Goal: Task Accomplishment & Management: Use online tool/utility

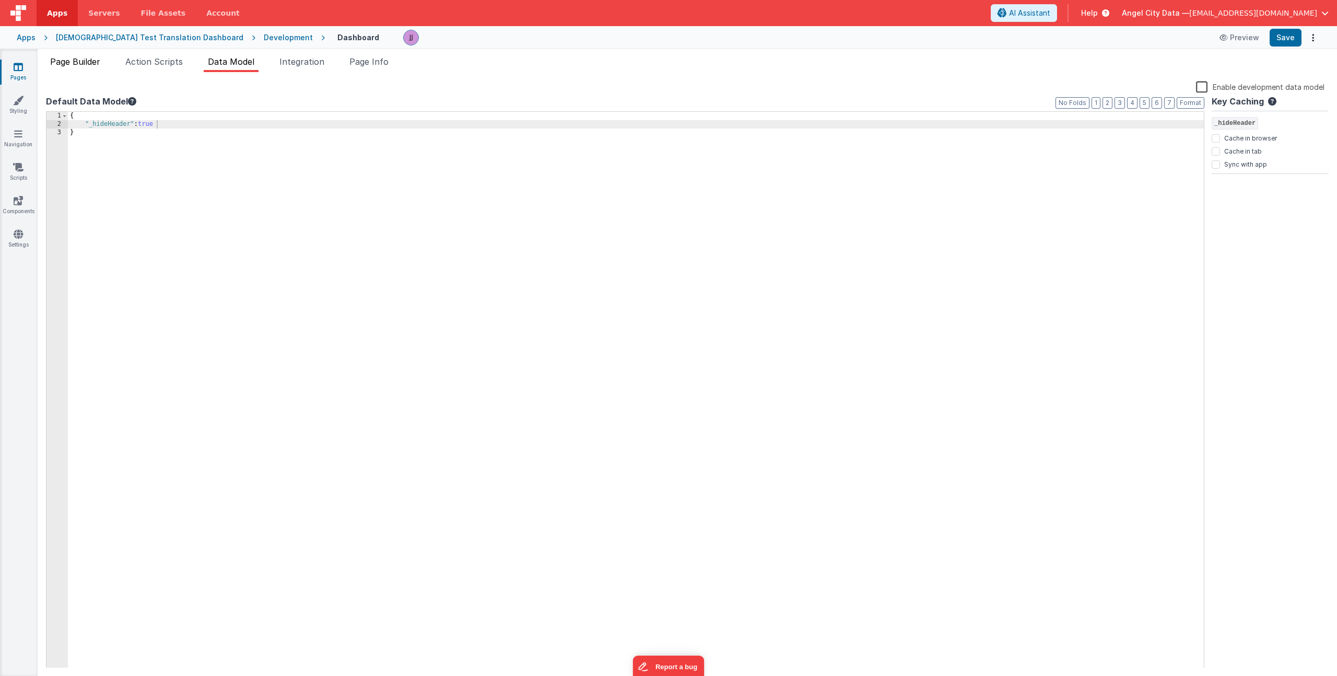
click at [101, 67] on li "Page Builder" at bounding box center [75, 63] width 59 height 17
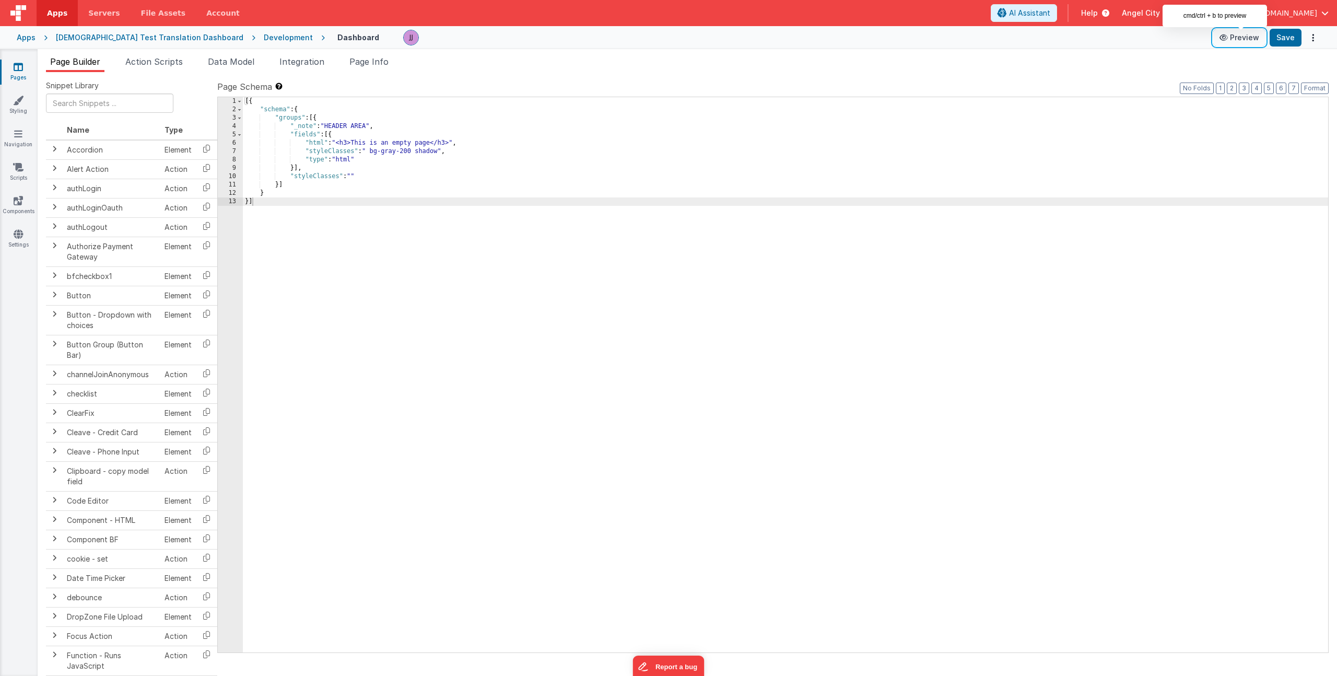
click at [1237, 39] on button "Preview" at bounding box center [1240, 37] width 52 height 17
click at [1226, 41] on button "Preview" at bounding box center [1240, 37] width 52 height 17
click at [232, 66] on span "Data Model" at bounding box center [231, 61] width 46 height 10
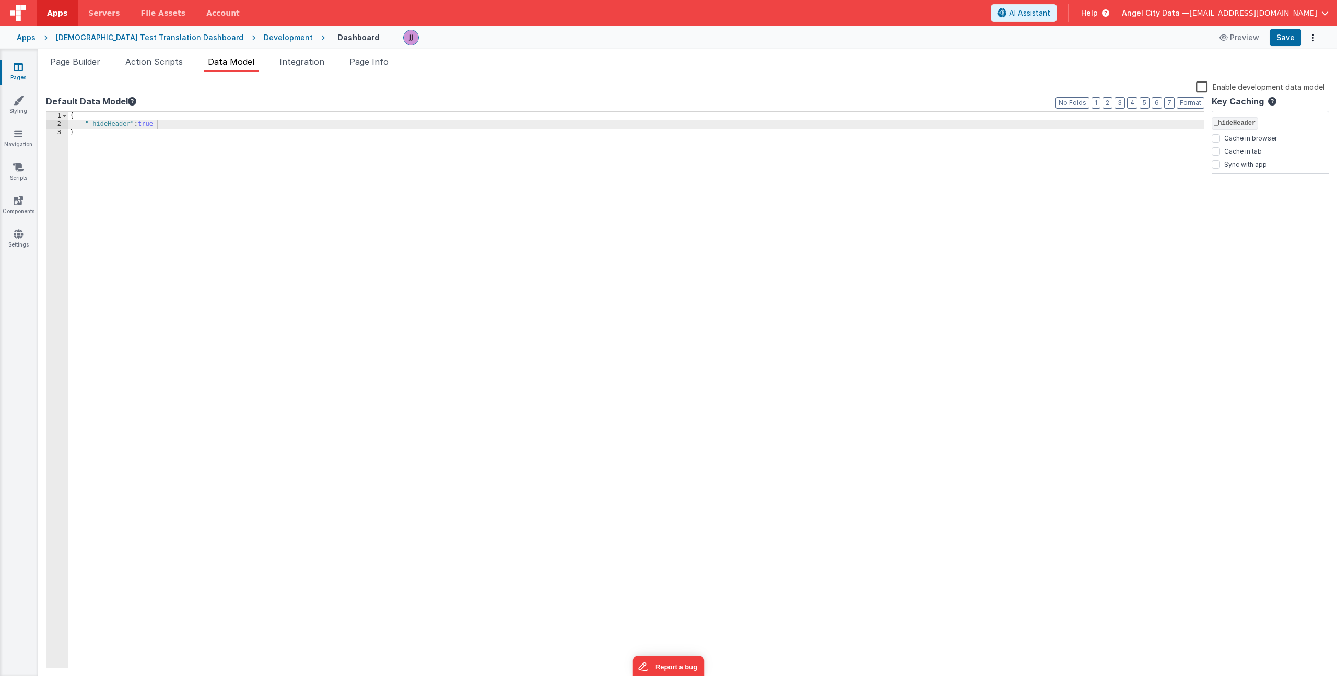
click at [1206, 87] on label "Enable development data model" at bounding box center [1260, 86] width 129 height 12
click at [0, 0] on input "Enable development data model" at bounding box center [0, 0] width 0 height 0
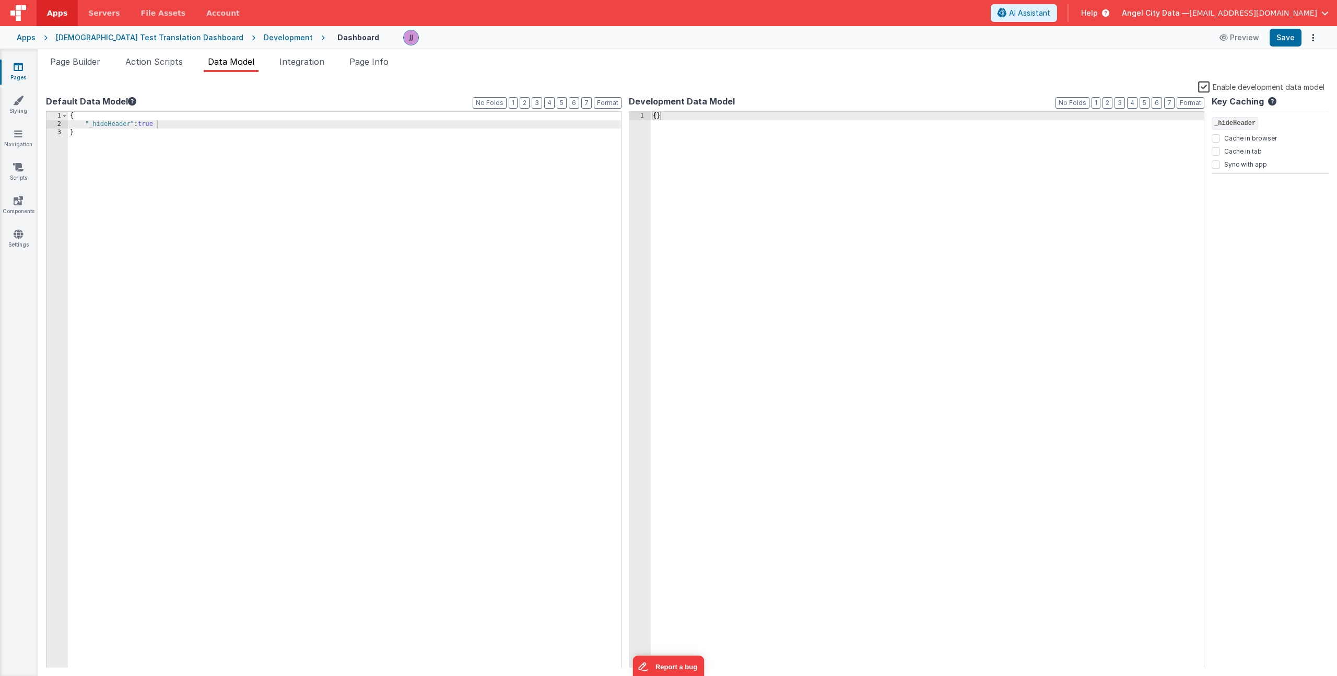
click at [998, 154] on div "{ }" at bounding box center [927, 398] width 553 height 573
drag, startPoint x: 800, startPoint y: 153, endPoint x: 573, endPoint y: 88, distance: 236.3
click at [573, 88] on div "Enable development data model Default Data Model Format 7 6 5 4 3 2 1 No Folds …" at bounding box center [687, 373] width 1283 height 587
click at [679, 118] on div "{ }" at bounding box center [927, 398] width 553 height 573
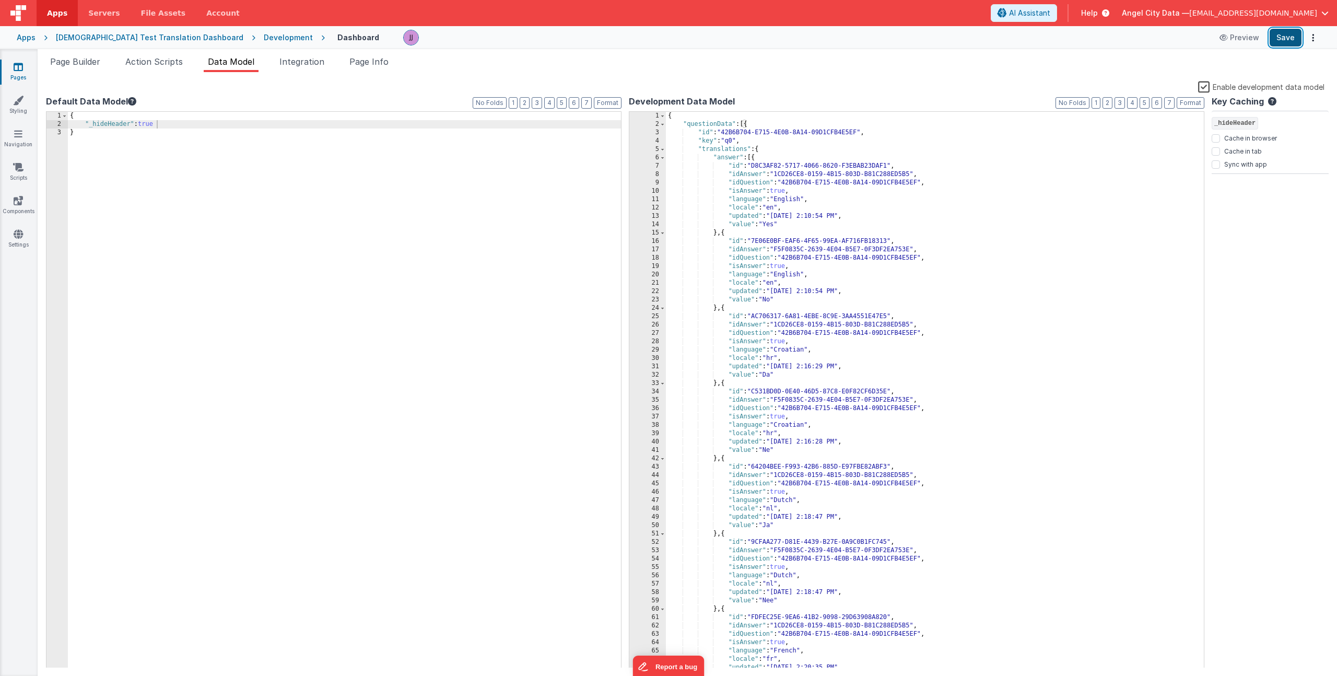
click at [1284, 31] on button "Save" at bounding box center [1286, 38] width 32 height 18
click at [305, 67] on li "Integration" at bounding box center [301, 63] width 53 height 17
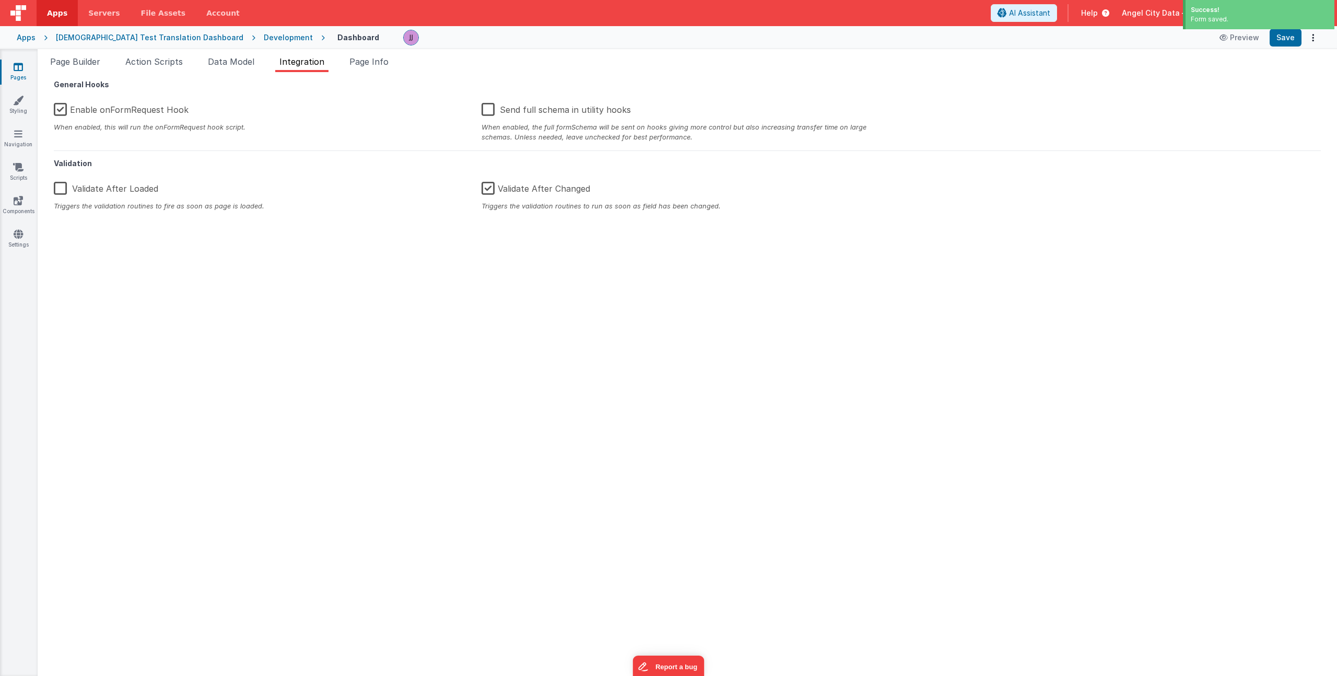
click at [65, 110] on label "Enable onFormRequest Hook" at bounding box center [121, 108] width 135 height 22
click at [0, 0] on input "Enable onFormRequest Hook" at bounding box center [0, 0] width 0 height 0
click at [1291, 46] on button "Save" at bounding box center [1286, 38] width 32 height 18
click at [91, 57] on span "Page Builder" at bounding box center [75, 61] width 50 height 10
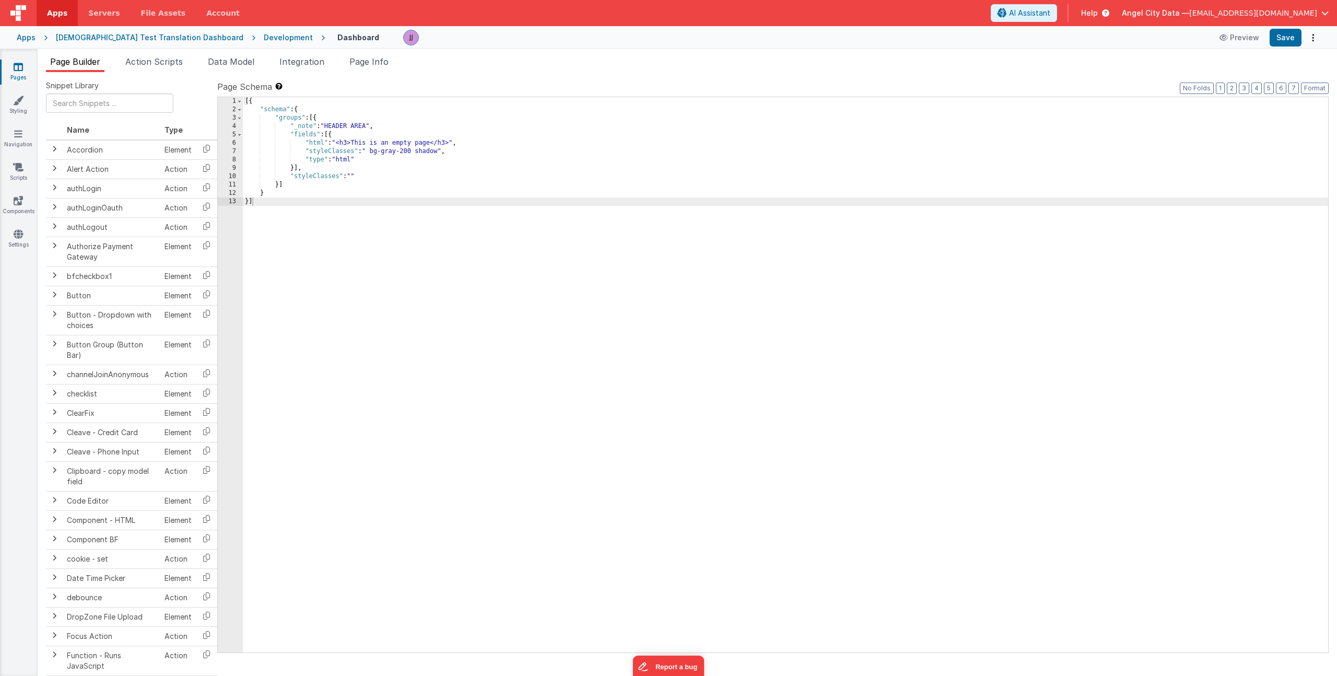
click at [375, 146] on div "[{ "schema" : { "groups" : [{ "_note" : "HEADER AREA" , "fields" : [{ "html" : …" at bounding box center [786, 383] width 1086 height 572
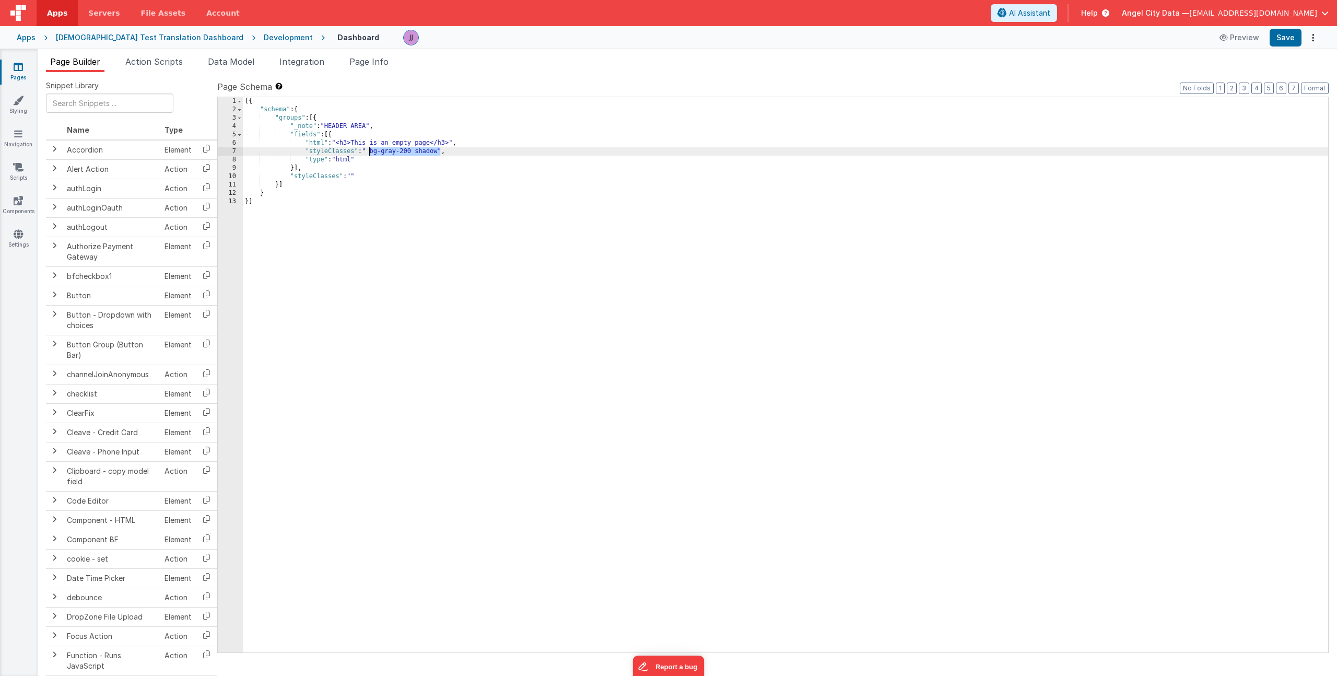
drag, startPoint x: 440, startPoint y: 153, endPoint x: 370, endPoint y: 152, distance: 70.0
click at [370, 152] on div "[{ "schema" : { "groups" : [{ "_note" : "HEADER AREA" , "fields" : [{ "html" : …" at bounding box center [786, 383] width 1086 height 572
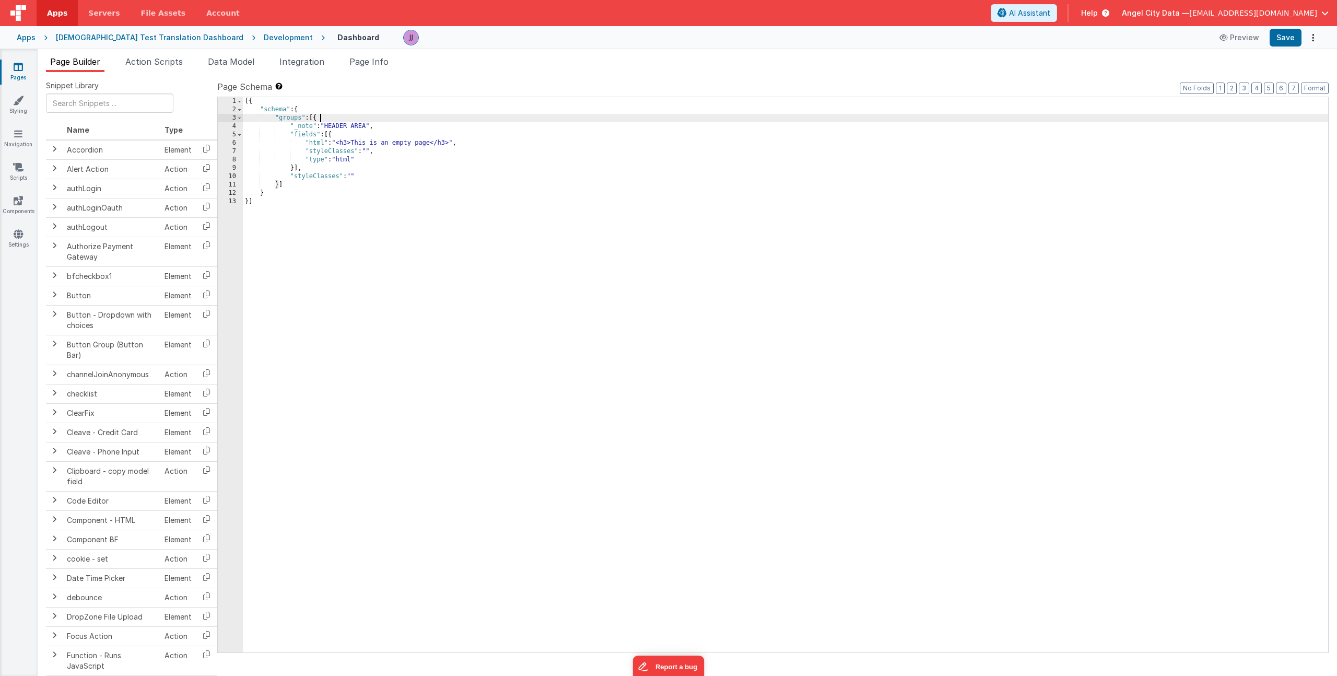
click at [342, 145] on div "[{ "schema" : { "groups" : [{ "_note" : "HEADER AREA" , "fields" : [{ "html" : …" at bounding box center [786, 383] width 1086 height 572
drag, startPoint x: 328, startPoint y: 127, endPoint x: 370, endPoint y: 126, distance: 41.8
click at [370, 126] on div "[{ "schema" : { "groups" : [{ "_note" : "HEADER AREA" , "fields" : [{ "html" : …" at bounding box center [786, 383] width 1086 height 572
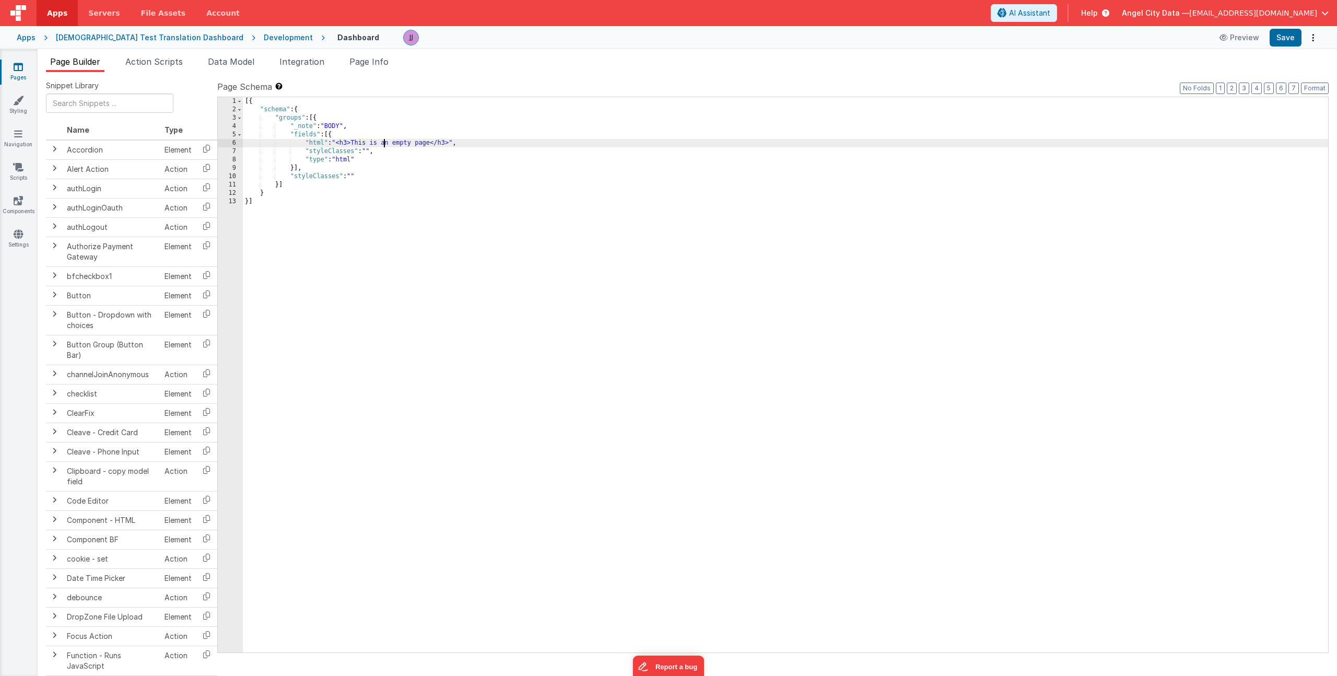
click at [386, 139] on div "[{ "schema" : { "groups" : [{ "_note" : "BODY" , "fields" : [{ "html" : "<h3>Th…" at bounding box center [786, 383] width 1086 height 572
click at [227, 141] on div "6" at bounding box center [230, 143] width 25 height 8
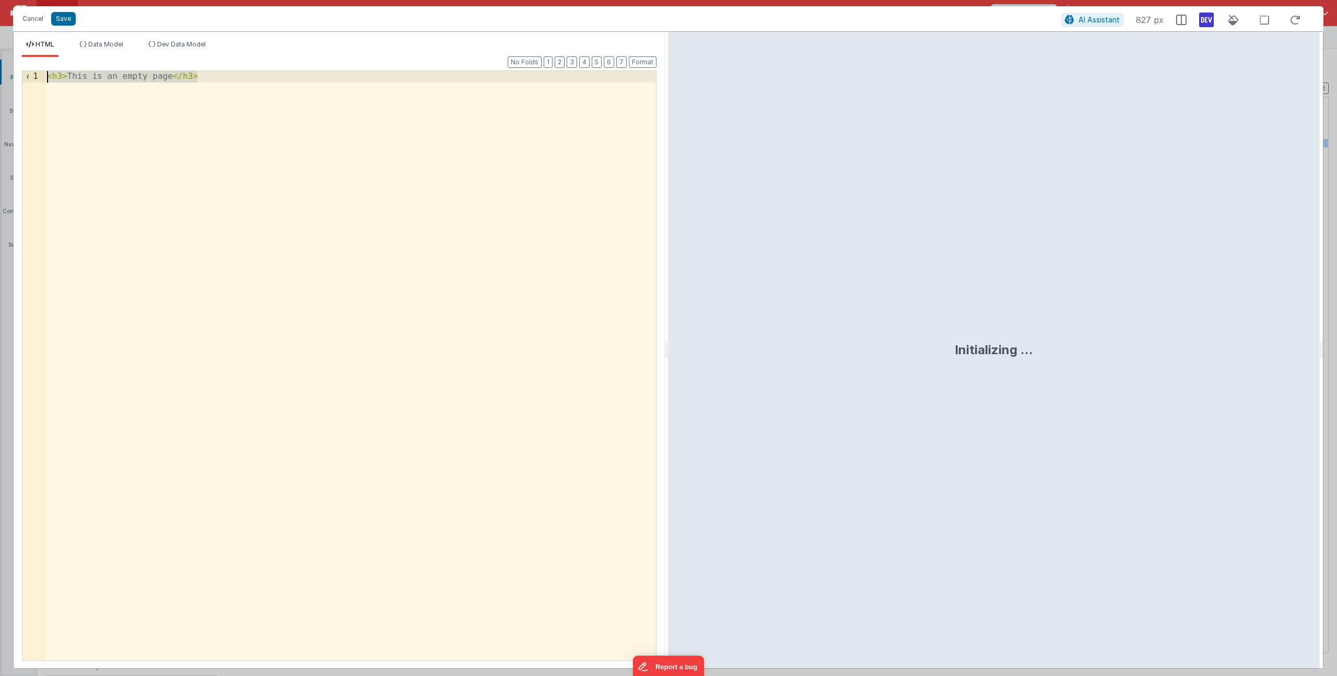
drag, startPoint x: 48, startPoint y: 73, endPoint x: -160, endPoint y: 33, distance: 212.2
click at [0, 33] on html "This will open a new tab and test the server conection. You may be prompted for…" at bounding box center [668, 338] width 1337 height 676
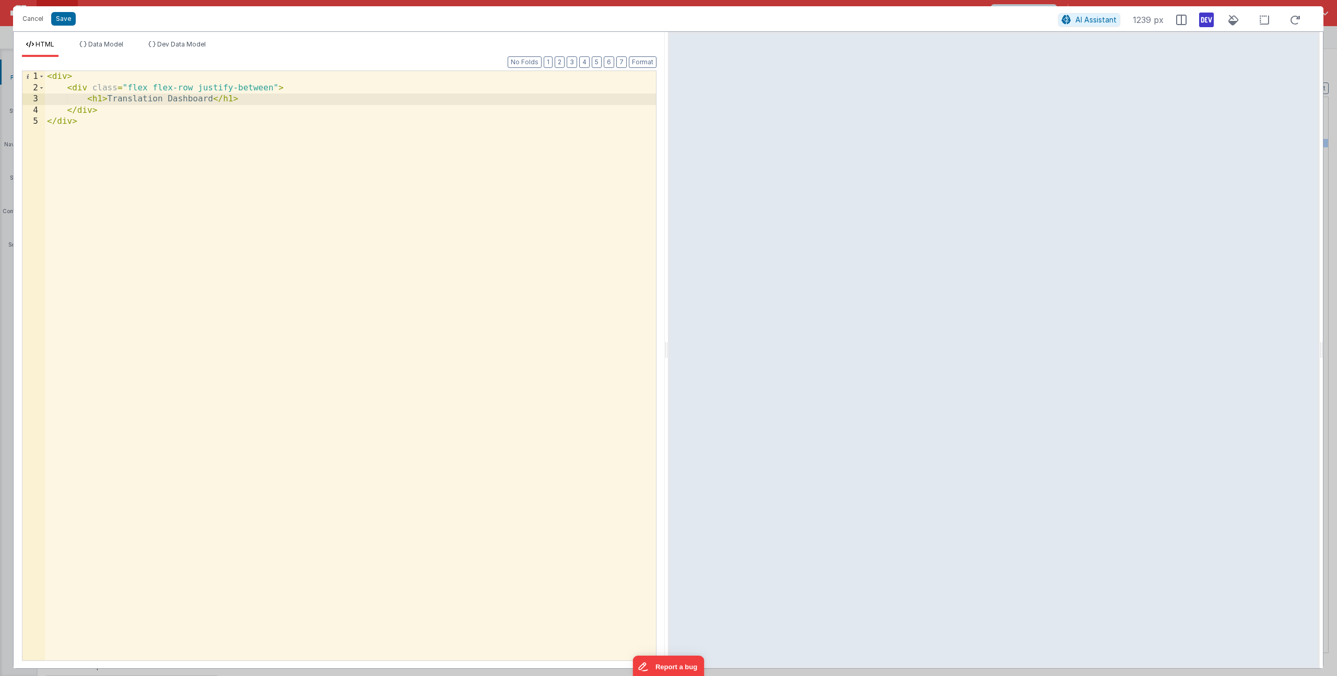
click at [103, 99] on div "< div > < div class = "flex flex-row justify-between" > < h1 > Translation Dash…" at bounding box center [350, 377] width 611 height 612
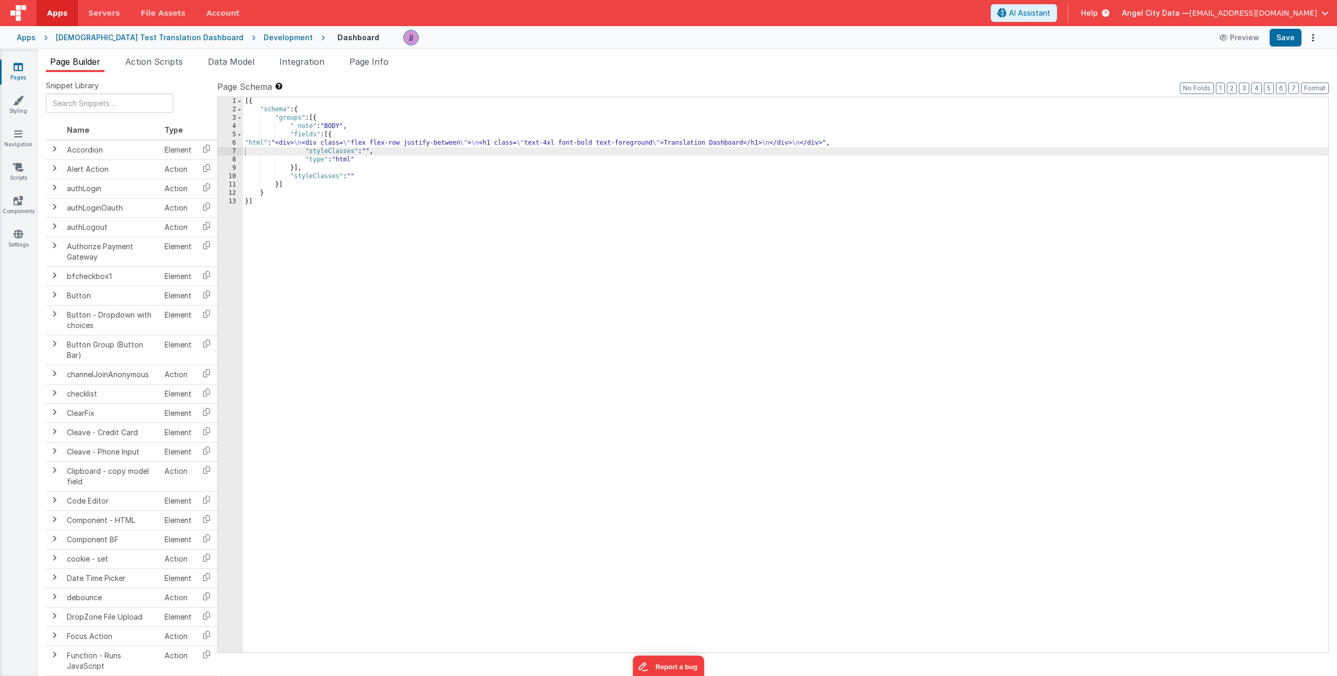
click at [354, 144] on div "[{ "schema" : { "groups" : [{ "_note" : "BODY" , "fields" : [{ "html" : "<div> …" at bounding box center [786, 383] width 1086 height 572
click at [382, 63] on span "Page Info" at bounding box center [368, 61] width 39 height 10
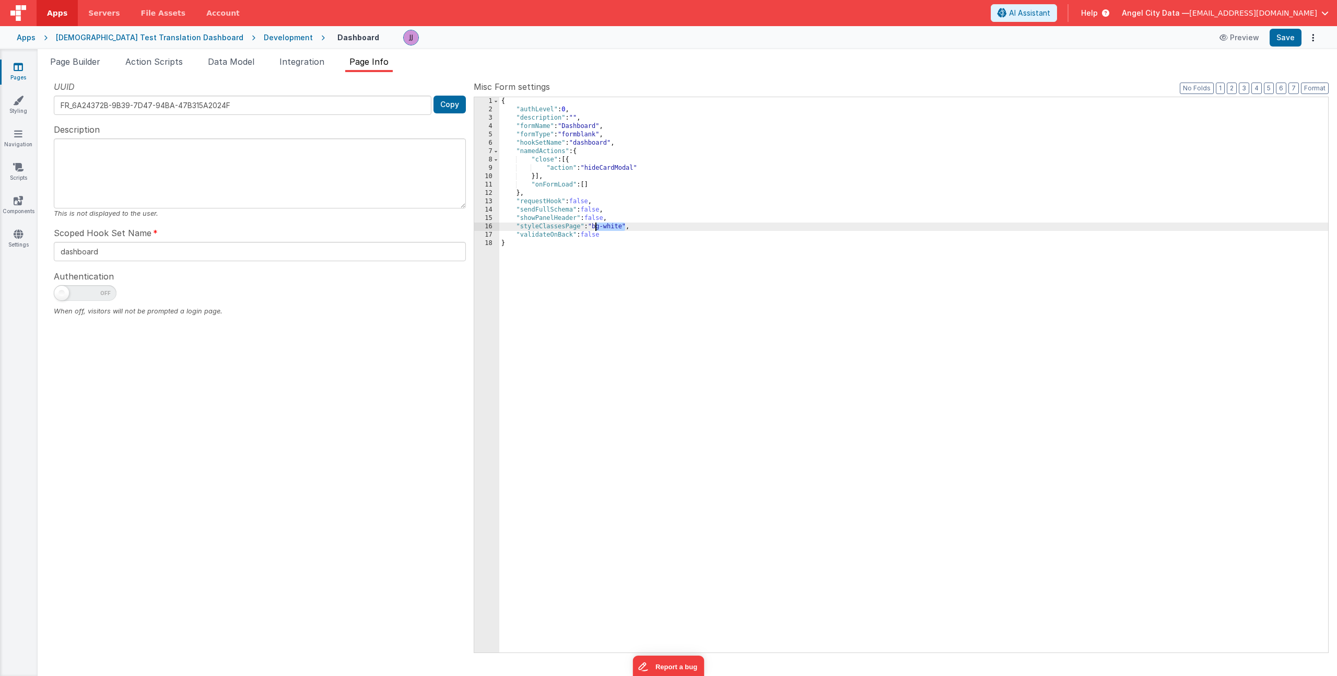
drag, startPoint x: 626, startPoint y: 228, endPoint x: 596, endPoint y: 229, distance: 30.3
click at [596, 229] on div "{ "authLevel" : 0 , "description" : "" , "formName" : "Dashboard" , "formType" …" at bounding box center [913, 383] width 829 height 572
click at [1290, 38] on button "Save" at bounding box center [1286, 38] width 32 height 18
click at [15, 99] on icon at bounding box center [18, 100] width 10 height 10
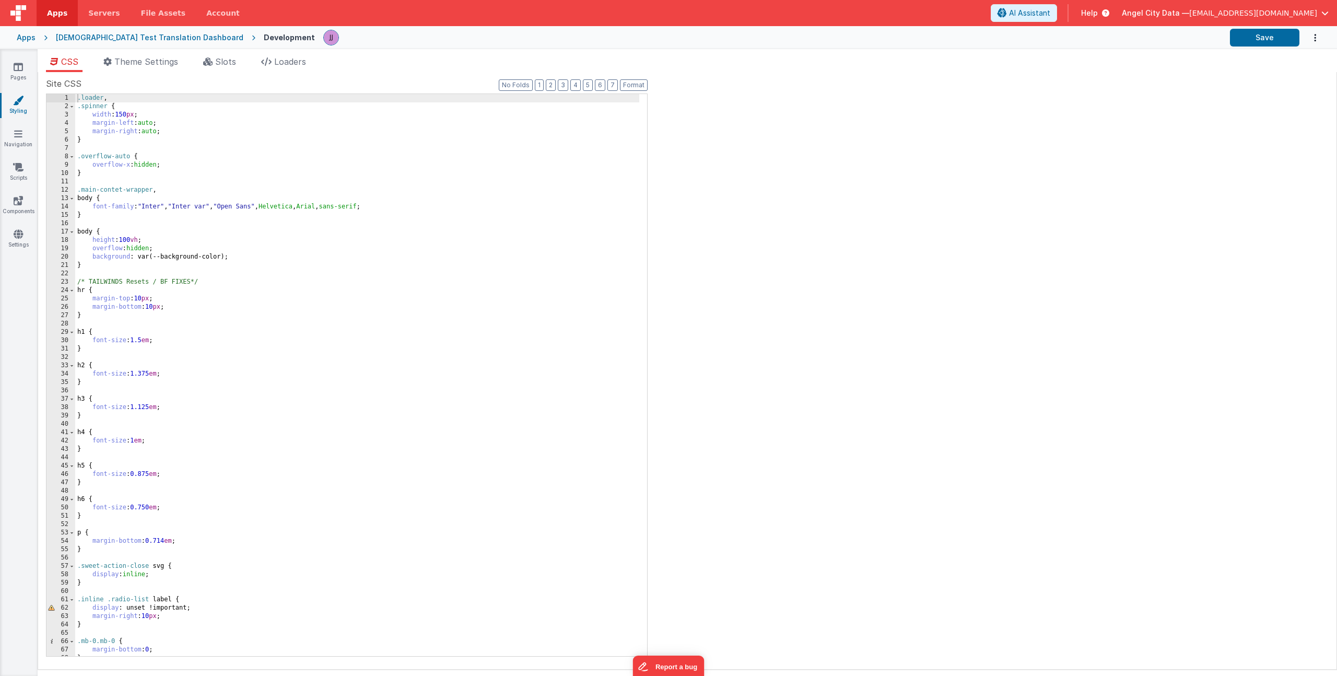
click at [30, 38] on div "Apps" at bounding box center [26, 37] width 19 height 10
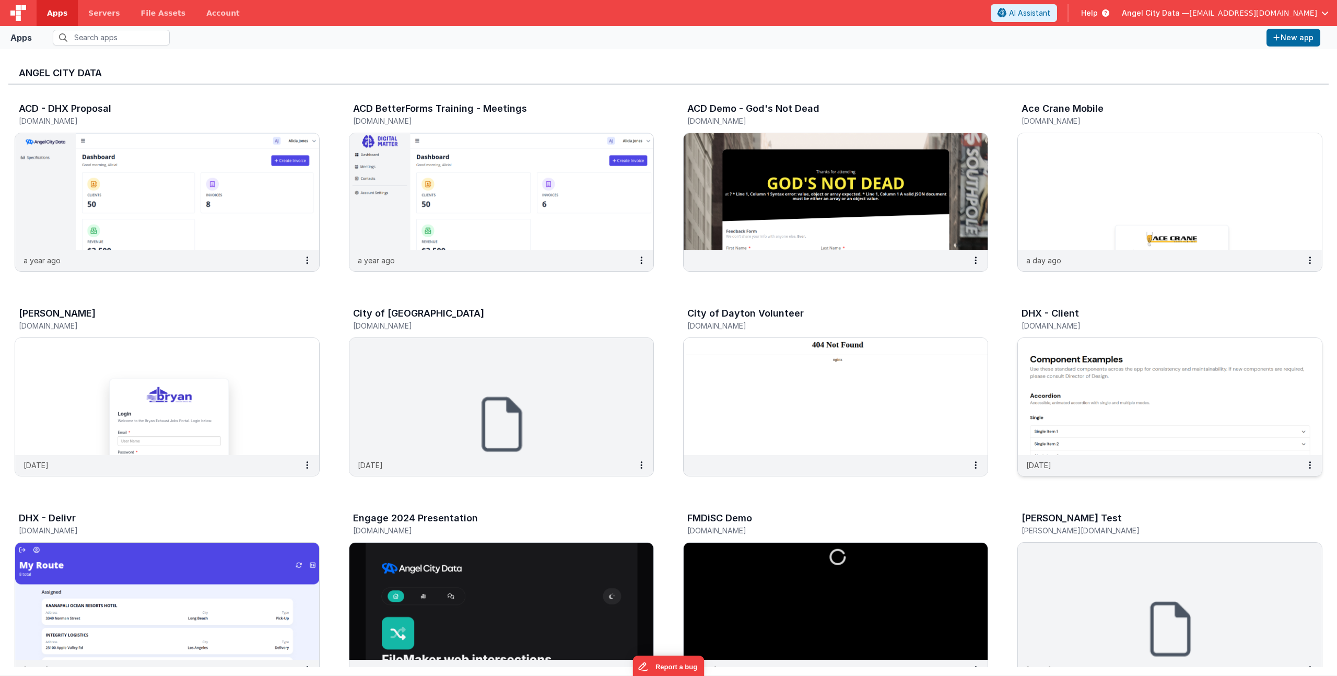
click at [1055, 313] on h3 "DHX - Client" at bounding box center [1050, 313] width 57 height 10
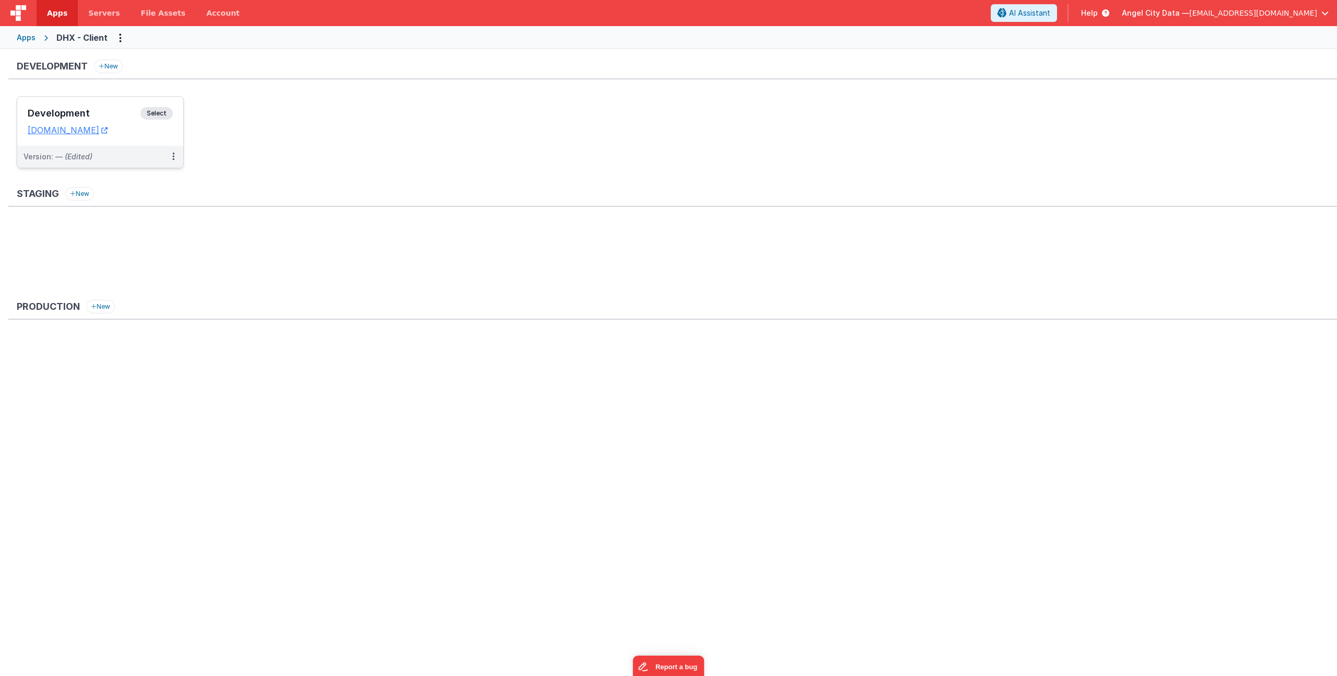
click at [98, 111] on h3 "Development" at bounding box center [84, 113] width 113 height 10
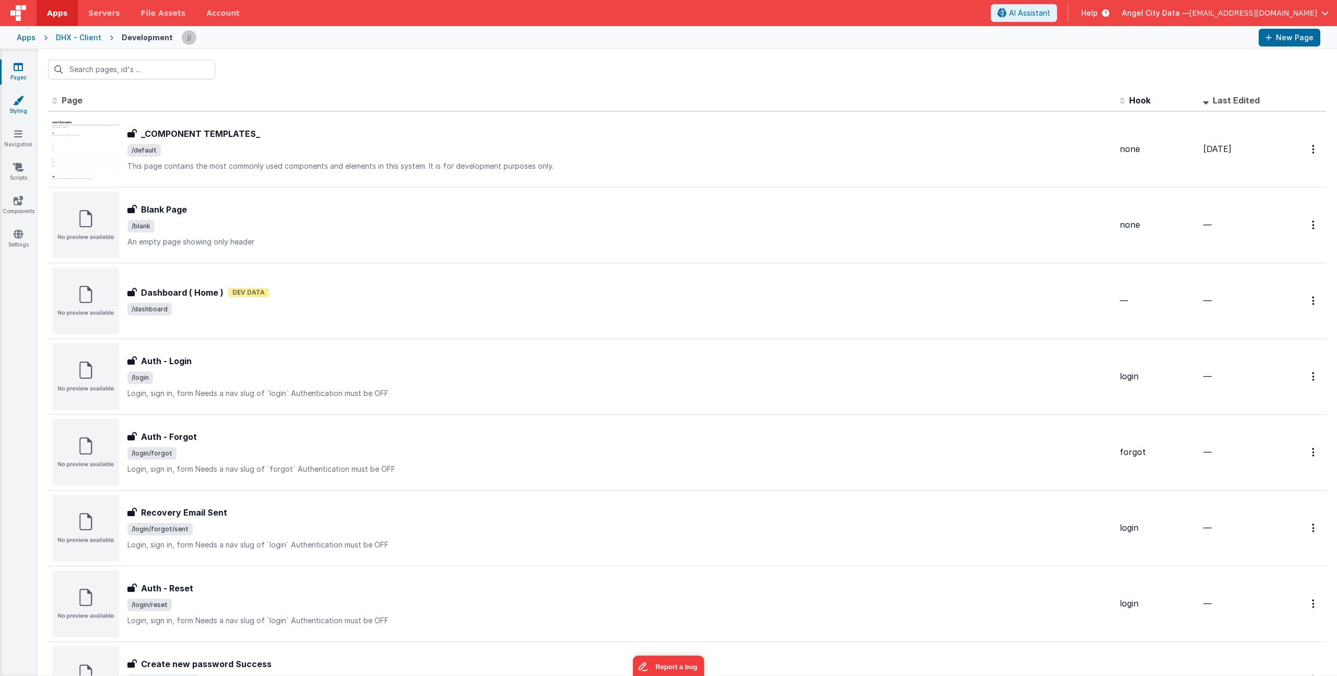
click at [26, 100] on link "Styling" at bounding box center [18, 105] width 38 height 21
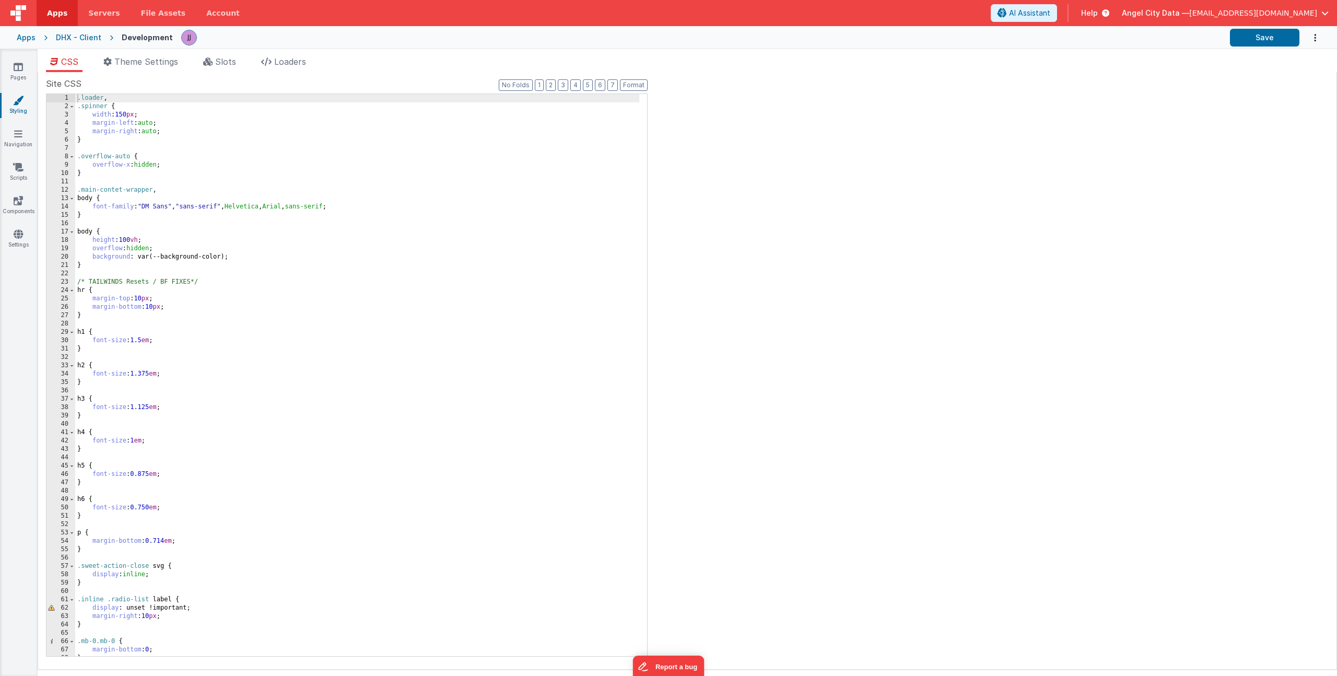
click at [272, 229] on div ".loader , .spinner { width : 150 px ; margin-left : auto ; margin-right : auto …" at bounding box center [357, 383] width 564 height 579
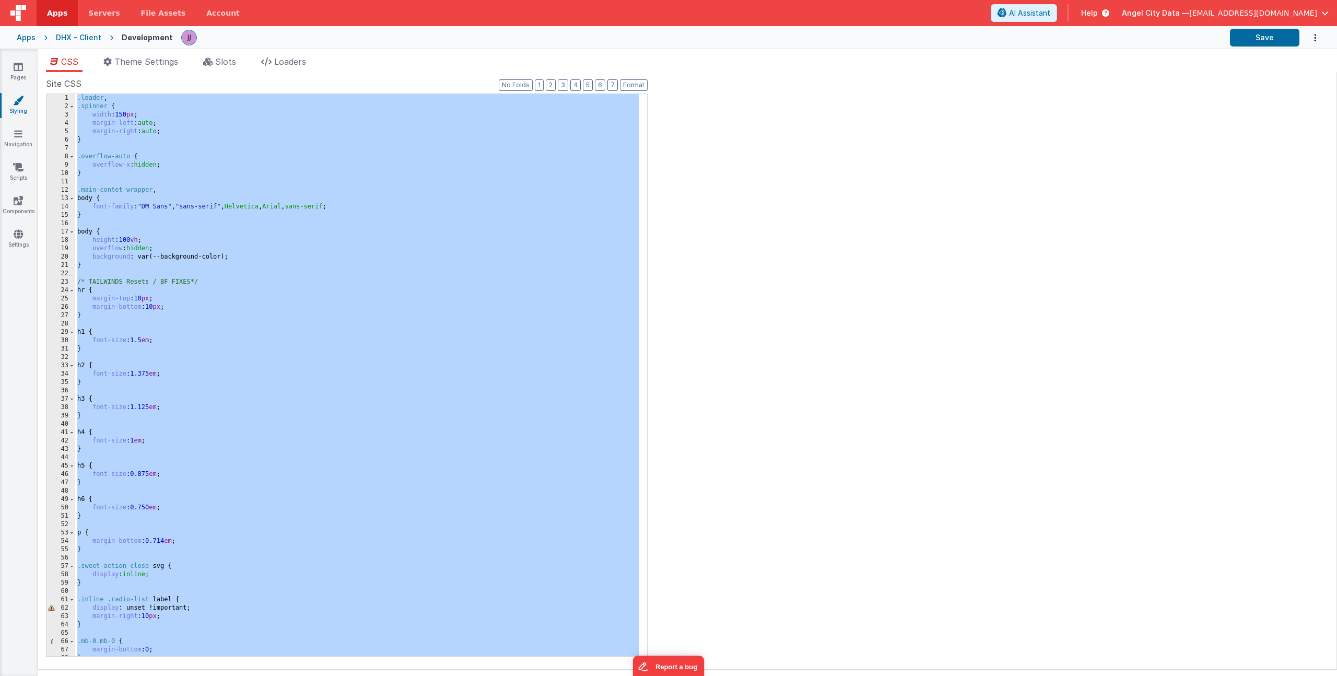
click at [28, 35] on div "Apps" at bounding box center [26, 37] width 19 height 10
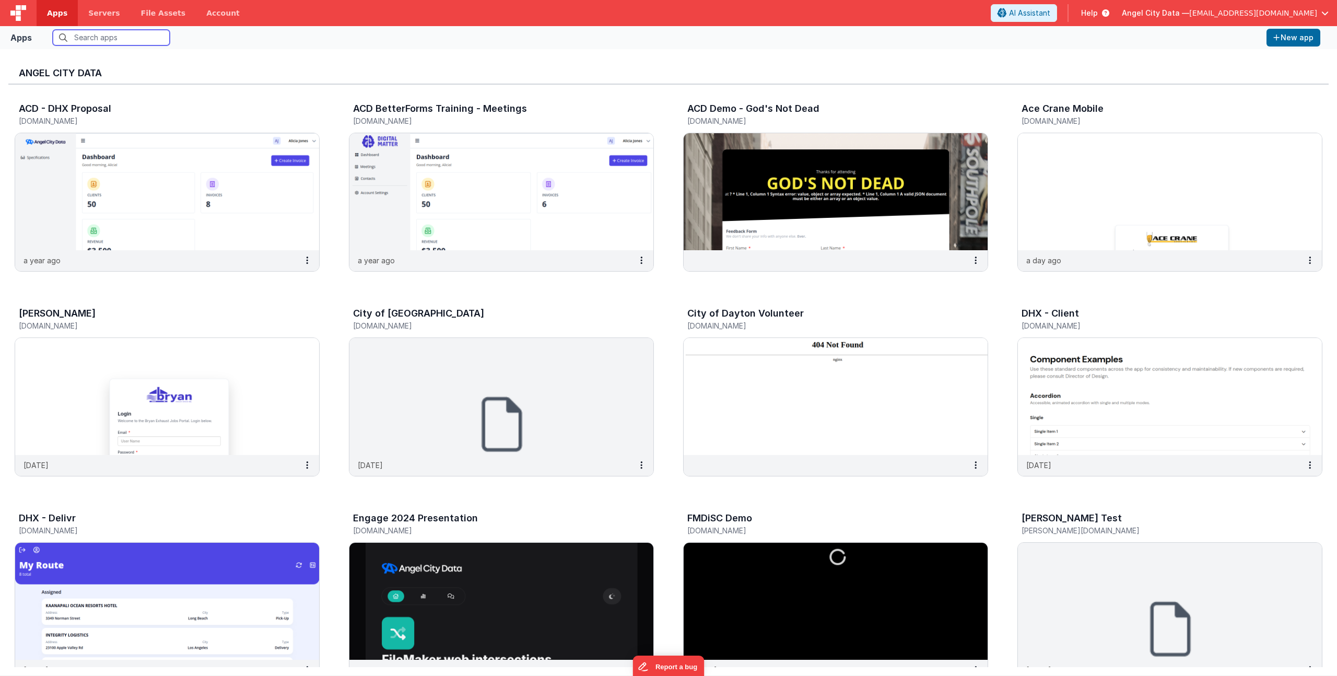
scroll to position [358, 0]
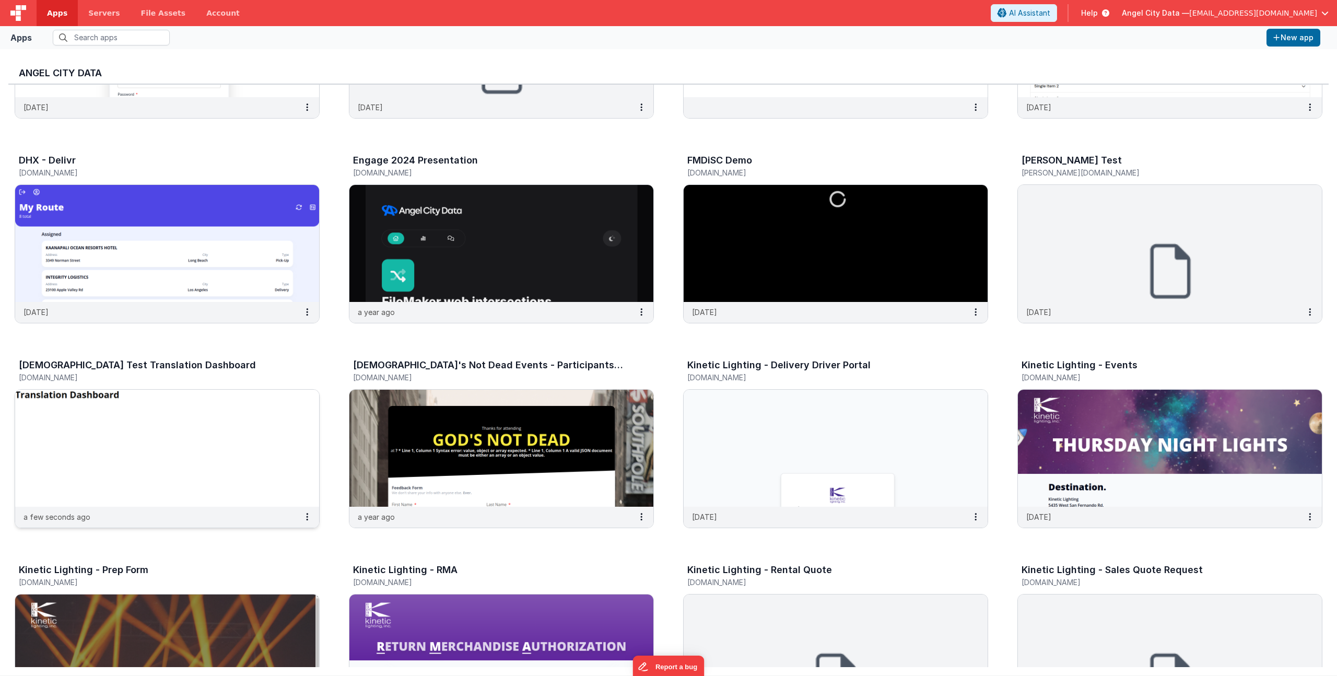
click at [108, 369] on h3 "[DEMOGRAPHIC_DATA] Test Translation Dashboard" at bounding box center [137, 365] width 237 height 10
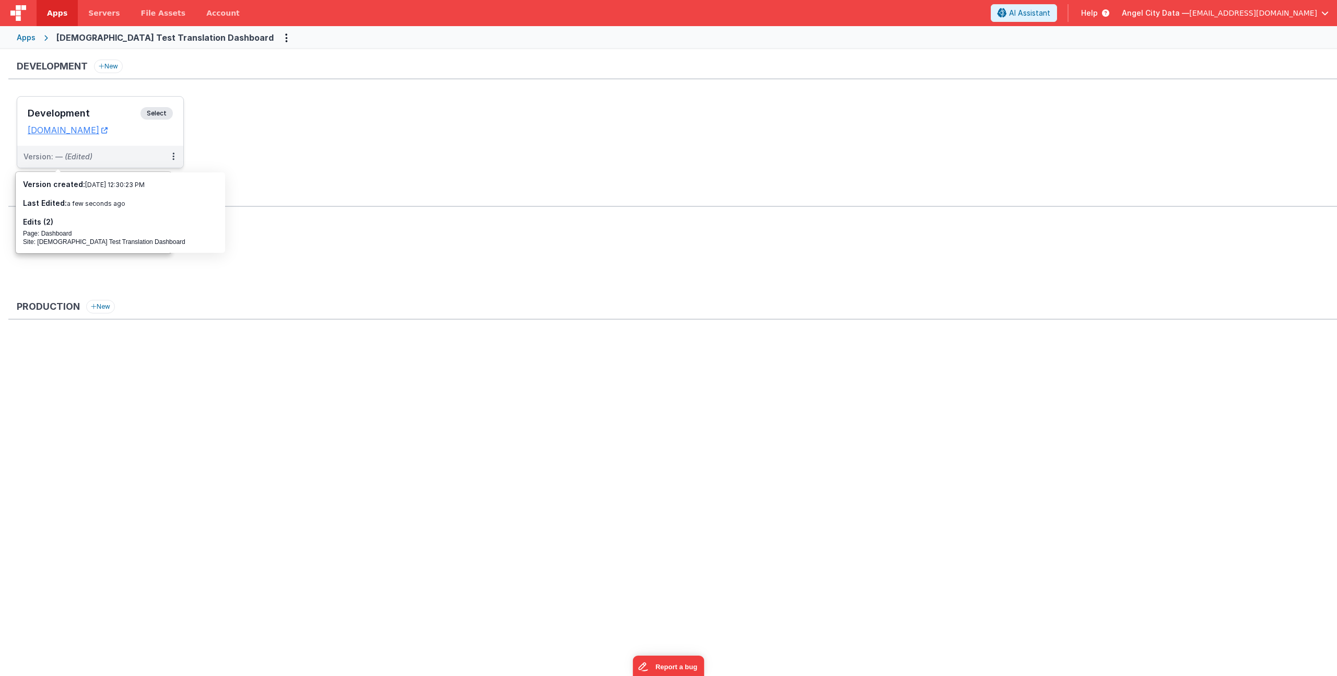
click at [83, 111] on h3 "Development" at bounding box center [84, 113] width 113 height 10
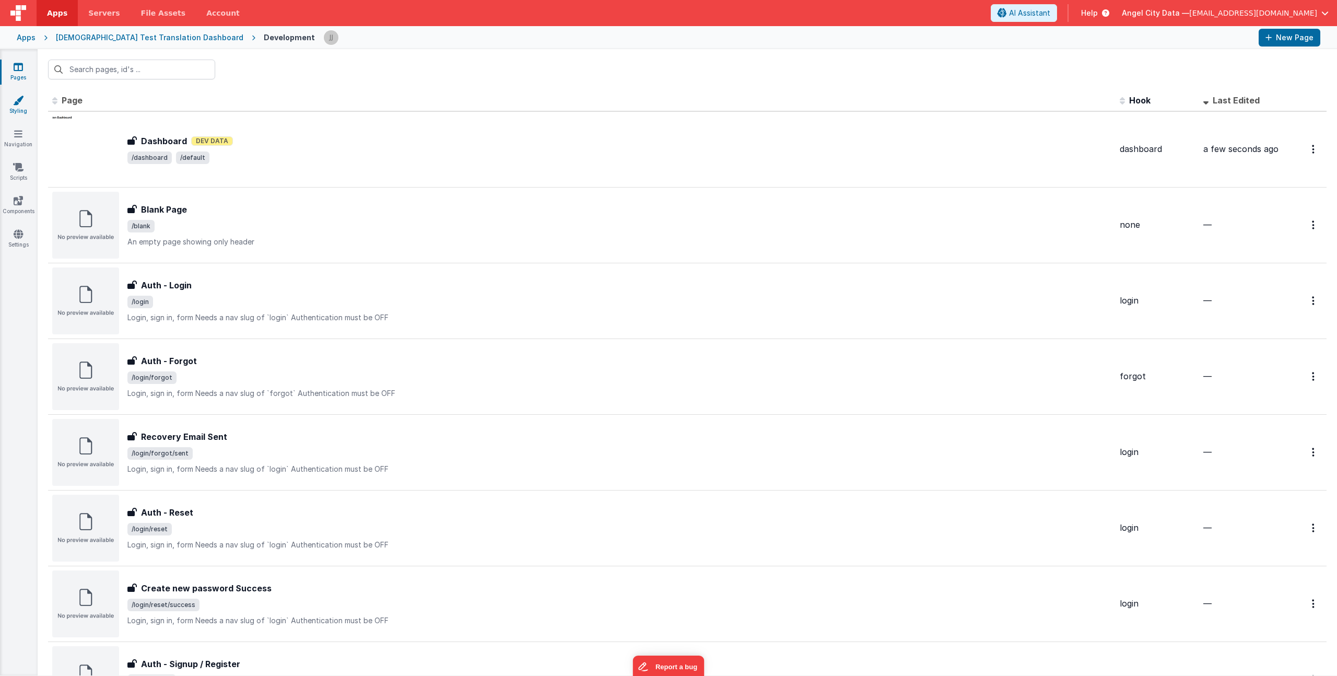
click at [29, 108] on link "Styling" at bounding box center [18, 105] width 38 height 21
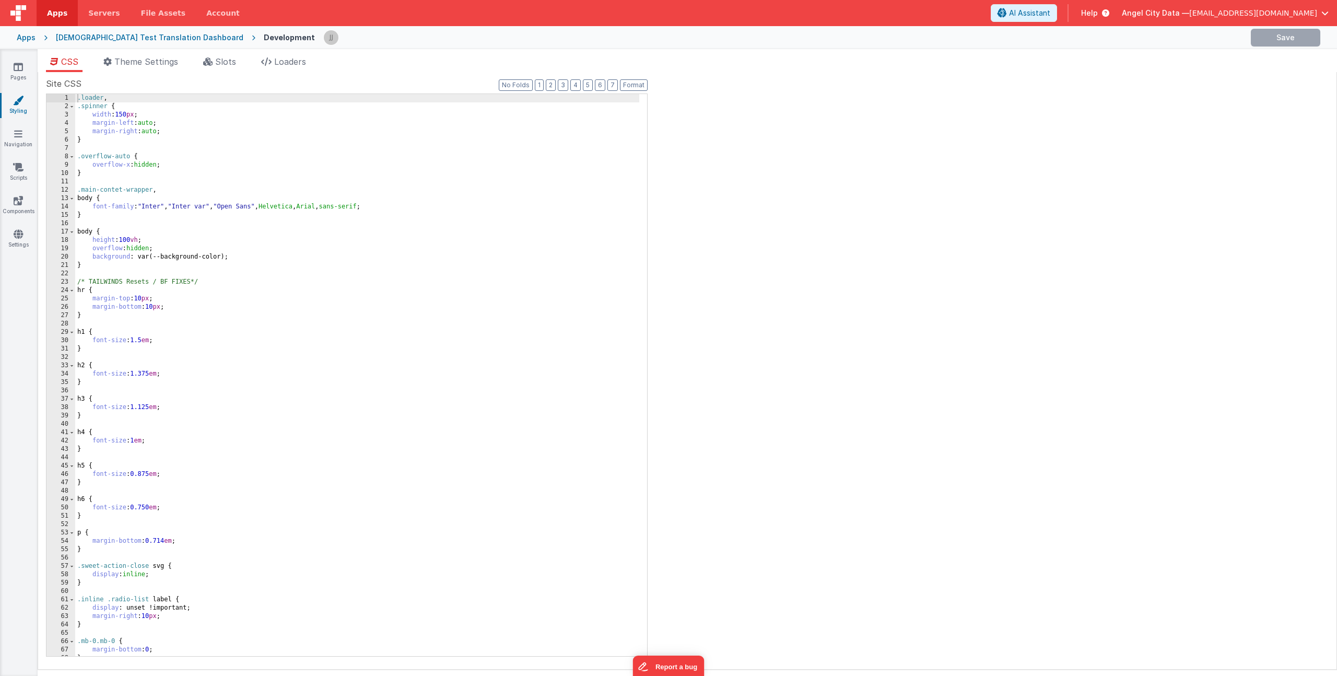
click at [224, 183] on div ".loader , .spinner { width : 150 px ; margin-left : auto ; margin-right : auto …" at bounding box center [357, 383] width 564 height 579
click at [1256, 31] on button "Save" at bounding box center [1264, 38] width 69 height 18
click at [29, 41] on div "Apps" at bounding box center [26, 37] width 19 height 10
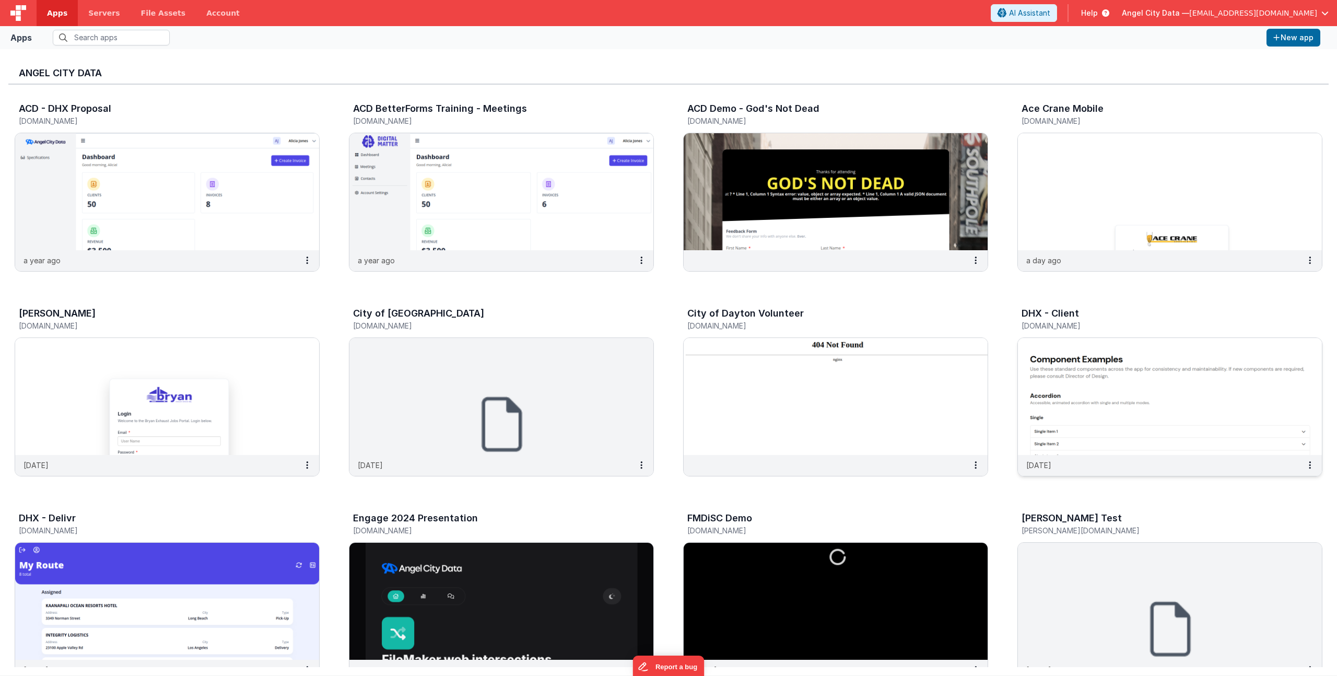
click at [1024, 312] on h3 "DHX - Client" at bounding box center [1050, 313] width 57 height 10
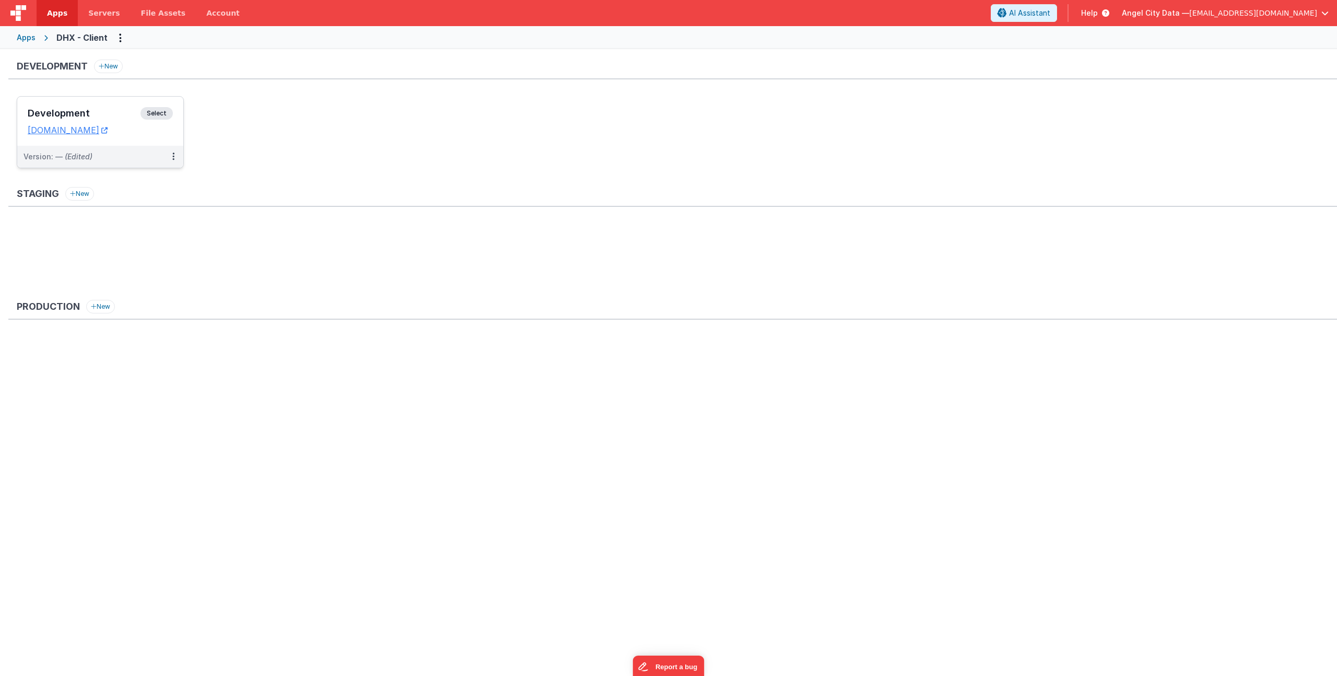
click at [110, 108] on div "Development Select" at bounding box center [100, 116] width 145 height 18
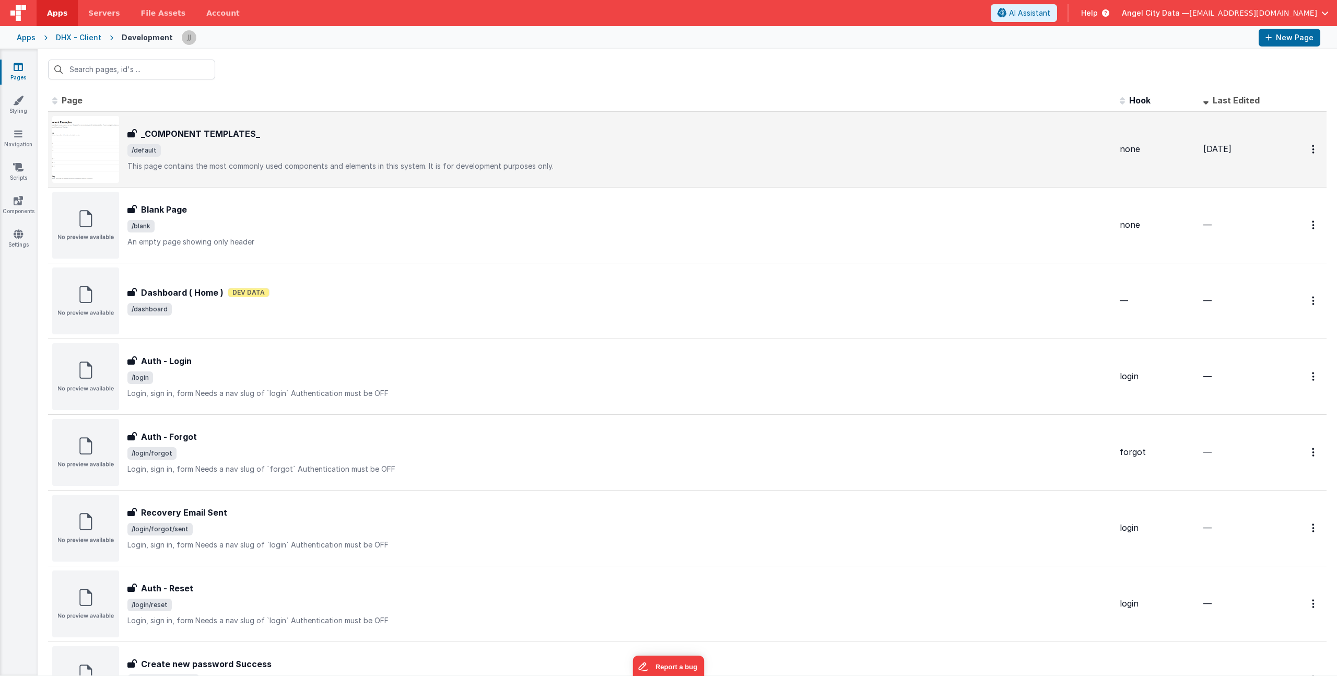
click at [227, 129] on h3 "_COMPONENT TEMPLATES_" at bounding box center [200, 133] width 119 height 13
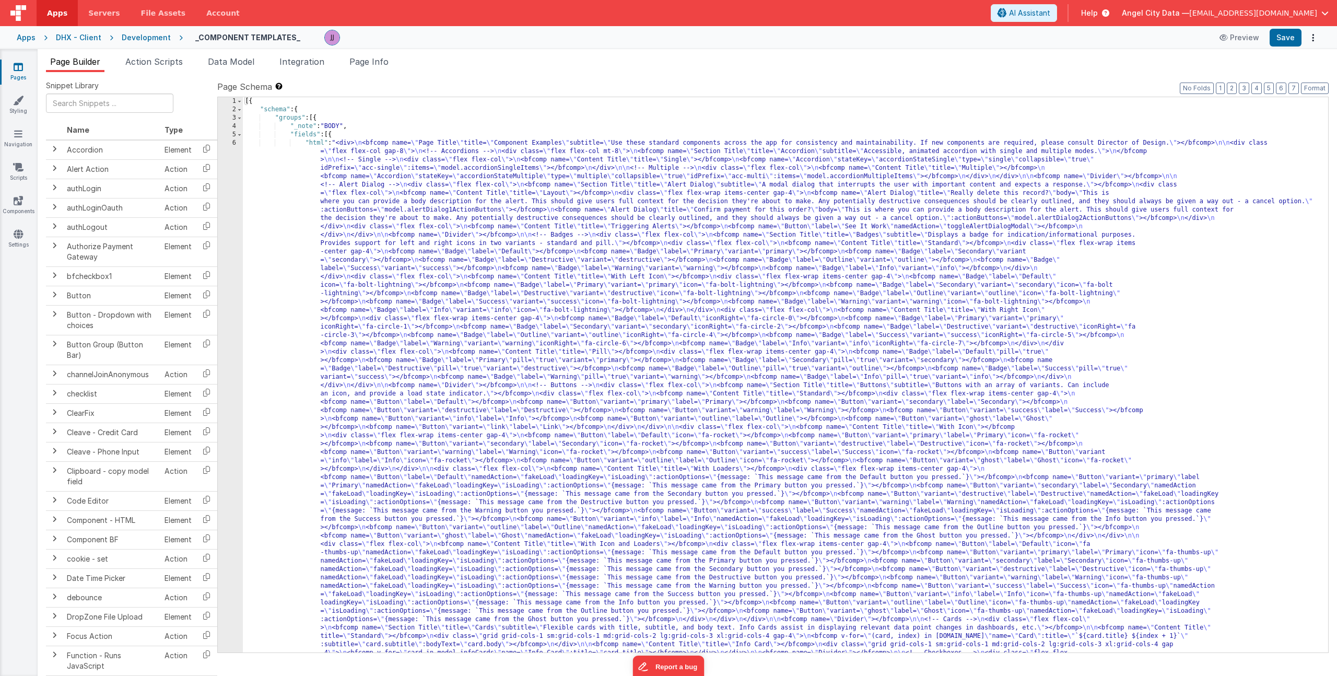
click at [372, 61] on span "Page Info" at bounding box center [368, 61] width 39 height 10
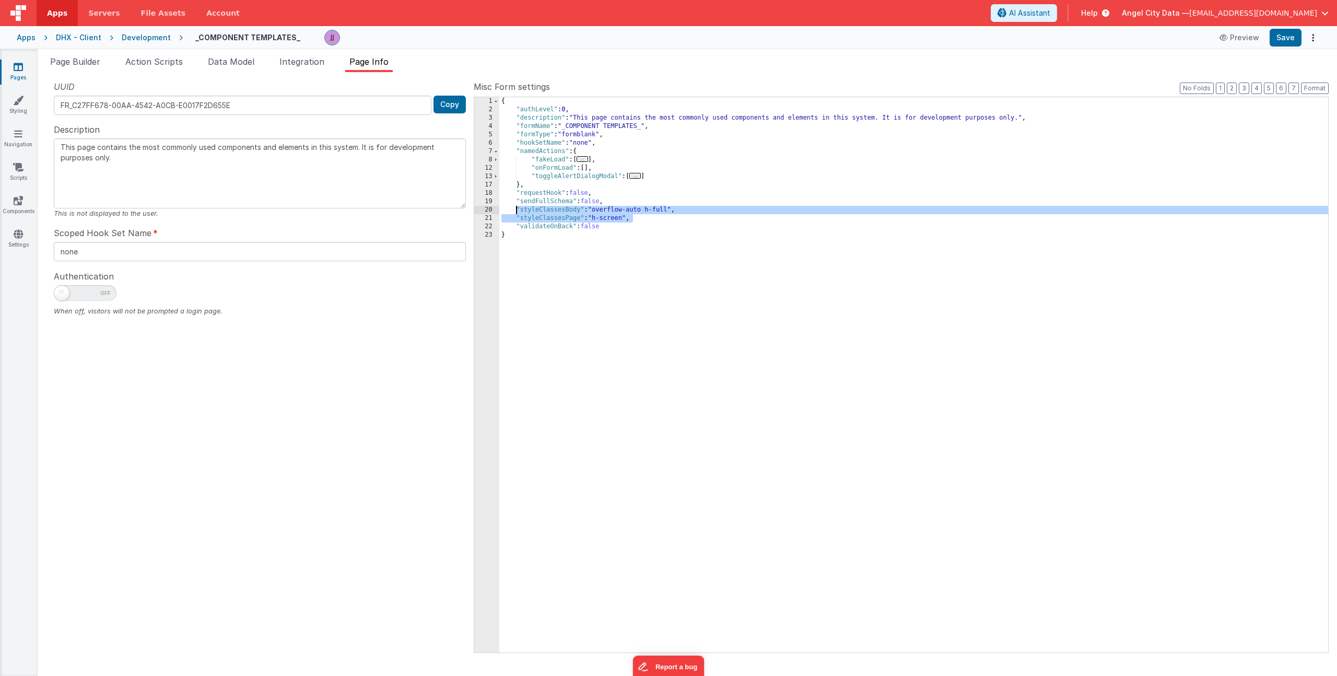
drag, startPoint x: 623, startPoint y: 219, endPoint x: 515, endPoint y: 210, distance: 108.0
click at [515, 210] on div "{ "authLevel" : 0 , "description" : "This page contains the most commonly used …" at bounding box center [913, 383] width 829 height 572
click at [19, 38] on div "Apps" at bounding box center [26, 37] width 19 height 10
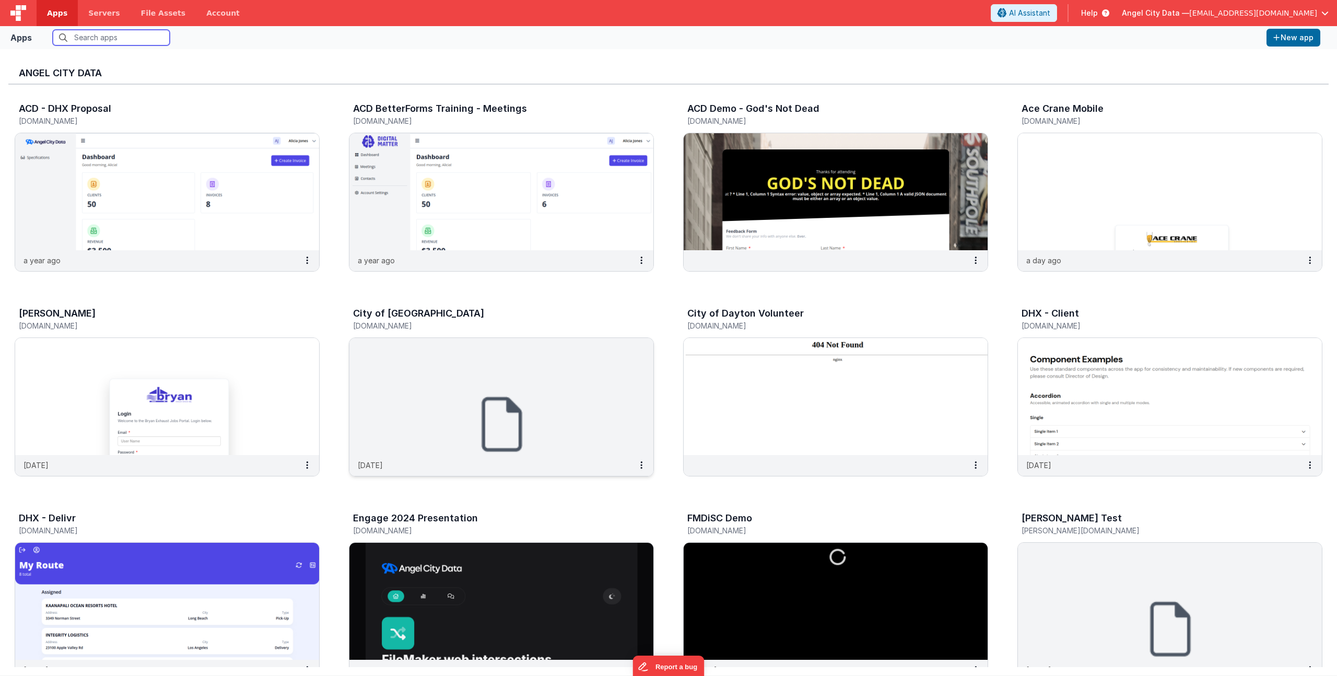
scroll to position [287, 0]
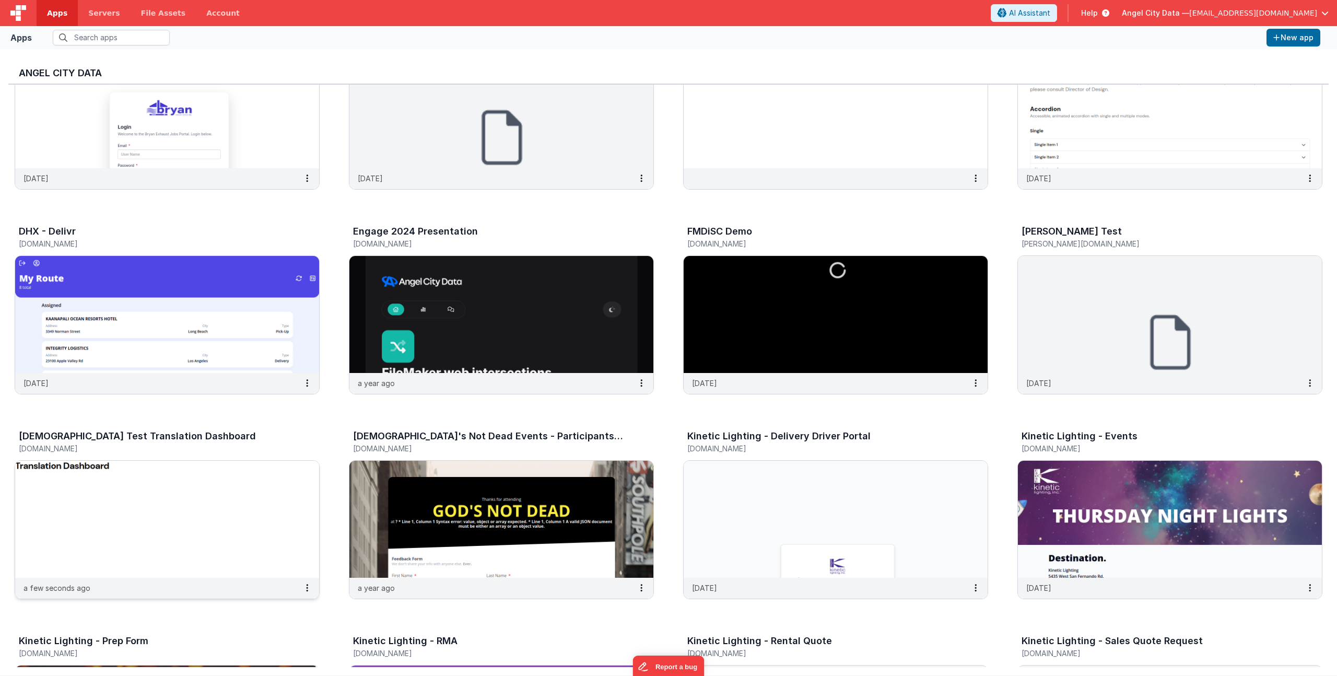
click at [93, 447] on h5 "[DOMAIN_NAME]" at bounding box center [156, 449] width 275 height 8
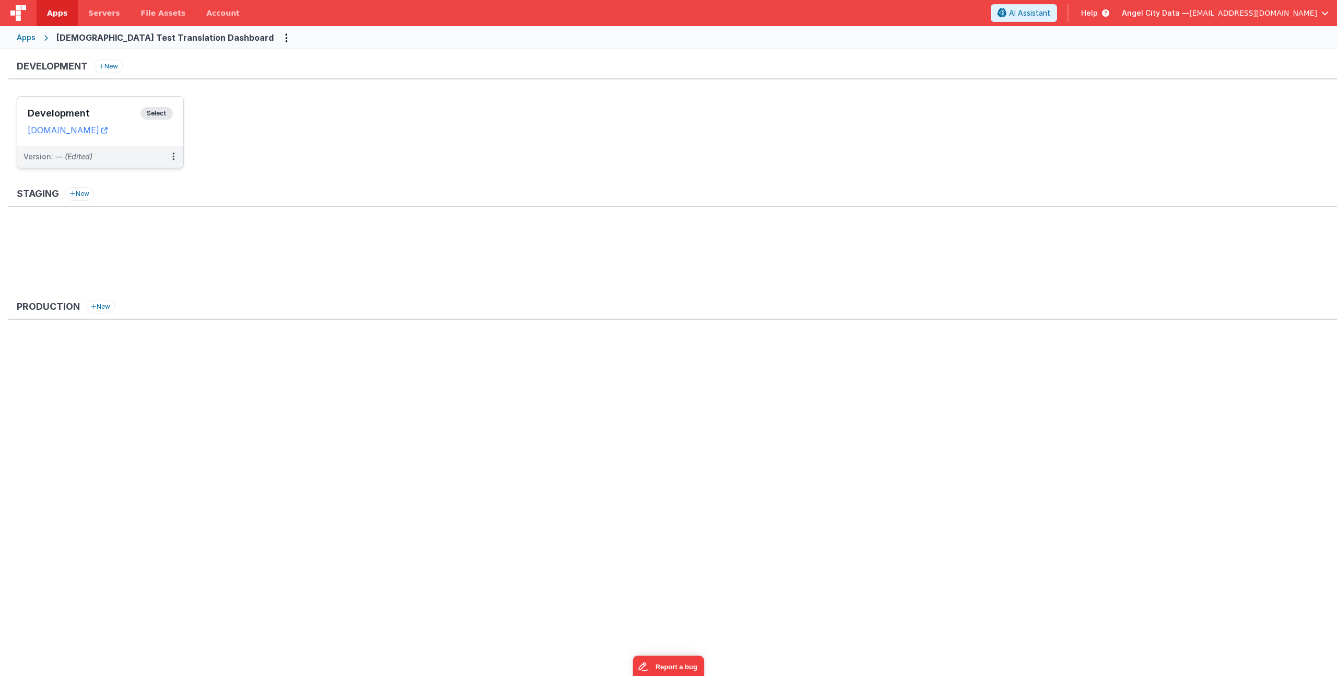
click at [101, 113] on h3 "Development" at bounding box center [84, 113] width 113 height 10
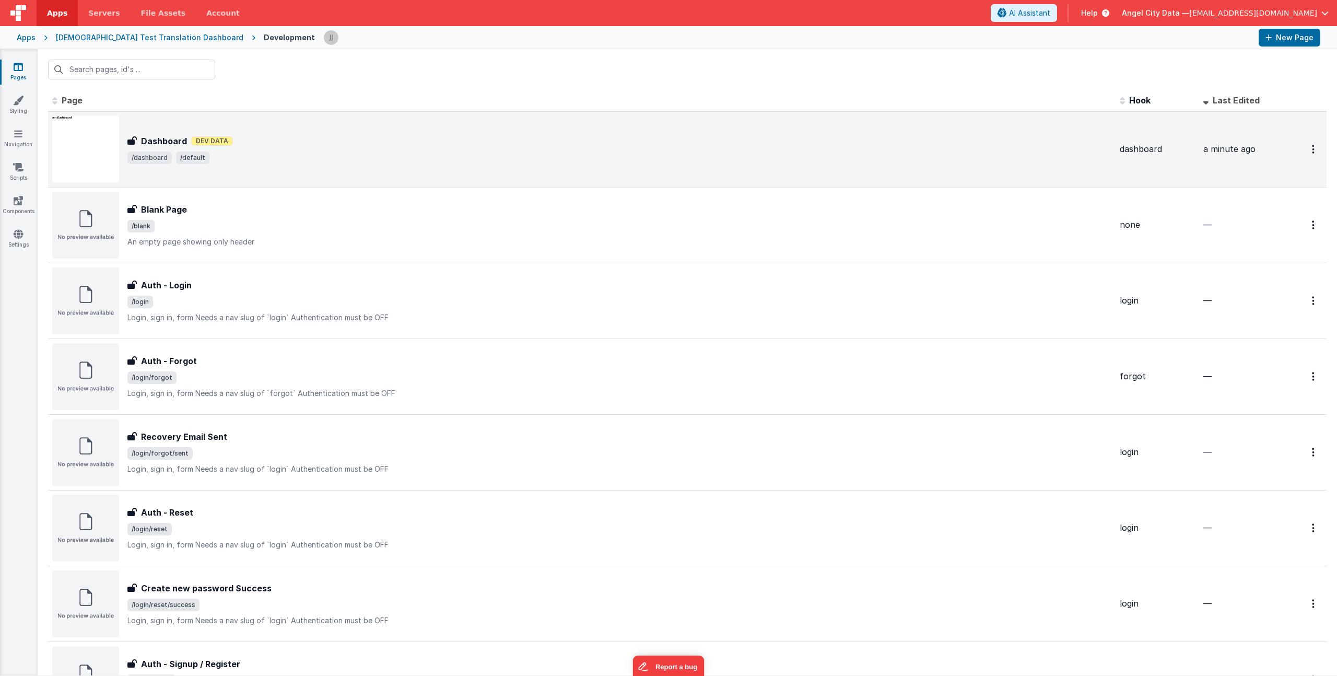
click at [288, 130] on div "Dashboard Dashboard Dev Data /dashboard /default" at bounding box center [581, 149] width 1059 height 67
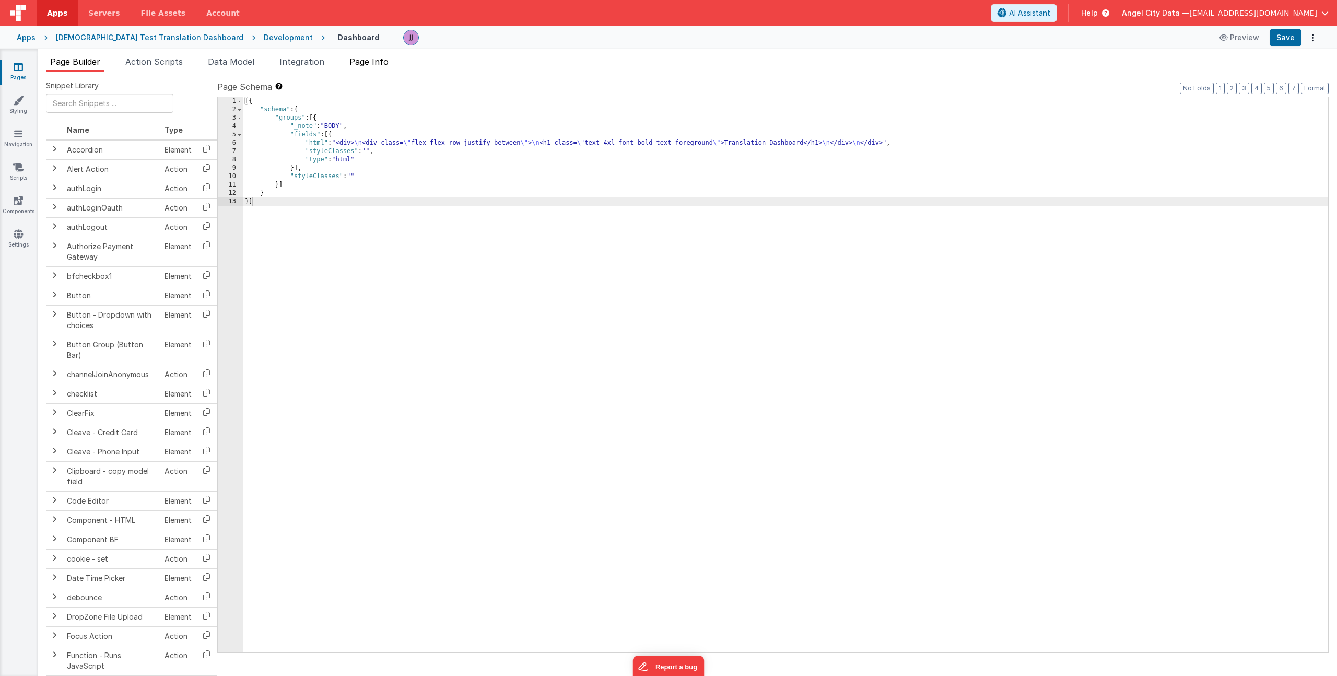
click at [358, 65] on span "Page Info" at bounding box center [368, 61] width 39 height 10
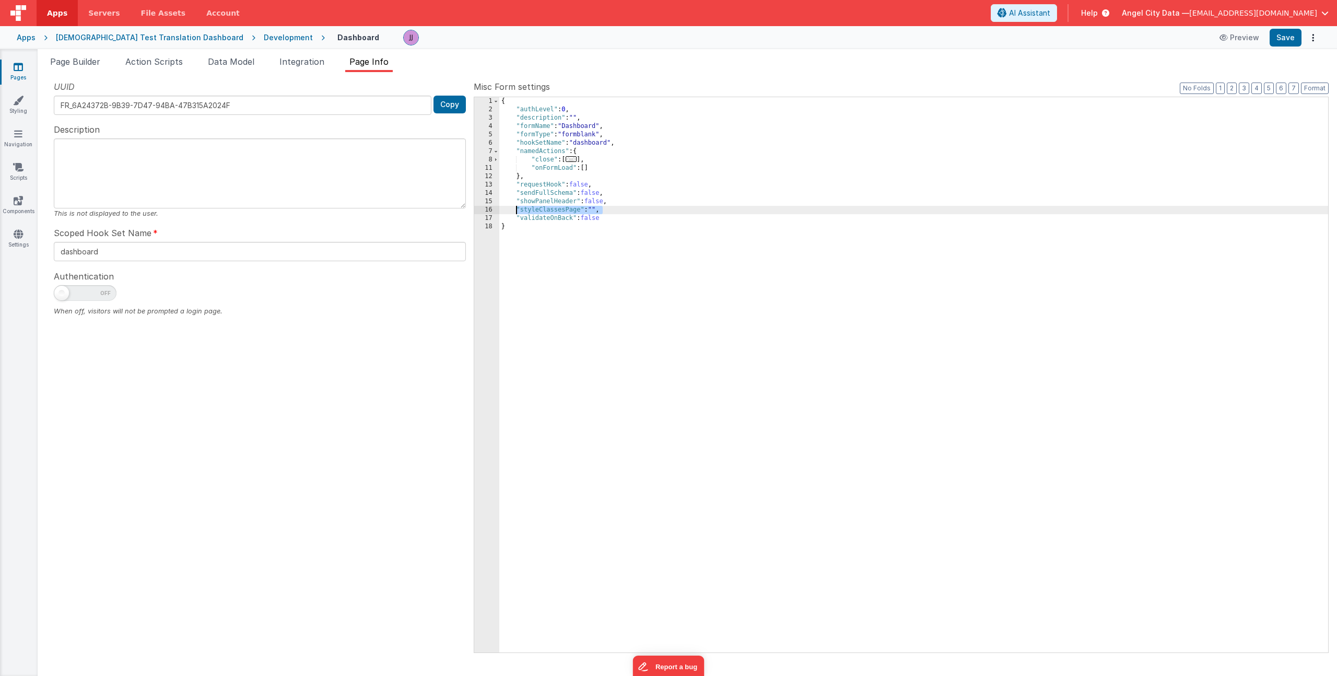
drag, startPoint x: 603, startPoint y: 210, endPoint x: 517, endPoint y: 209, distance: 86.2
click at [517, 209] on div "{ "authLevel" : 0 , "description" : "" , "formName" : "Dashboard" , "formType" …" at bounding box center [913, 383] width 829 height 572
click at [1285, 36] on button "Save" at bounding box center [1286, 38] width 32 height 18
click at [19, 38] on div "Apps" at bounding box center [26, 37] width 19 height 10
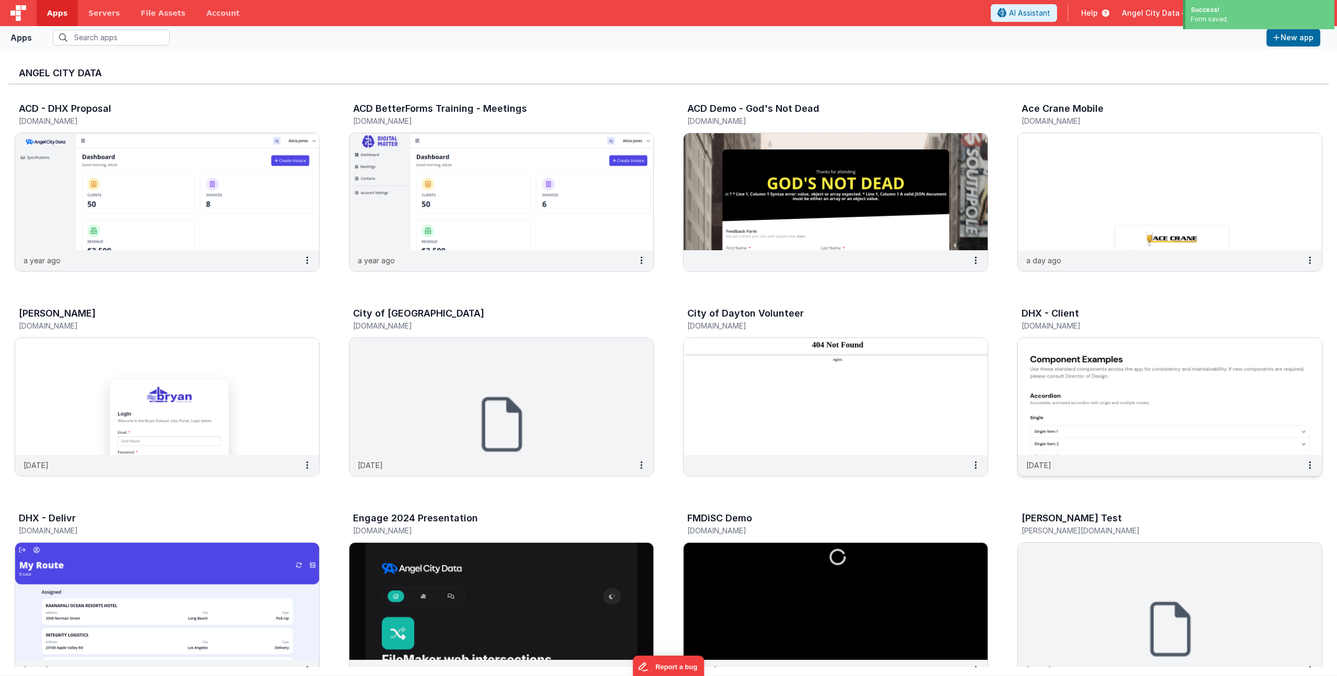
click at [1058, 313] on h3 "DHX - Client" at bounding box center [1050, 313] width 57 height 10
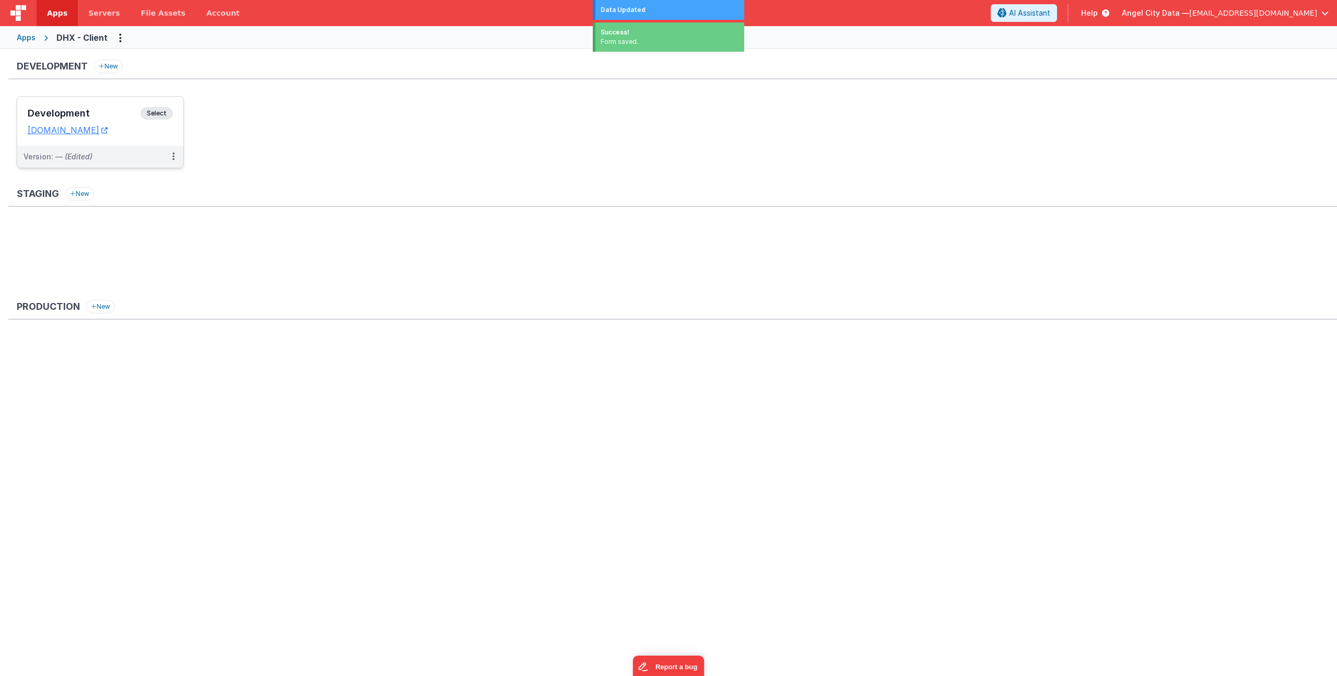
click at [96, 112] on h3 "Development" at bounding box center [84, 113] width 113 height 10
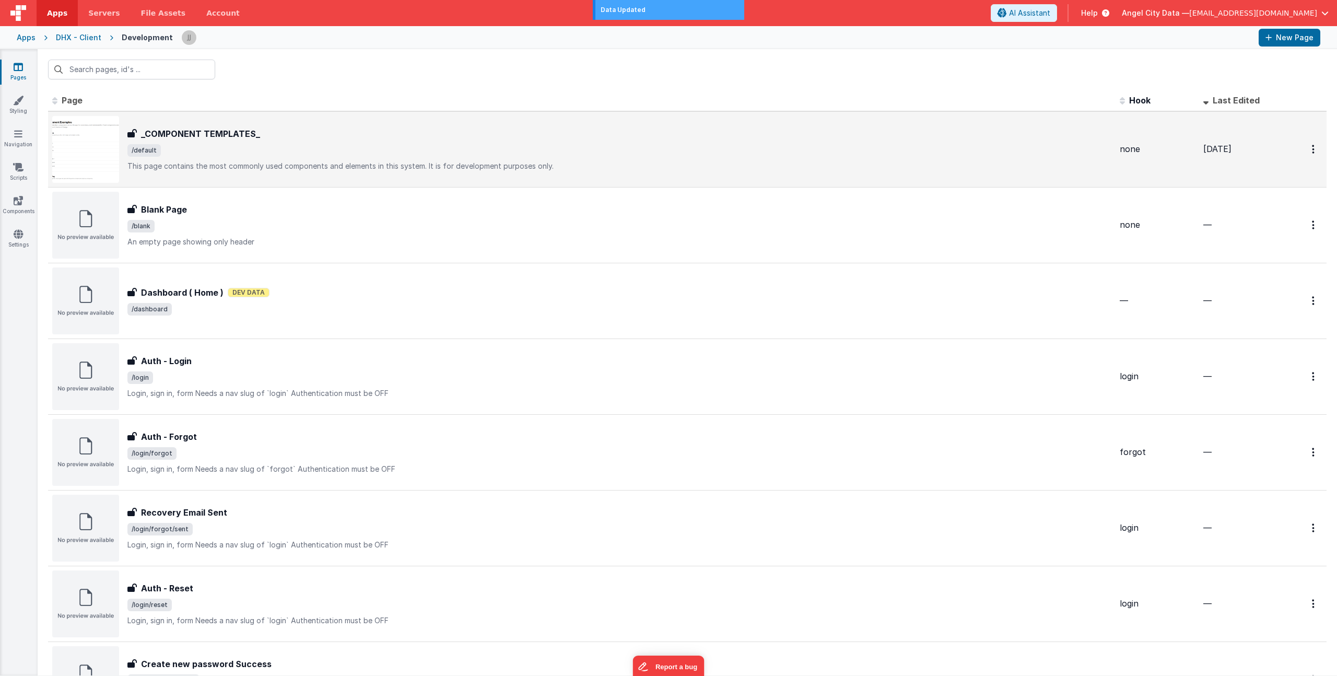
click at [241, 127] on h3 "_COMPONENT TEMPLATES_" at bounding box center [200, 133] width 119 height 13
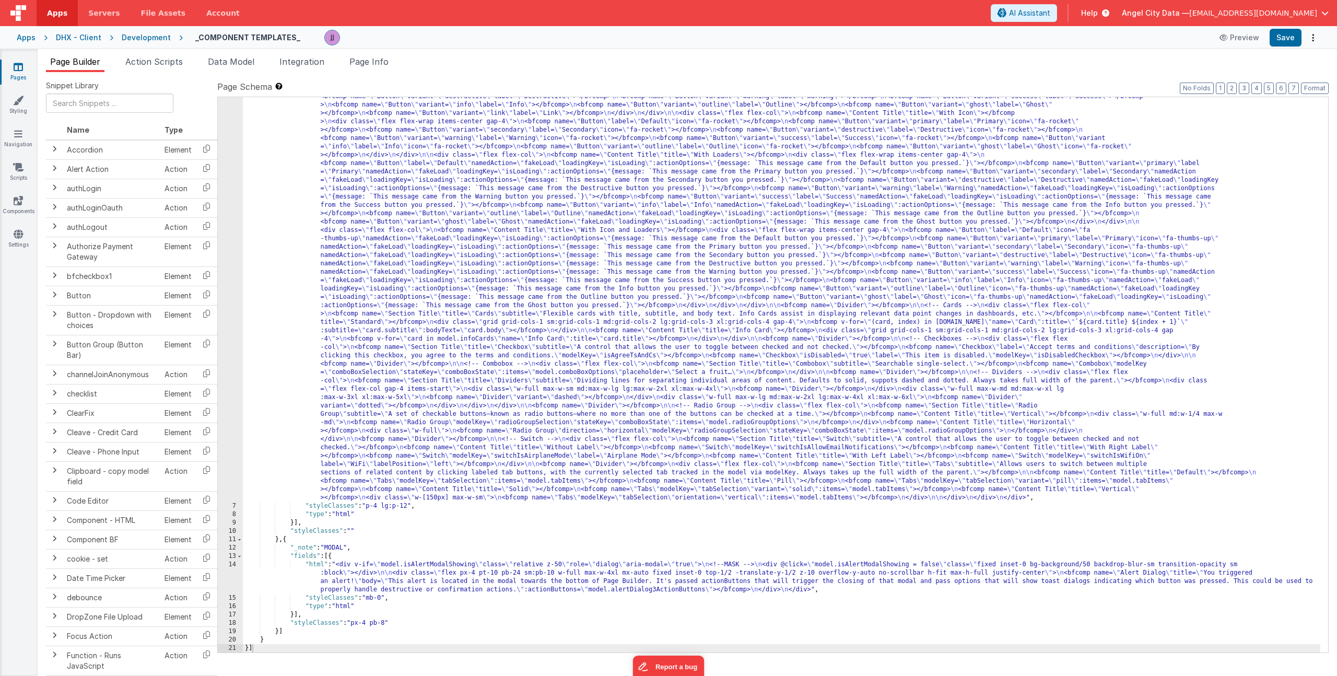
scroll to position [314, 0]
drag, startPoint x: 413, startPoint y: 507, endPoint x: 402, endPoint y: 507, distance: 11.0
click at [402, 507] on div ""html" : "<div> \n <bfcomp name= \" Page Title \" title= \" Component Examples …" at bounding box center [782, 445] width 1078 height 1241
click at [395, 506] on div ""html" : "<div> \n <bfcomp name= \" Page Title \" title= \" Component Examples …" at bounding box center [782, 445] width 1078 height 1241
drag, startPoint x: 419, startPoint y: 505, endPoint x: 305, endPoint y: 507, distance: 114.4
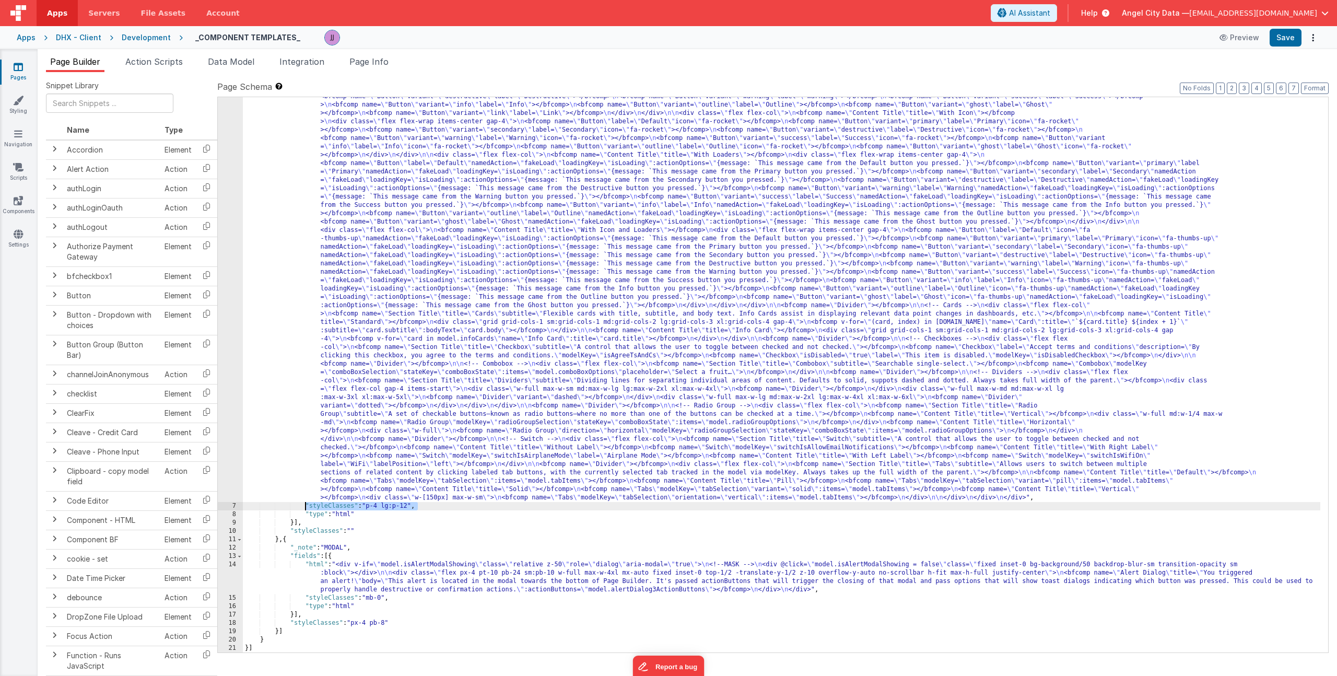
click at [305, 507] on div ""html" : "<div> \n <bfcomp name= \" Page Title \" title= \" Component Examples …" at bounding box center [782, 445] width 1078 height 1241
click at [21, 38] on div "Apps" at bounding box center [26, 37] width 19 height 10
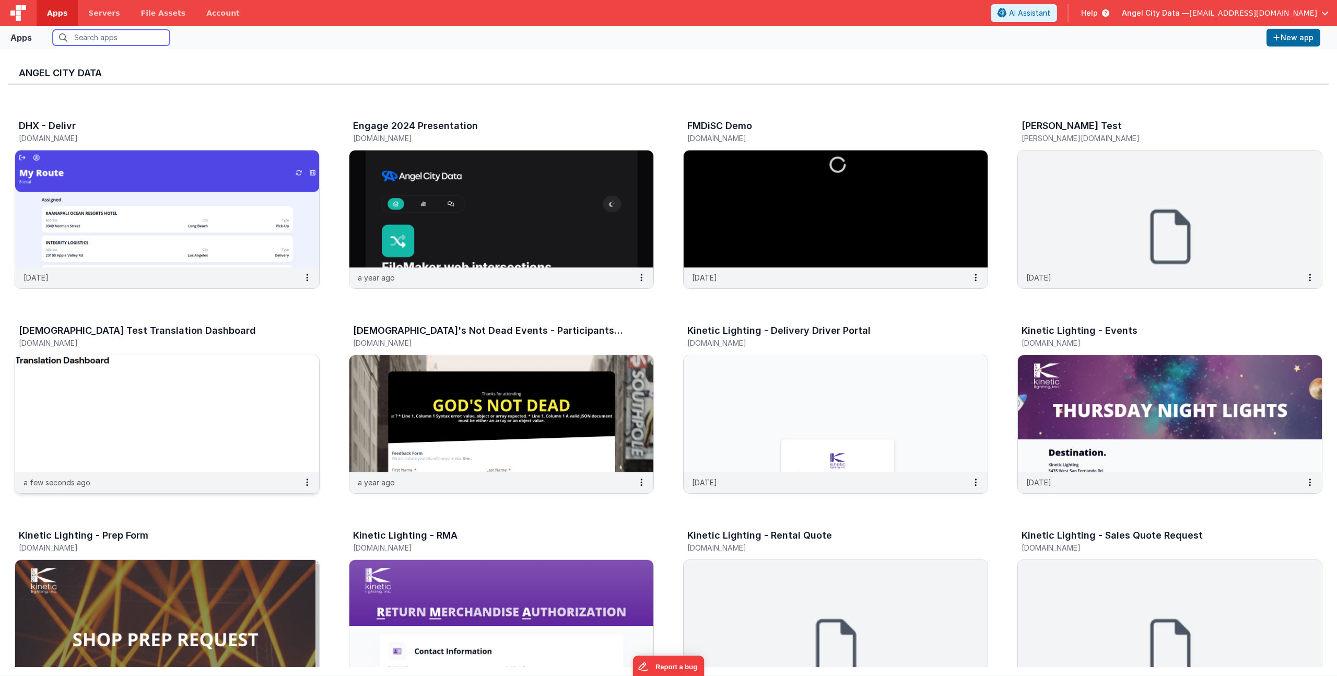
scroll to position [386, 0]
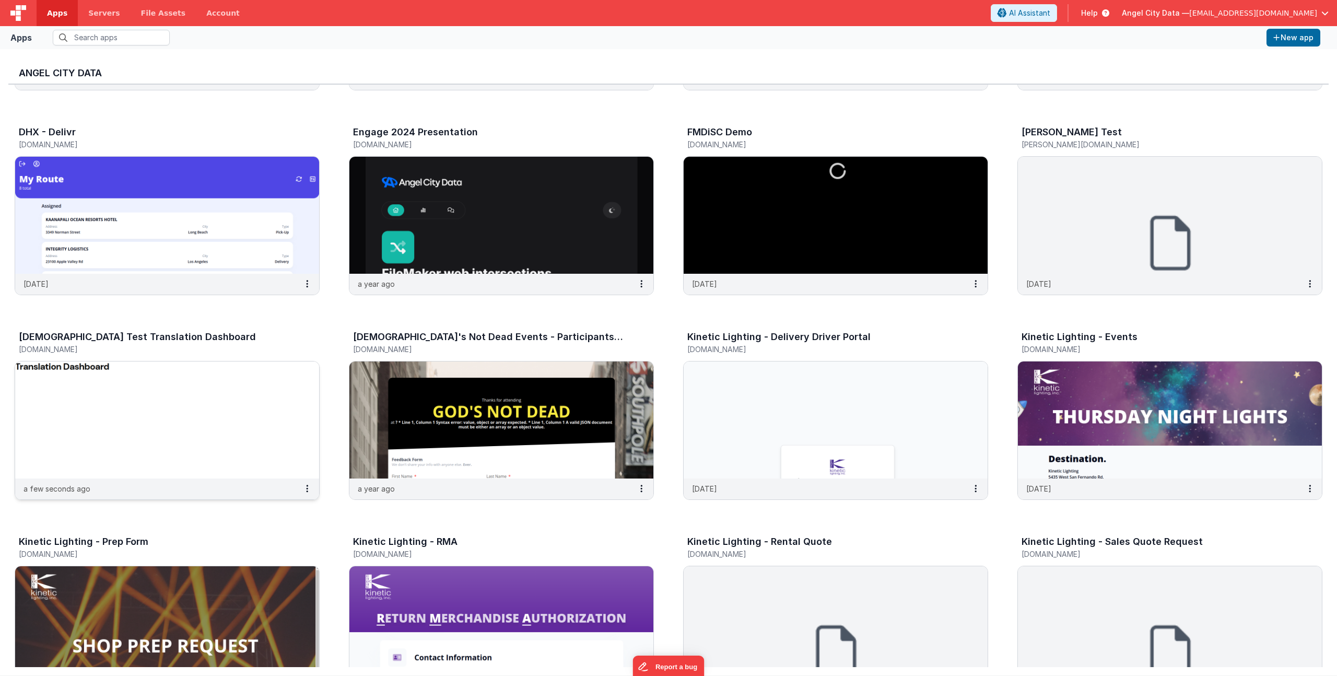
click at [112, 380] on img at bounding box center [167, 419] width 304 height 117
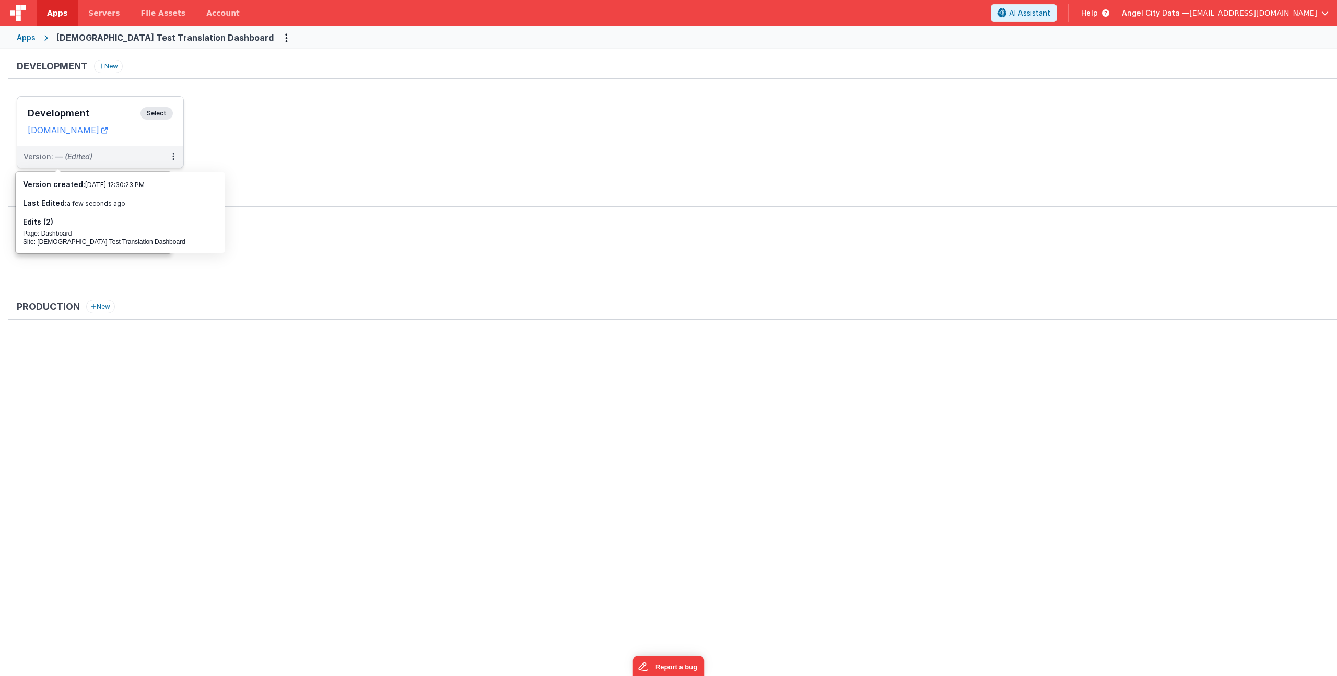
click at [80, 106] on div "Development Select URLs [DOMAIN_NAME]" at bounding box center [100, 121] width 166 height 49
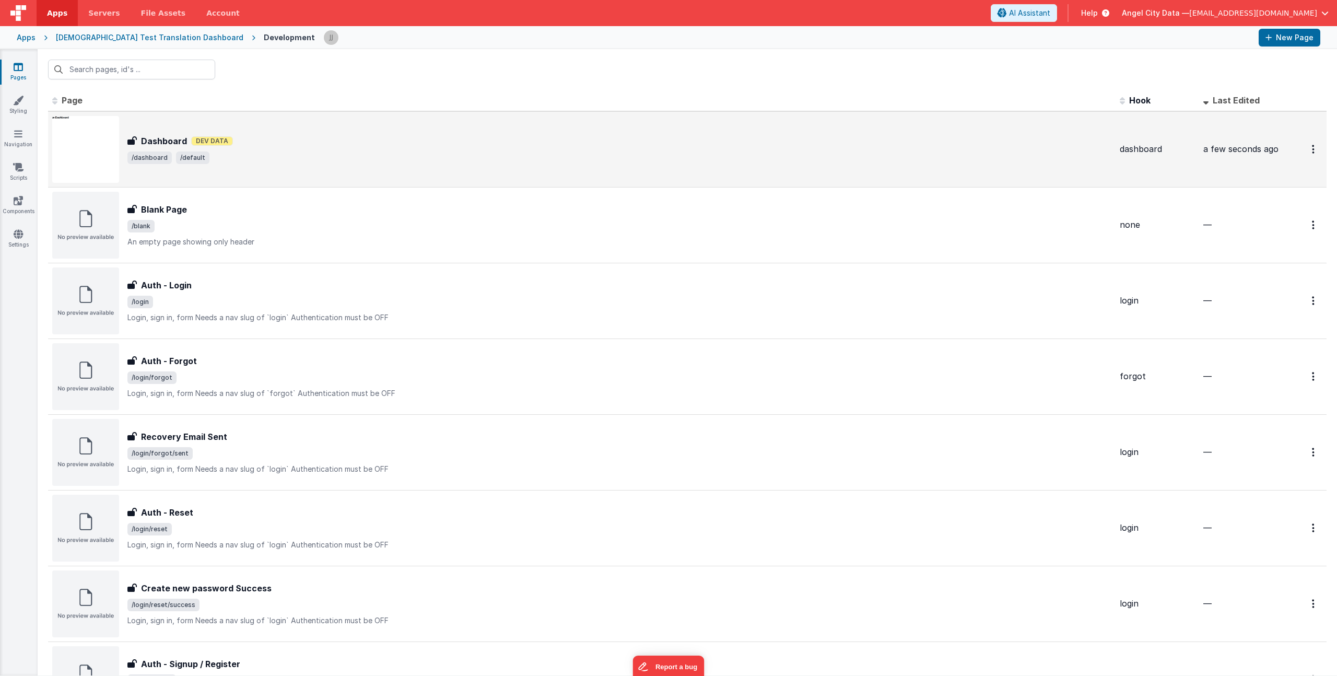
click at [312, 149] on div "Dashboard Dashboard Dev Data /dashboard /default" at bounding box center [619, 149] width 984 height 29
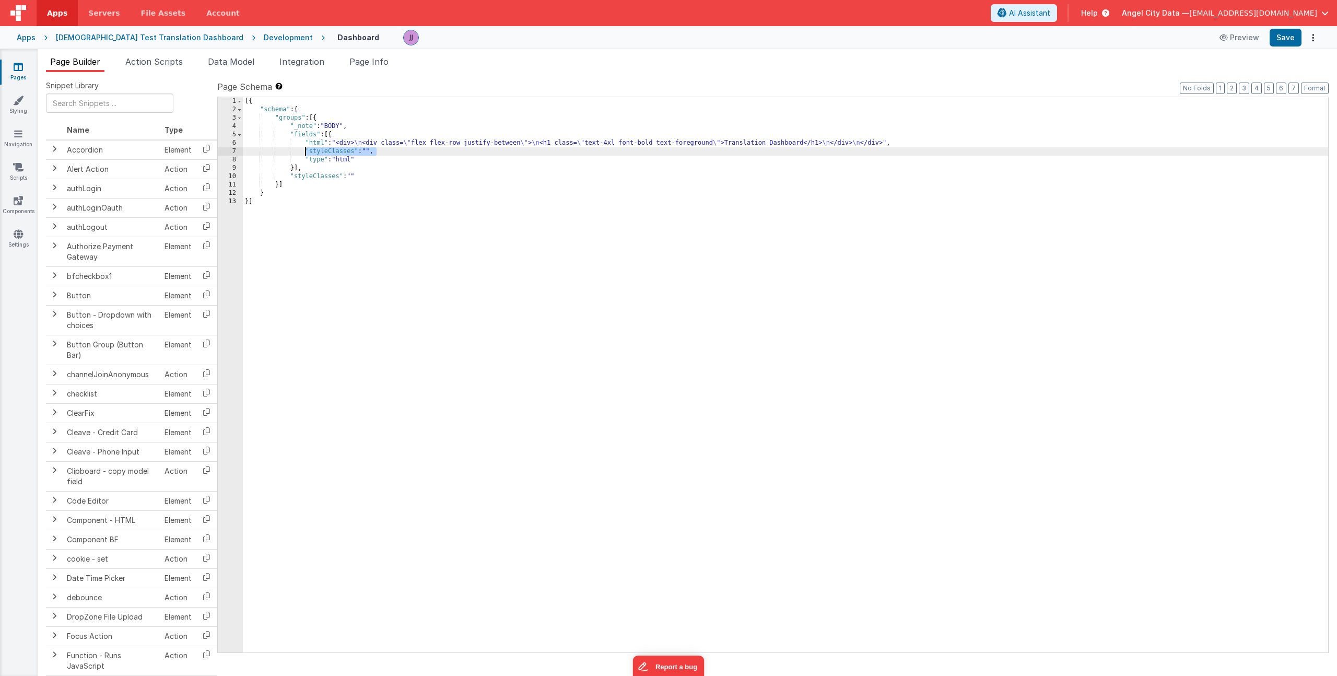
drag, startPoint x: 374, startPoint y: 151, endPoint x: 307, endPoint y: 153, distance: 67.4
click at [307, 153] on div "[{ "schema" : { "groups" : [{ "_note" : "BODY" , "fields" : [{ "html" : "<div> …" at bounding box center [786, 383] width 1086 height 572
click at [239, 55] on li "Data Model" at bounding box center [231, 63] width 55 height 17
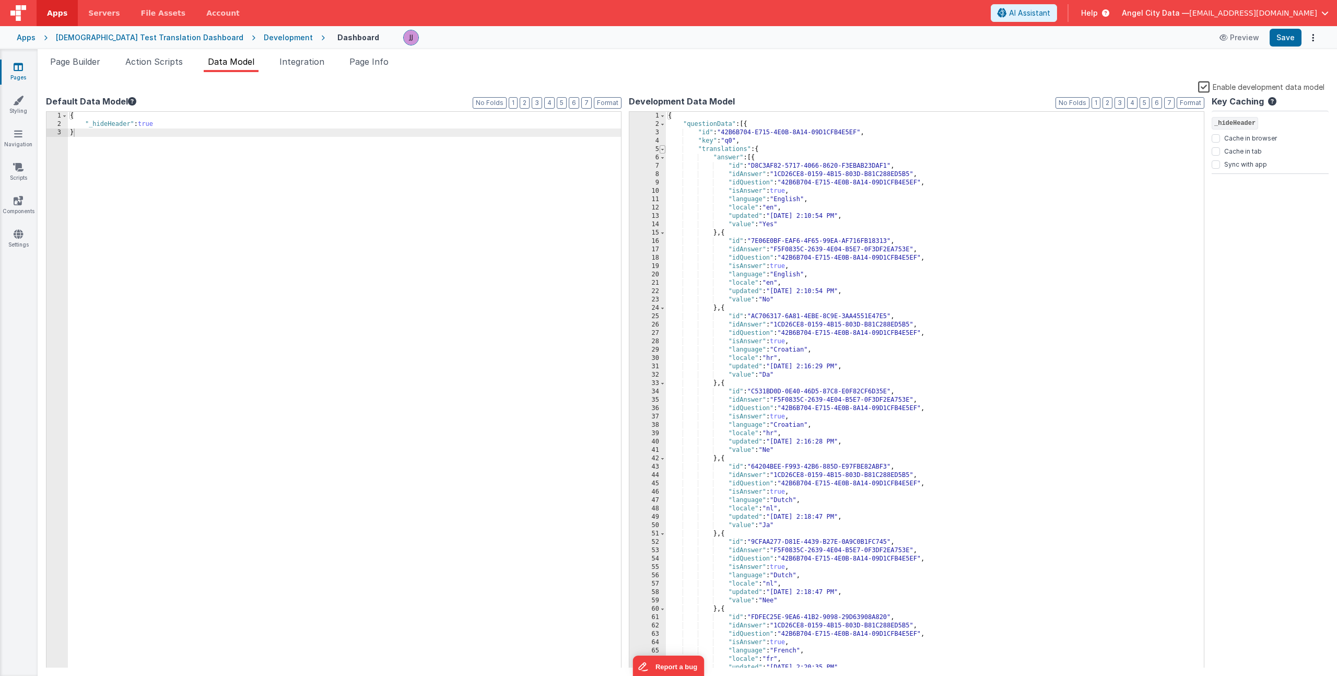
click at [663, 149] on span at bounding box center [663, 149] width 6 height 8
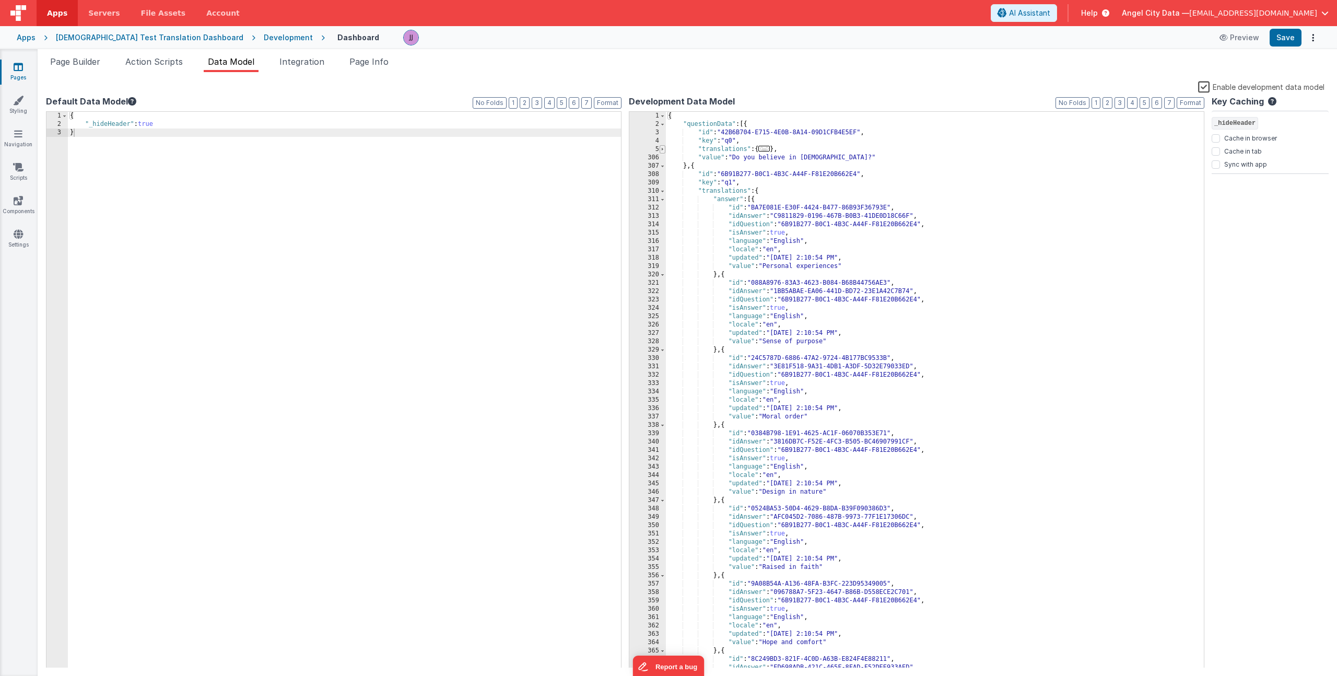
click at [663, 149] on span at bounding box center [663, 149] width 6 height 8
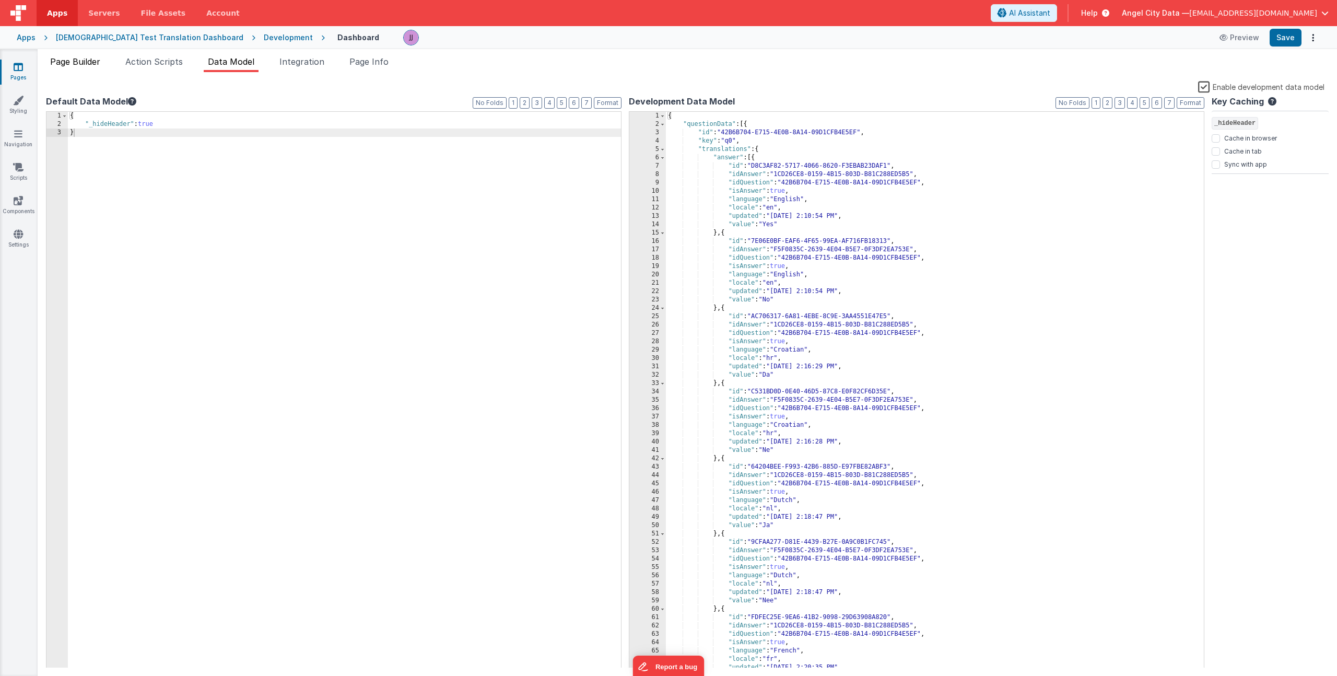
click at [70, 59] on span "Page Builder" at bounding box center [75, 61] width 50 height 10
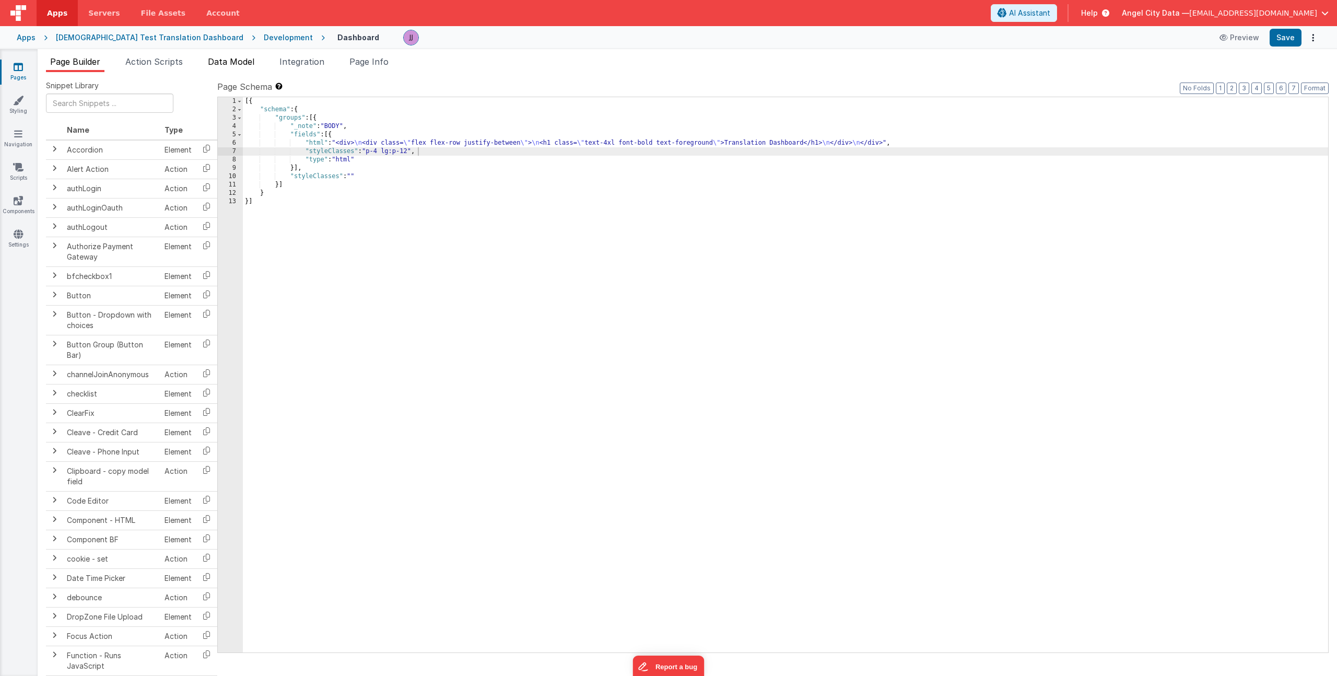
click at [232, 64] on span "Data Model" at bounding box center [231, 61] width 46 height 10
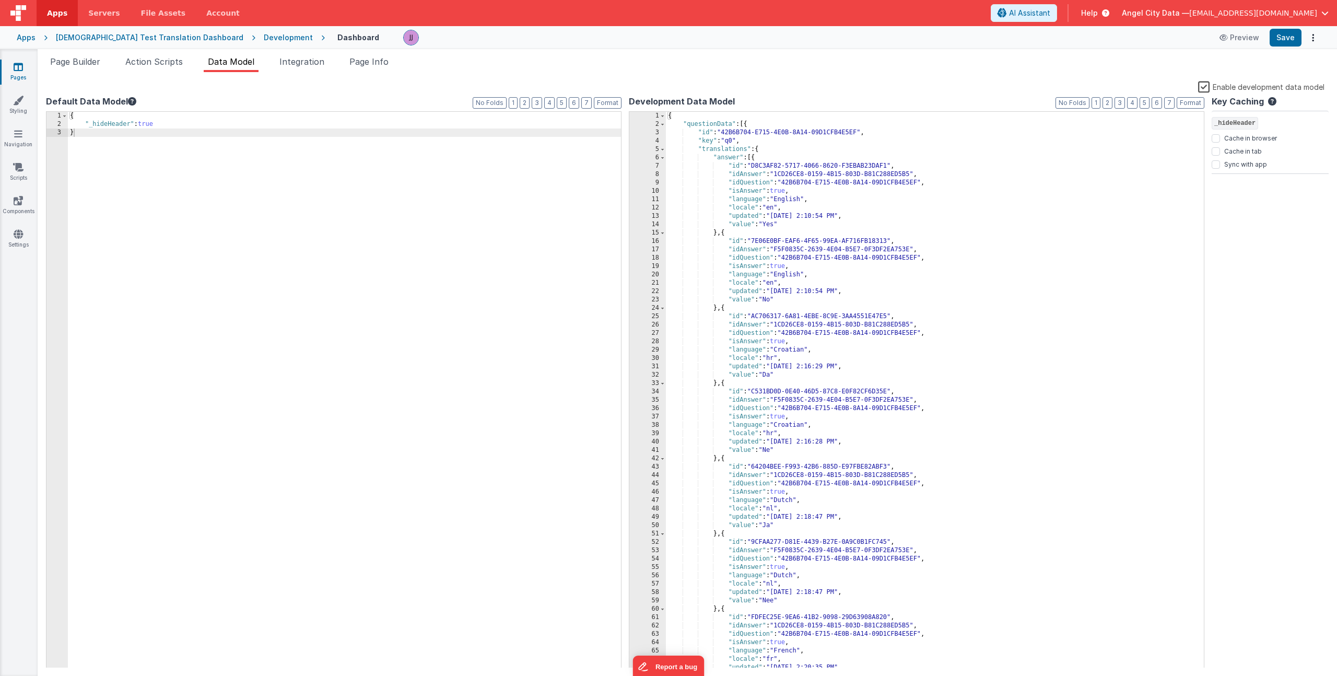
click at [167, 125] on div "{ "_hideHeader" : true }" at bounding box center [344, 398] width 553 height 573
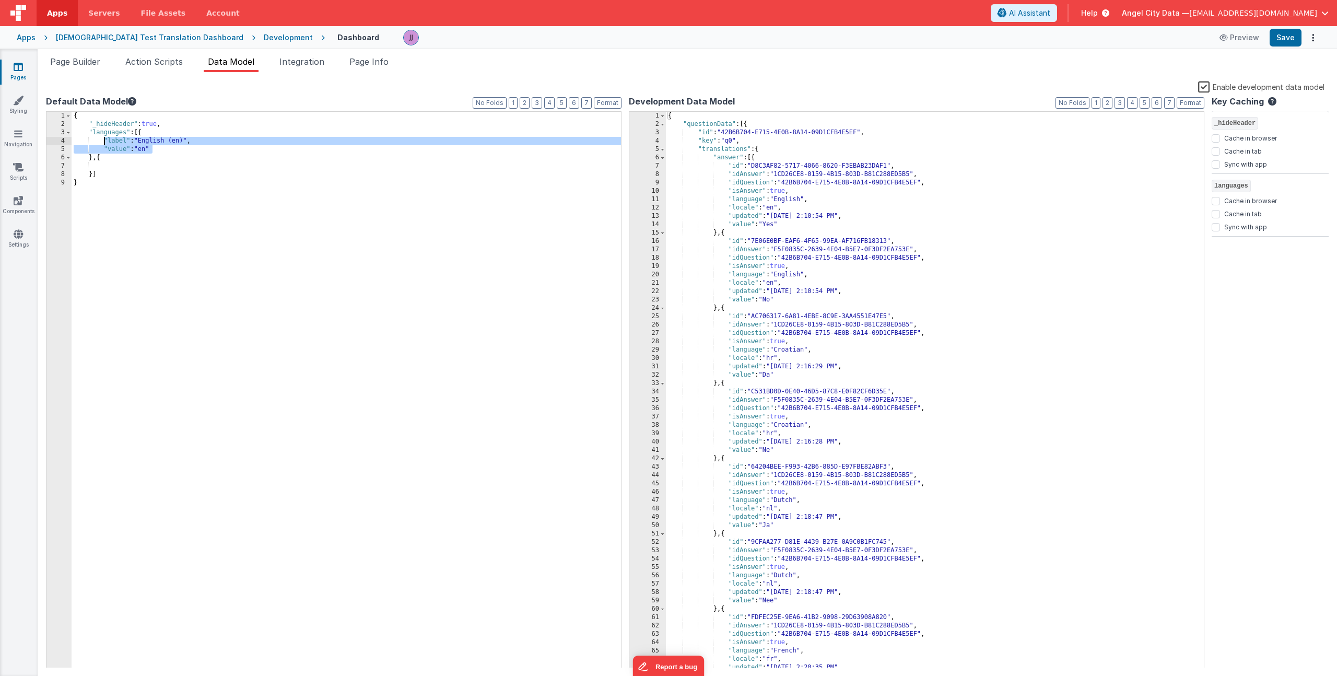
drag, startPoint x: 159, startPoint y: 147, endPoint x: 102, endPoint y: 143, distance: 56.6
click at [102, 143] on div "{ "_hideHeader" : true , "languages" : [{ "label" : "English (en)" , "value" : …" at bounding box center [347, 398] width 550 height 573
click at [127, 166] on div "{ "_hideHeader" : true , "languages" : [{ "label" : "English (en)" , "value" : …" at bounding box center [347, 398] width 550 height 573
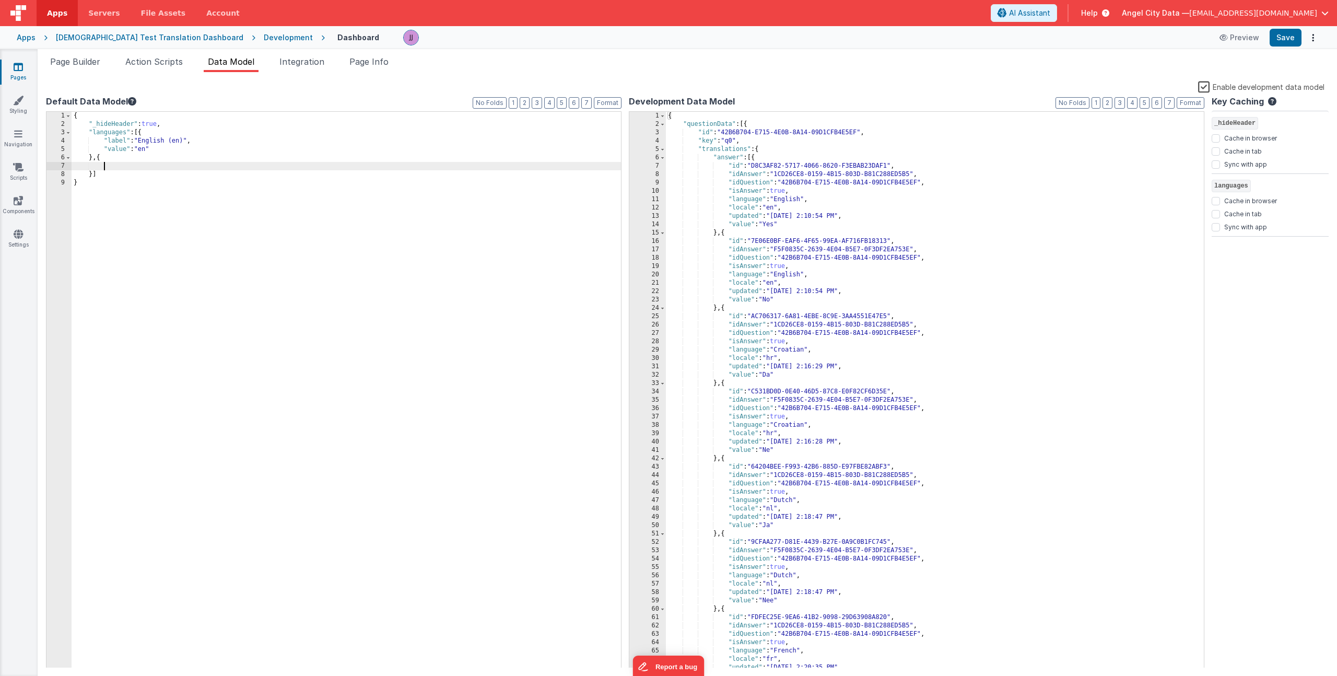
paste textarea
click at [140, 166] on div "{ "_hideHeader" : true , "languages" : [{ "label" : "English (en)" , "value" : …" at bounding box center [347, 398] width 550 height 573
click at [146, 165] on div "{ "_hideHeader" : true , "languages" : [{ "label" : "English (en)" , "value" : …" at bounding box center [347, 398] width 550 height 573
click at [184, 168] on div "{ "_hideHeader" : true , "languages" : [{ "label" : "English (en)" , "value" : …" at bounding box center [347, 398] width 550 height 573
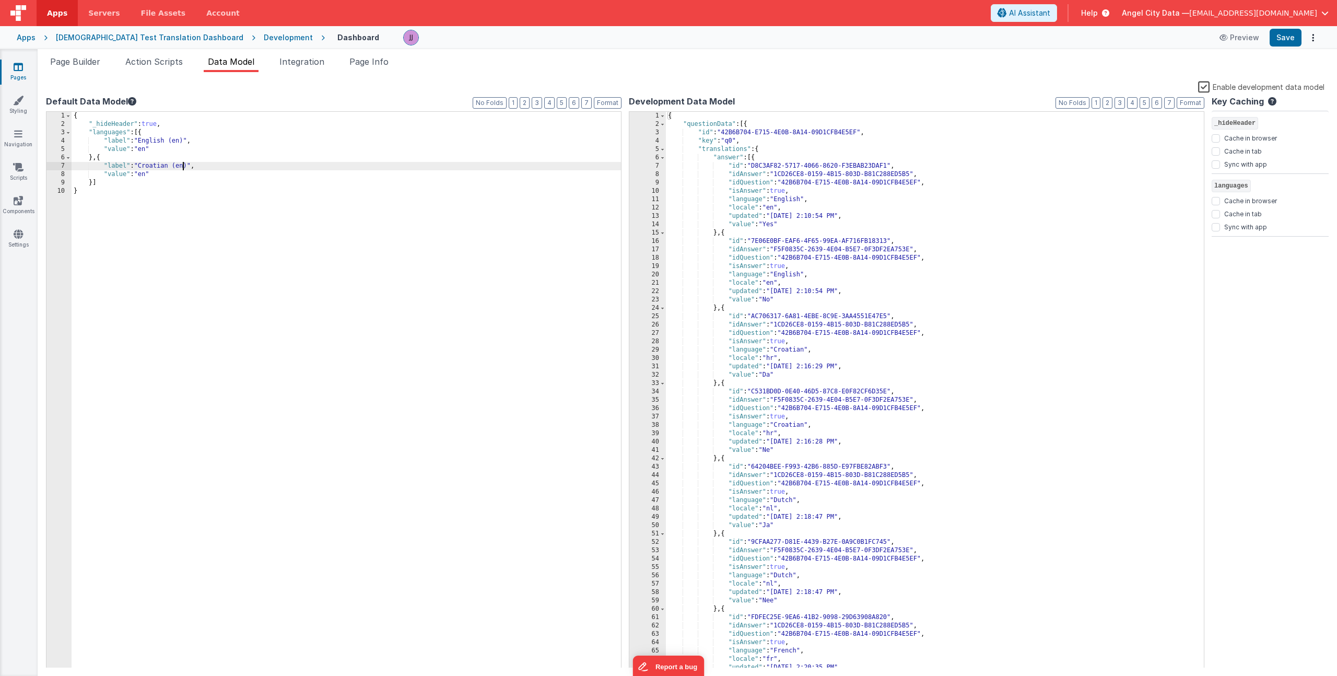
click at [184, 168] on div "{ "_hideHeader" : true , "languages" : [{ "label" : "English (en)" , "value" : …" at bounding box center [347, 398] width 550 height 573
drag, startPoint x: 92, startPoint y: 159, endPoint x: 101, endPoint y: 166, distance: 10.8
click at [97, 164] on div "{ "_hideHeader" : true , "languages" : [{ "label" : "English (en)" , "value" : …" at bounding box center [347, 398] width 550 height 573
click at [148, 180] on div "{ "_hideHeader" : true , "languages" : [{ "label" : "English (en)" , "value" : …" at bounding box center [347, 398] width 550 height 573
click at [32, 33] on div "Apps" at bounding box center [26, 37] width 19 height 10
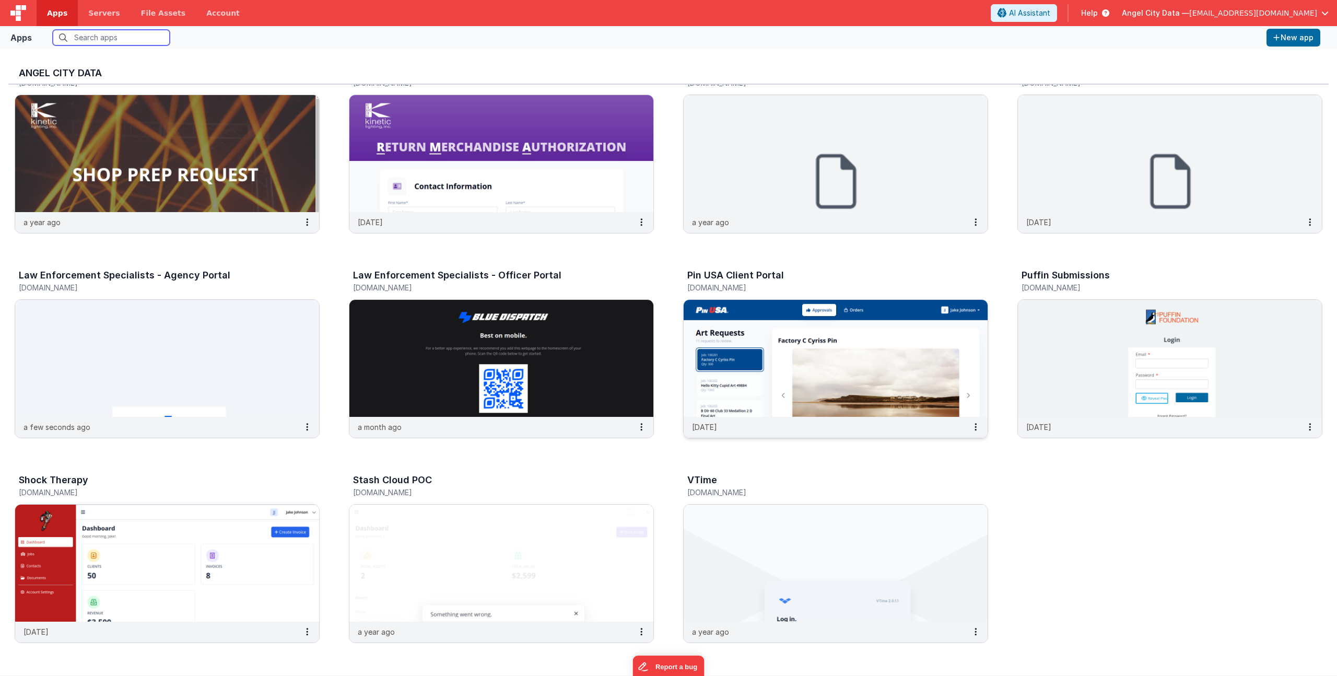
scroll to position [813, 0]
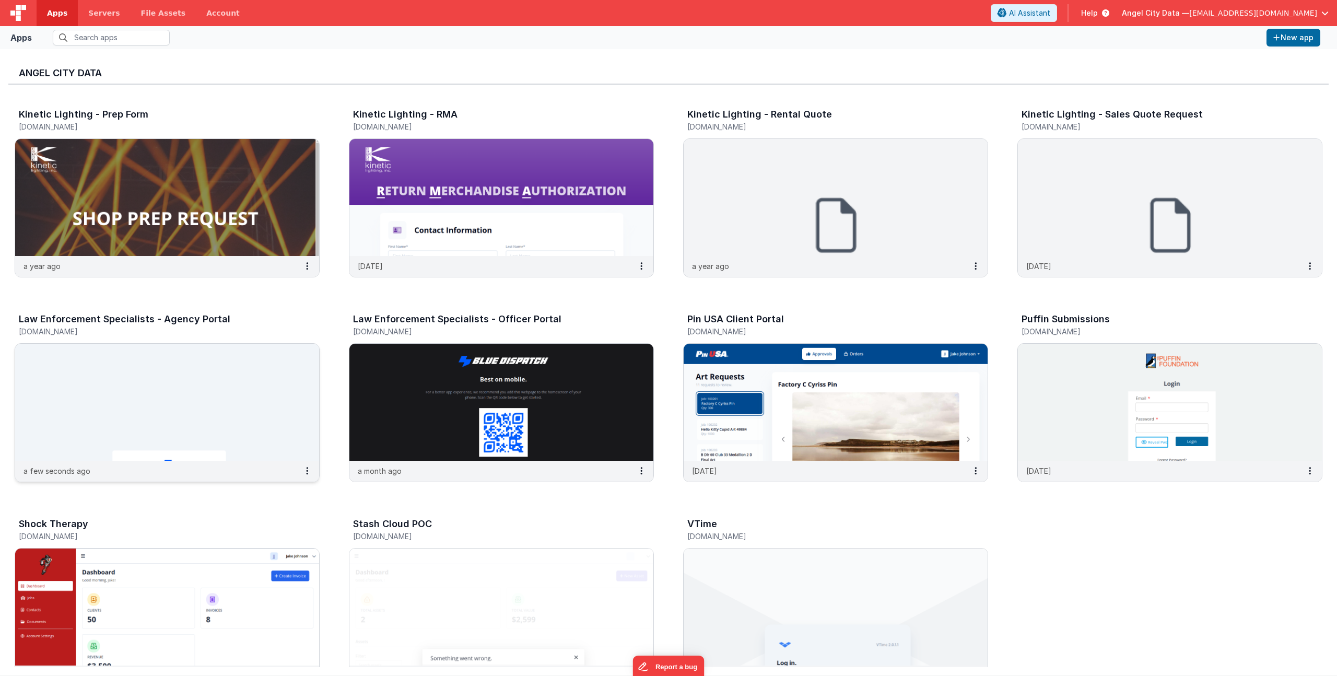
click at [201, 327] on div "Law Enforcement Specialists - Agency Portal" at bounding box center [156, 321] width 275 height 14
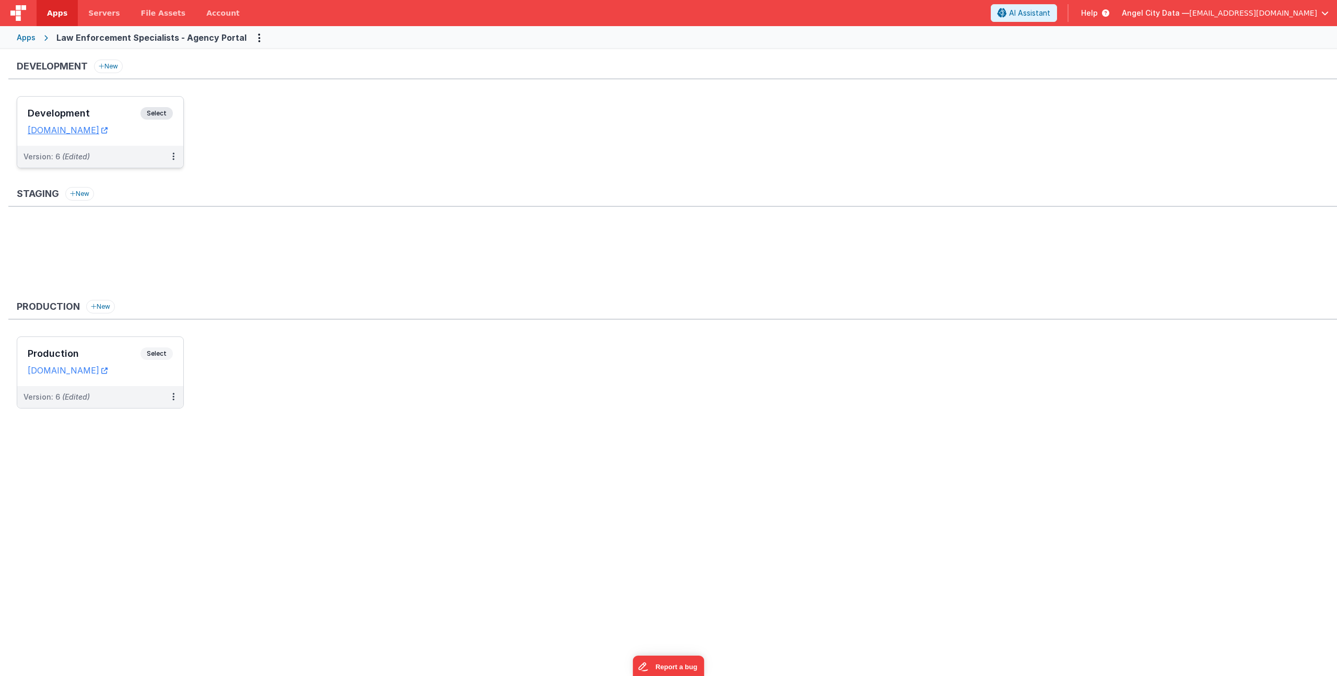
click at [96, 108] on h3 "Development" at bounding box center [84, 113] width 113 height 10
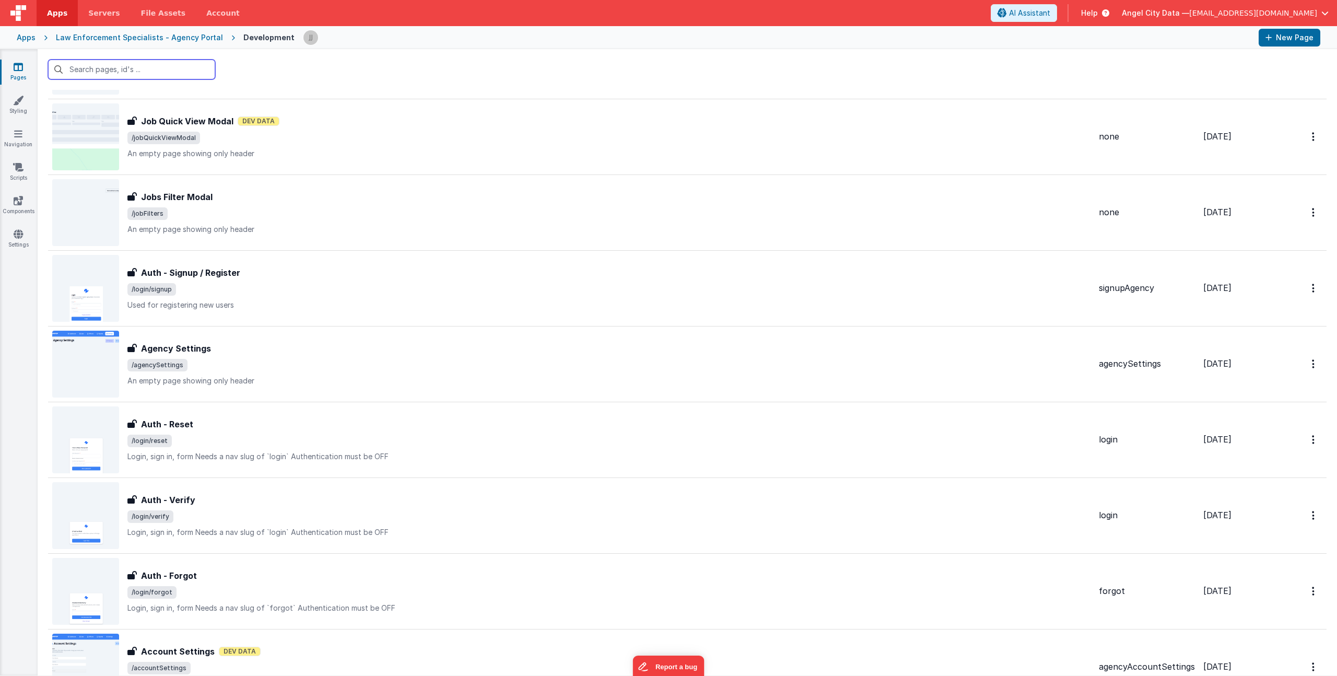
scroll to position [845, 0]
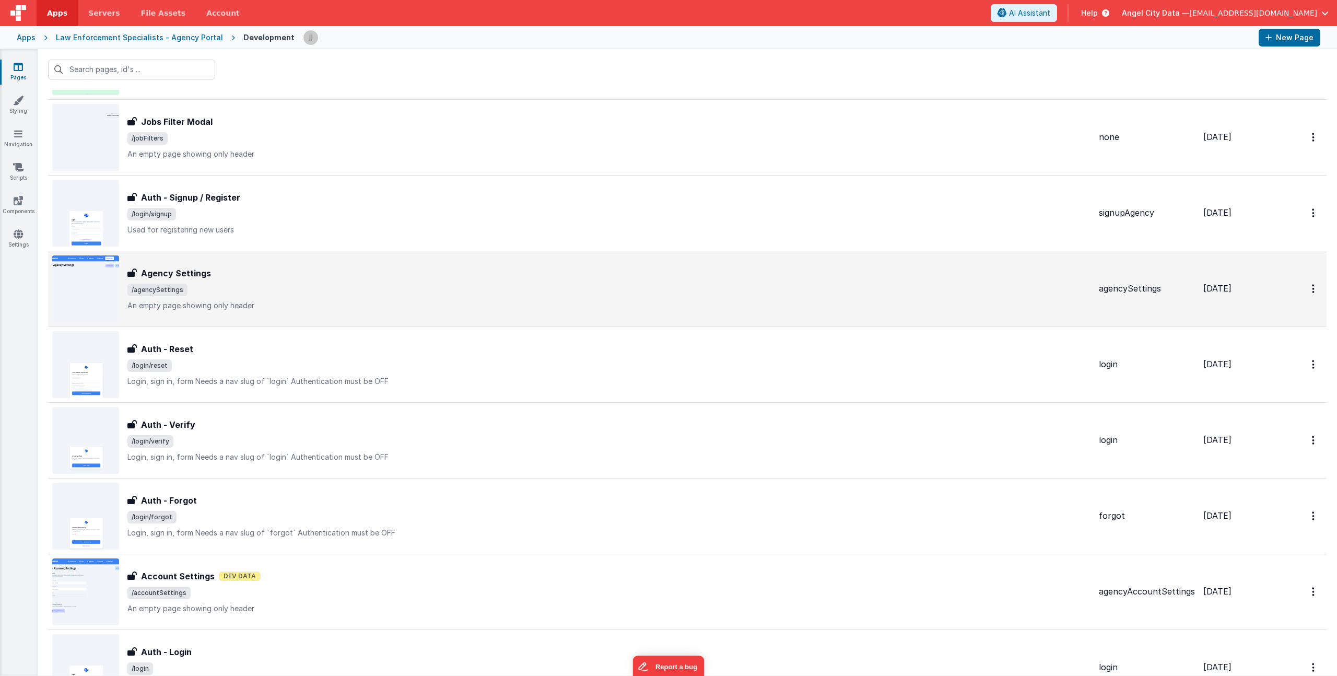
click at [269, 299] on div "Agency Settings Agency Settings /agencySettings An empty page showing only head…" at bounding box center [608, 289] width 963 height 44
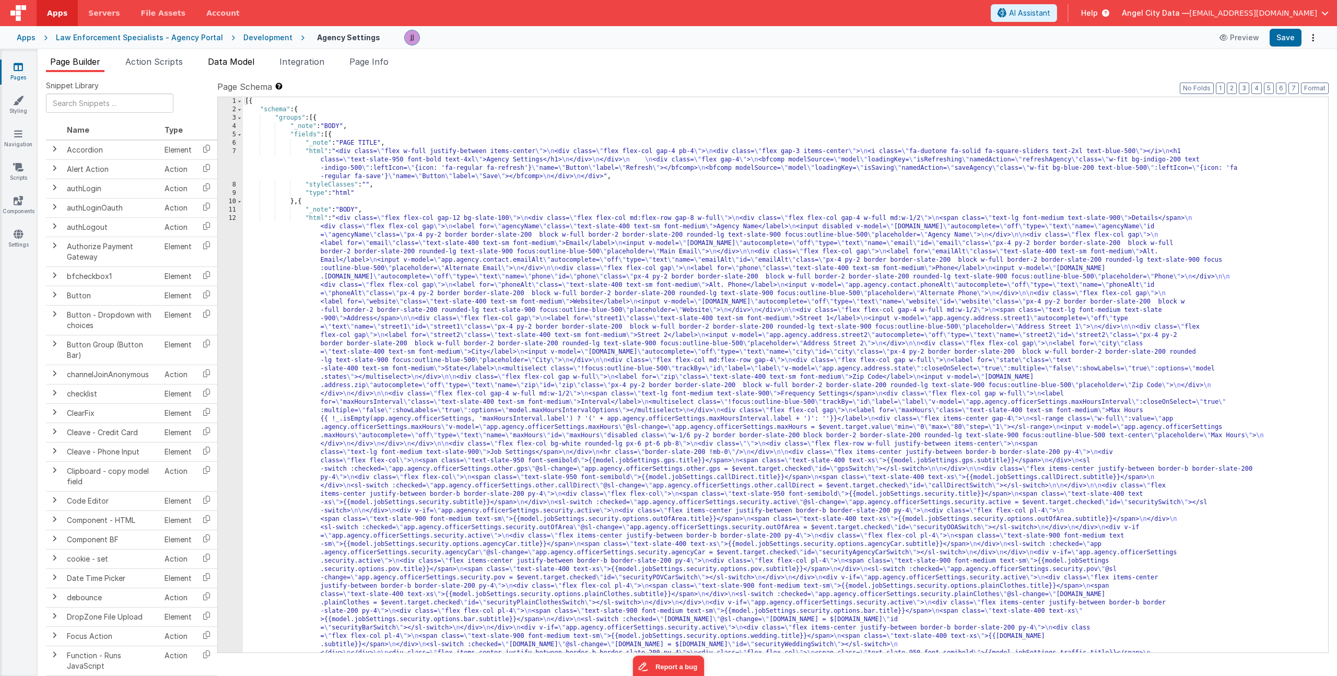
click at [223, 67] on li "Data Model" at bounding box center [231, 63] width 55 height 17
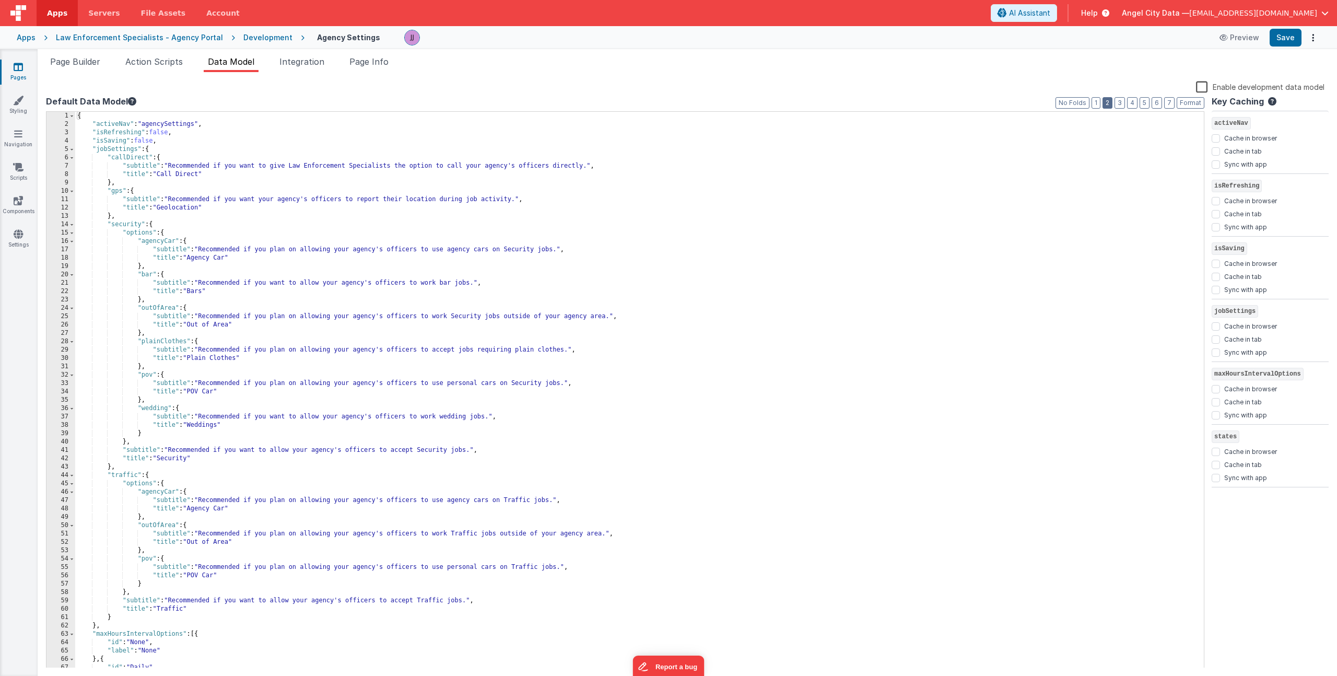
click at [1111, 101] on button "2" at bounding box center [1108, 102] width 10 height 11
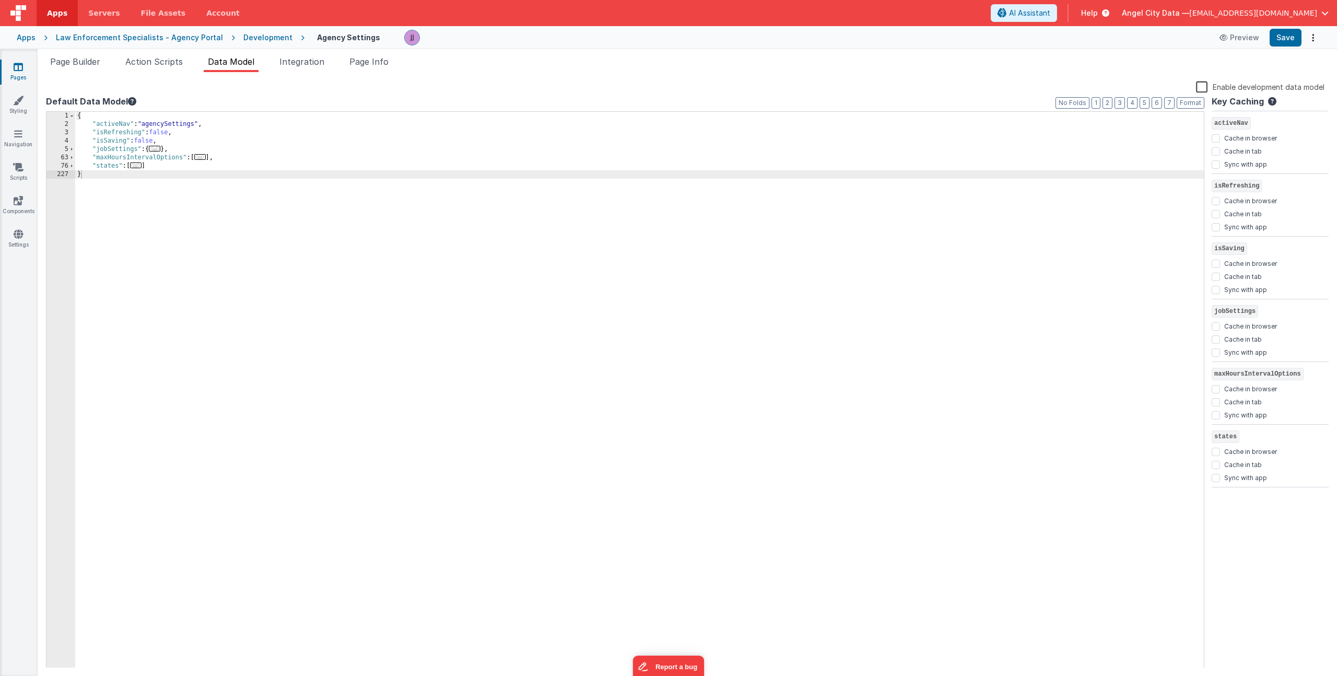
click at [141, 166] on span "..." at bounding box center [135, 165] width 11 height 6
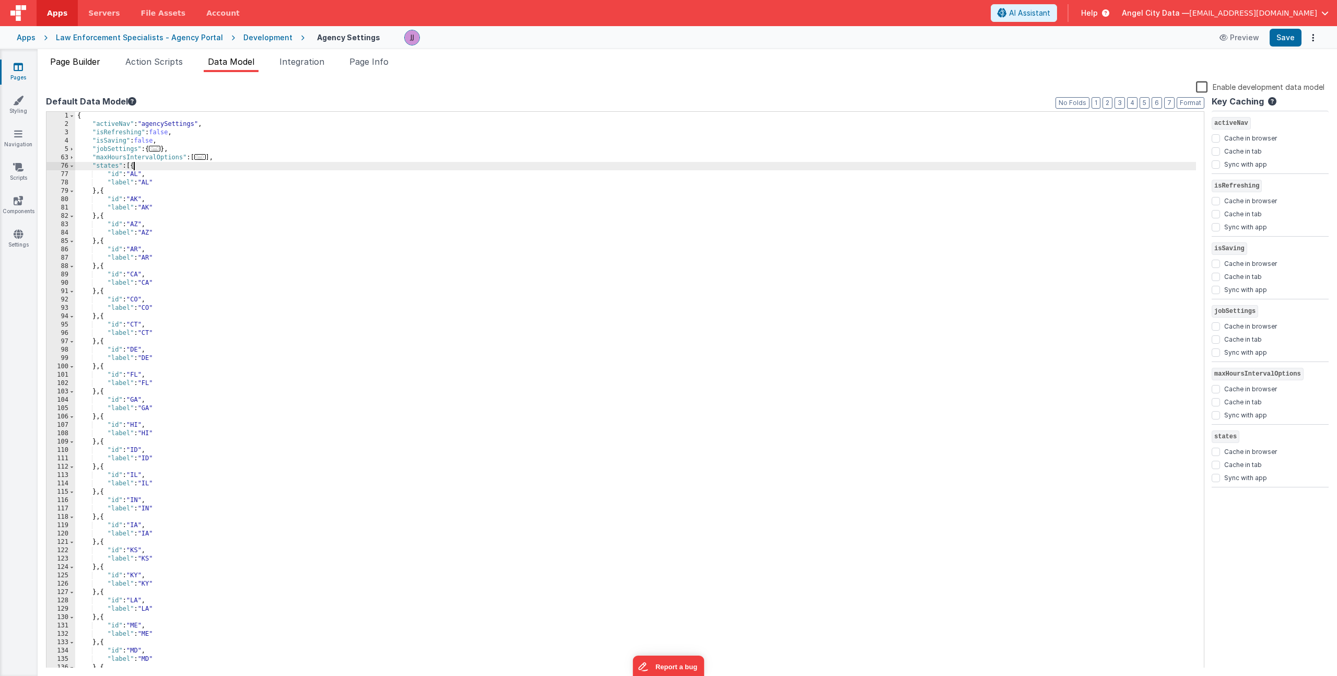
click at [67, 59] on span "Page Builder" at bounding box center [75, 61] width 50 height 10
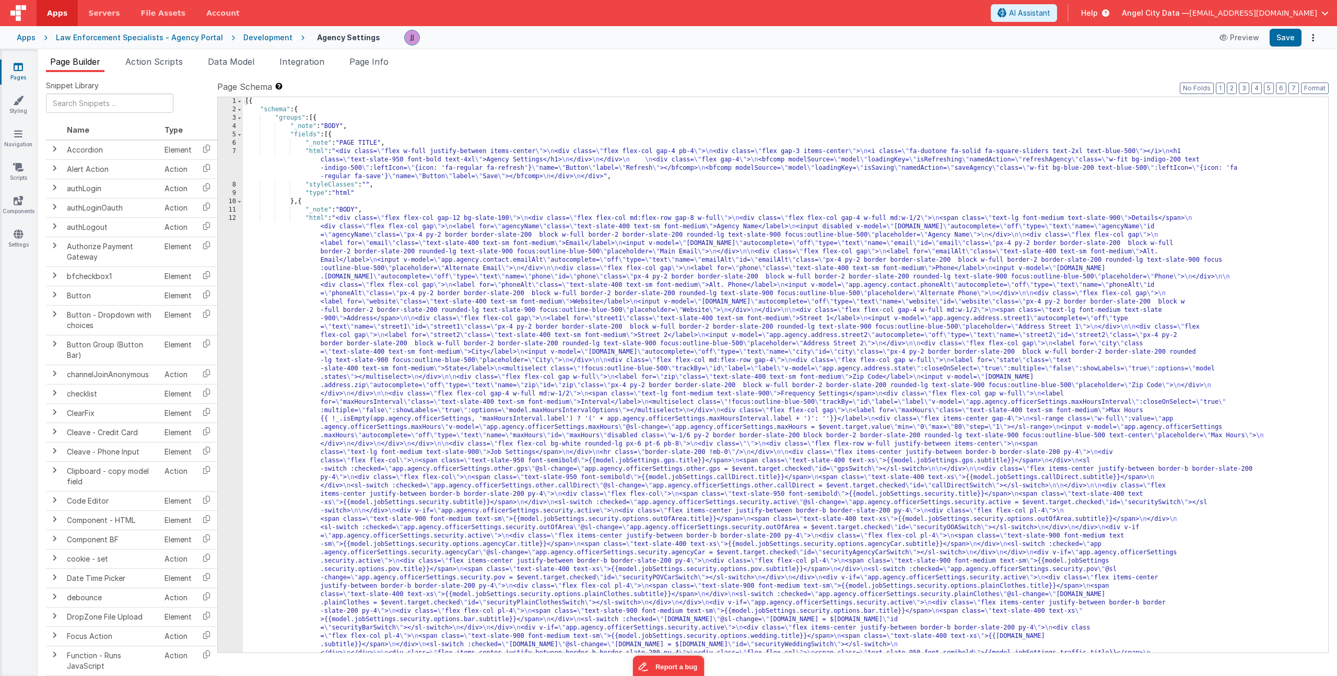
click at [352, 228] on div "[{ "schema" : { "groups" : [{ "_note" : "BODY" , "fields" : [{ "_note" : "PAGE …" at bounding box center [782, 642] width 1078 height 1090
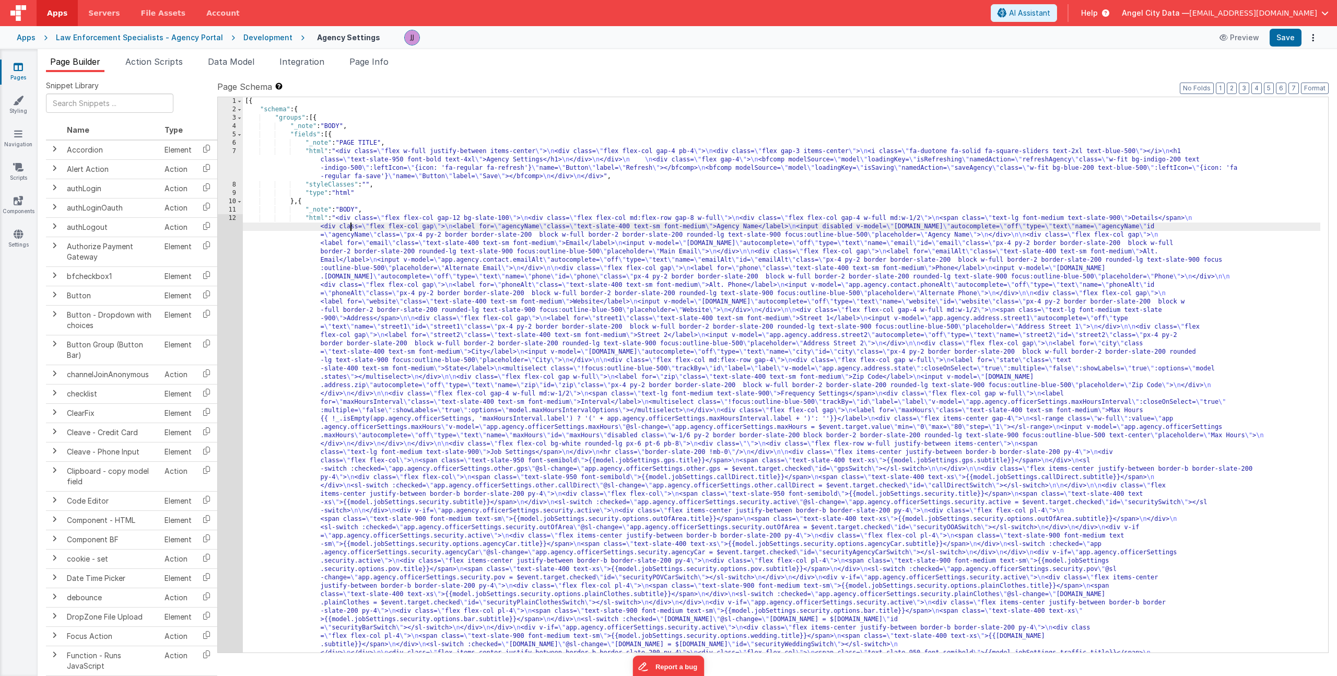
click at [237, 235] on div "12" at bounding box center [230, 477] width 25 height 527
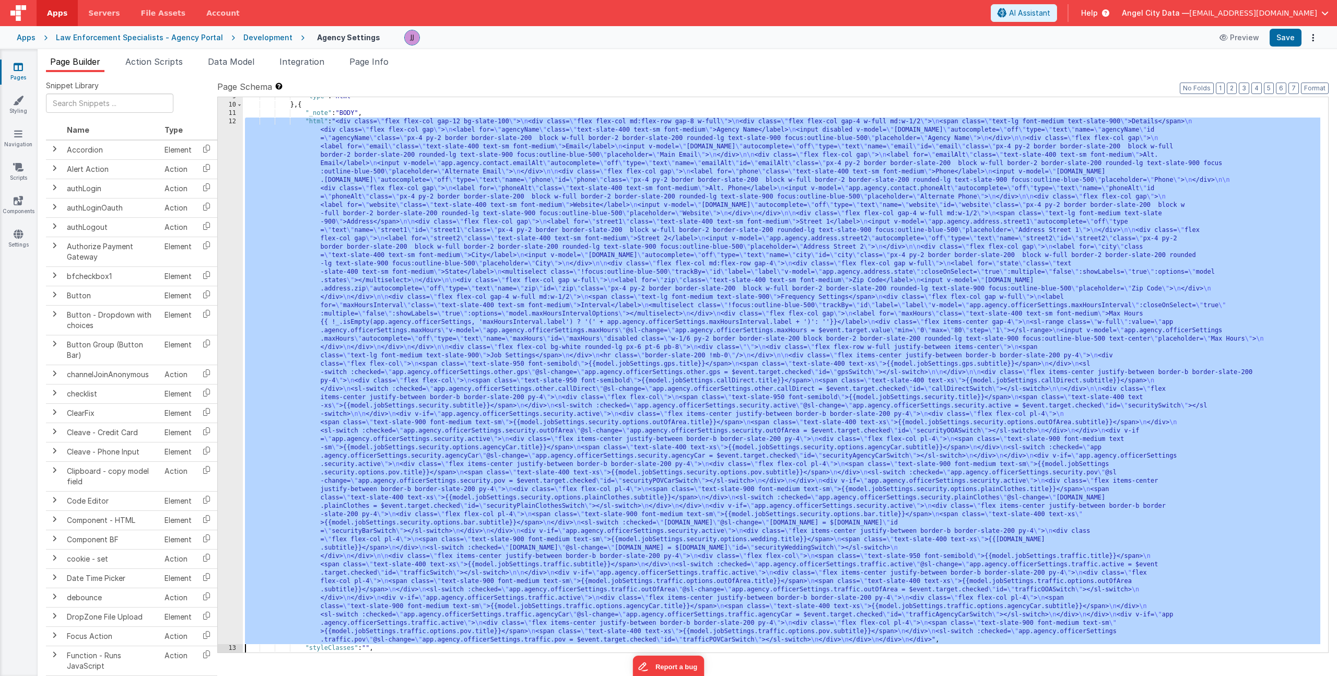
scroll to position [97, 0]
click at [227, 246] on div "12" at bounding box center [230, 381] width 25 height 527
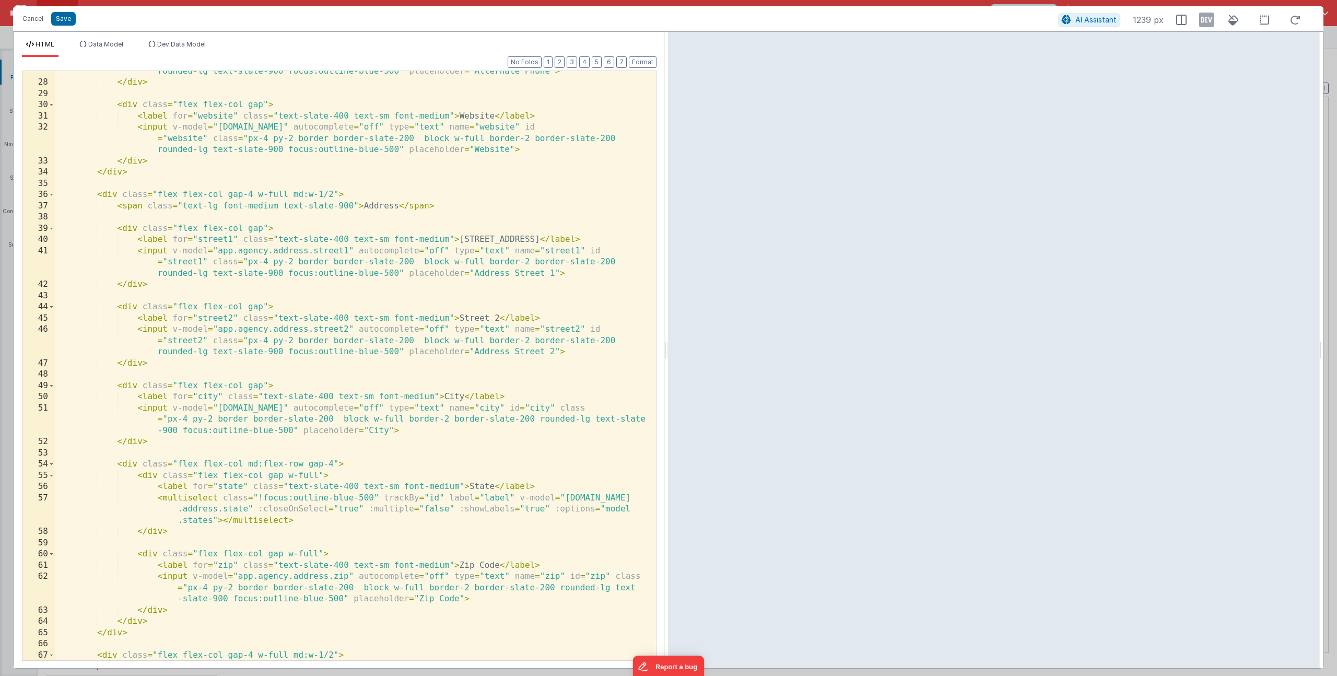
scroll to position [510, 0]
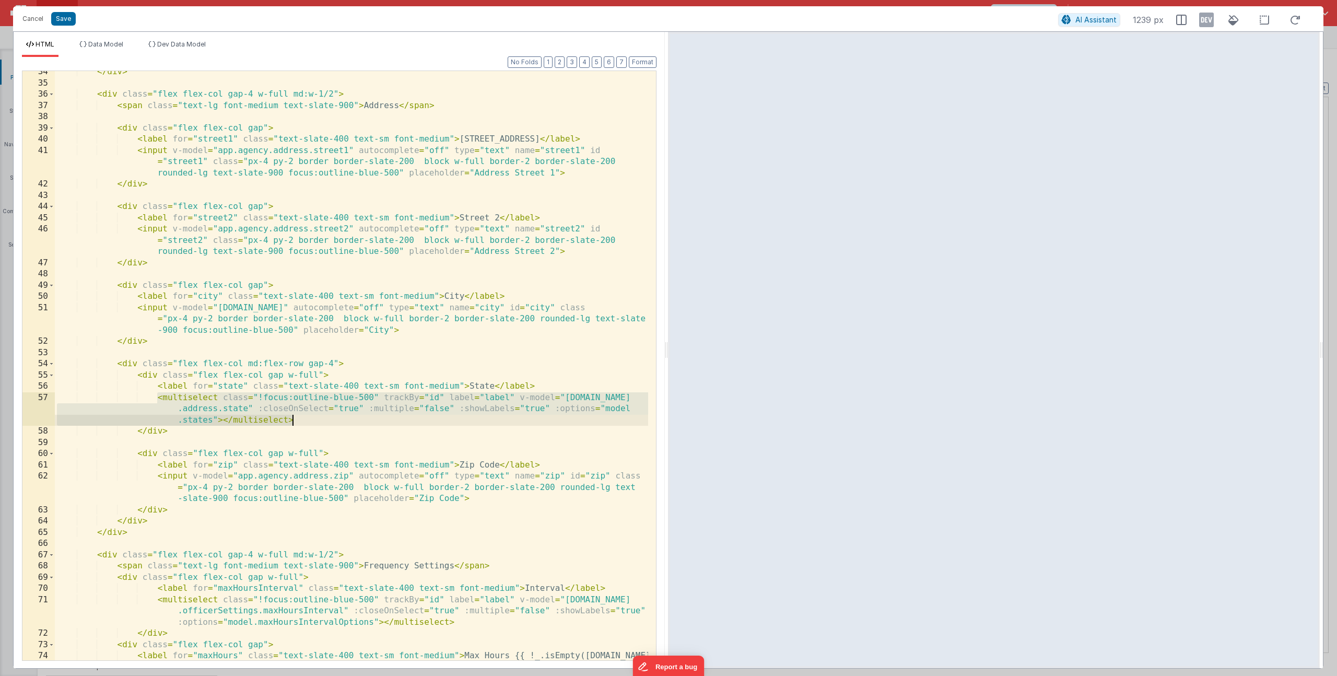
drag, startPoint x: 158, startPoint y: 399, endPoint x: 324, endPoint y: 418, distance: 167.2
click at [324, 418] on div "</ div > < div class = "flex flex-col gap-4 w-full md:w-1/2" > < span class = "…" at bounding box center [351, 383] width 593 height 634
click at [33, 20] on button "Cancel" at bounding box center [32, 18] width 31 height 15
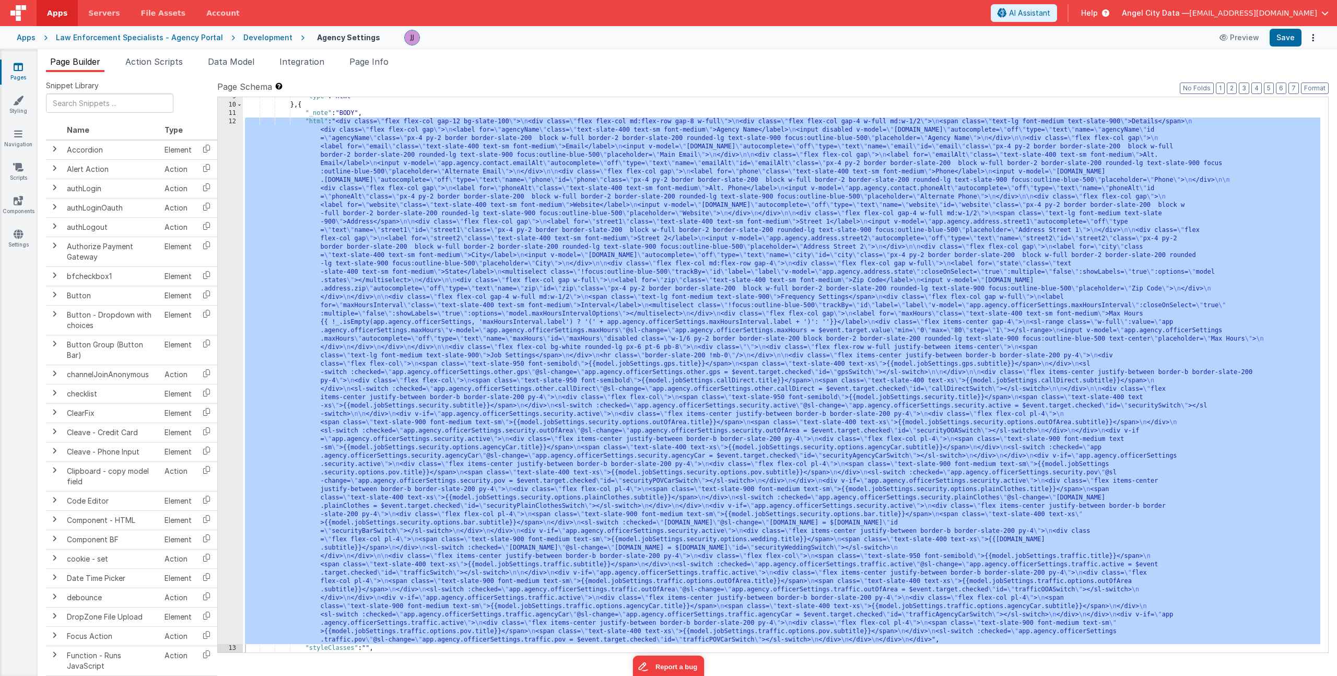
click at [25, 40] on div "Apps" at bounding box center [26, 37] width 19 height 10
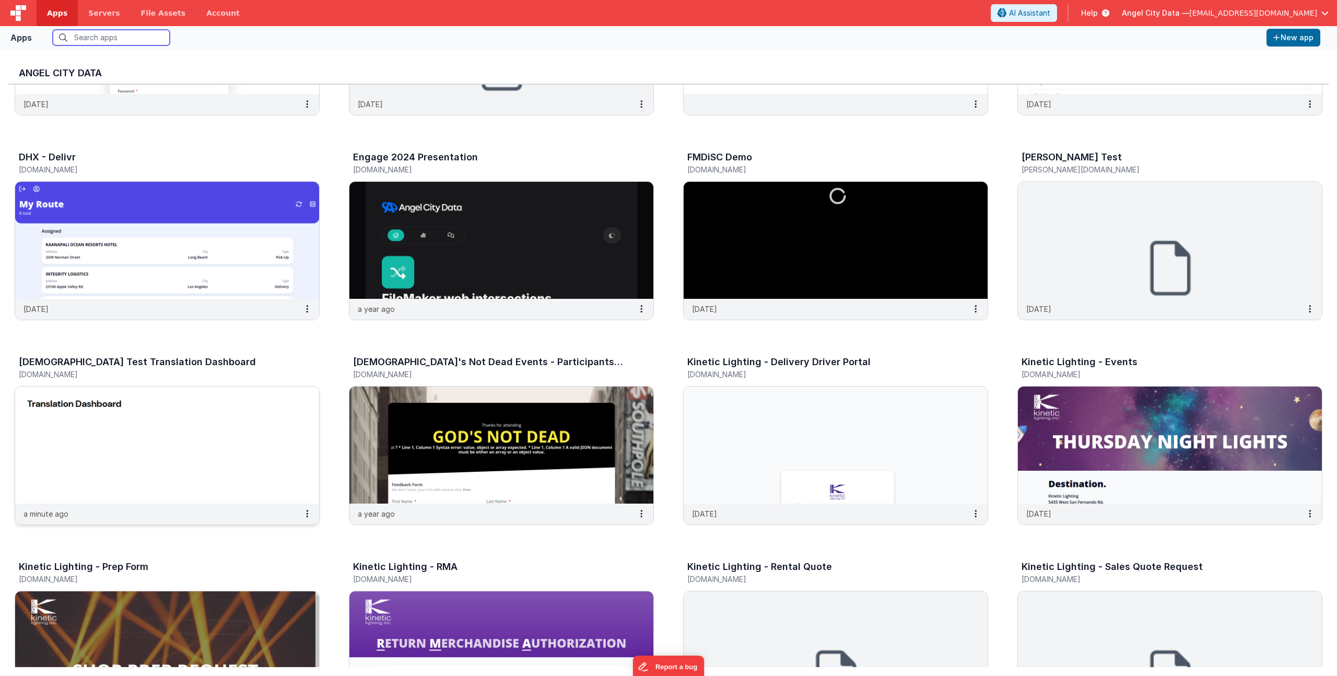
scroll to position [398, 0]
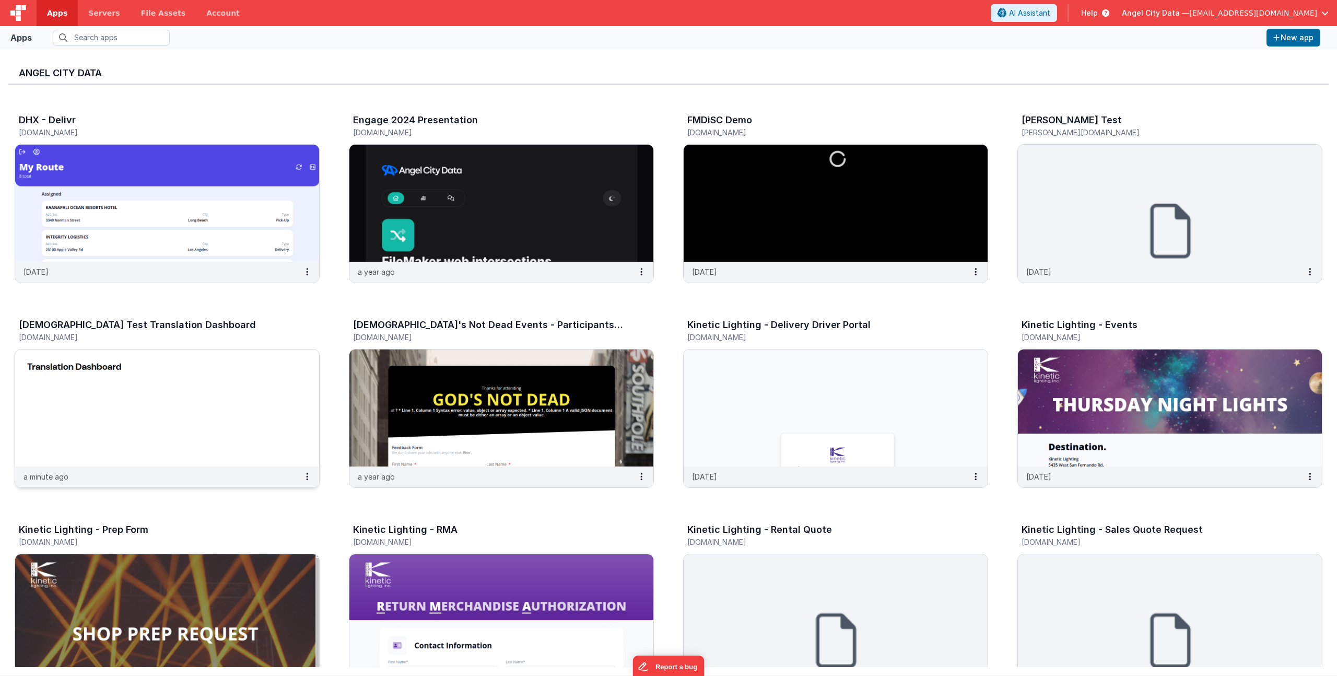
click at [110, 362] on img at bounding box center [167, 407] width 304 height 117
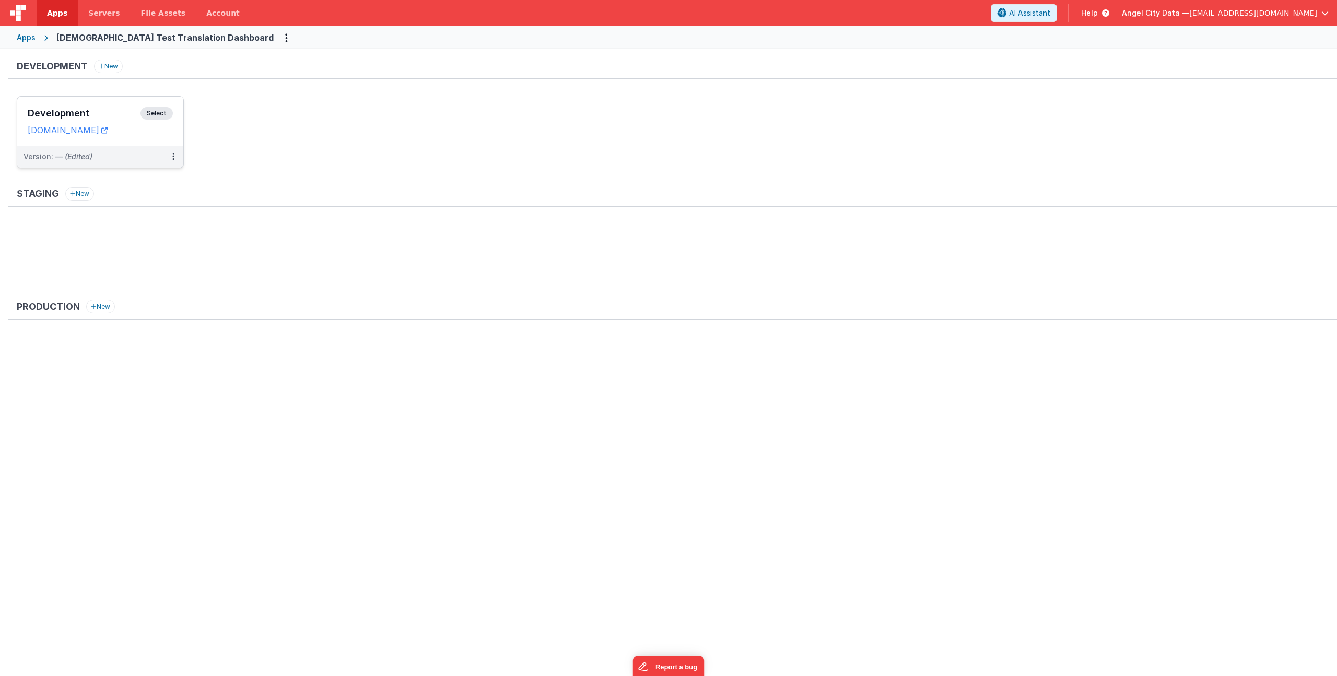
click at [91, 111] on h3 "Development" at bounding box center [84, 113] width 113 height 10
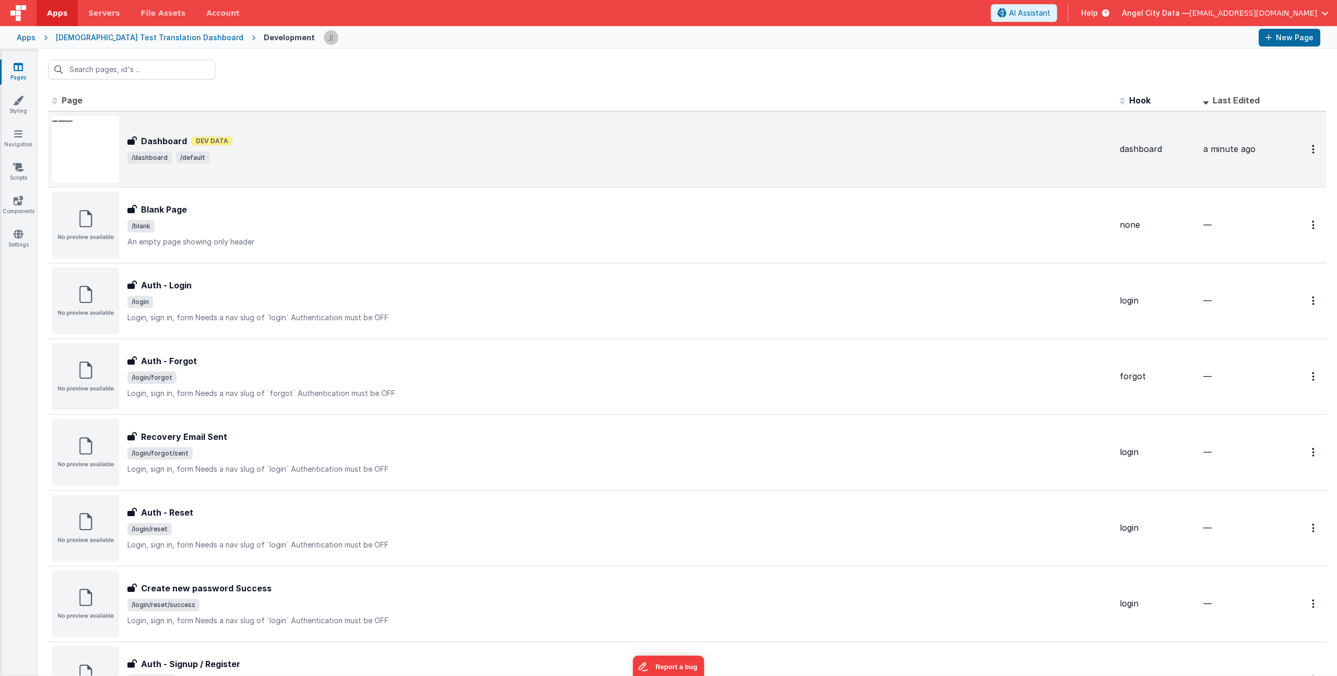
click at [266, 154] on span "/dashboard /default" at bounding box center [619, 157] width 984 height 13
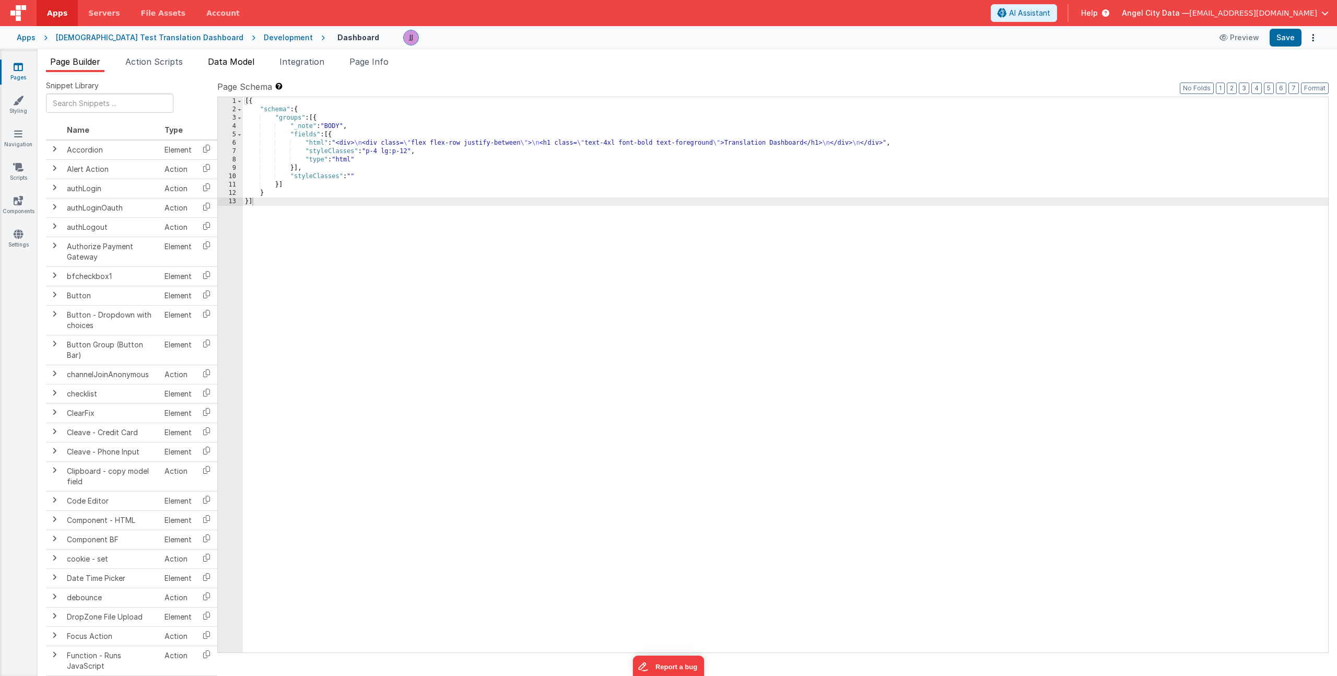
click at [225, 64] on span "Data Model" at bounding box center [231, 61] width 46 height 10
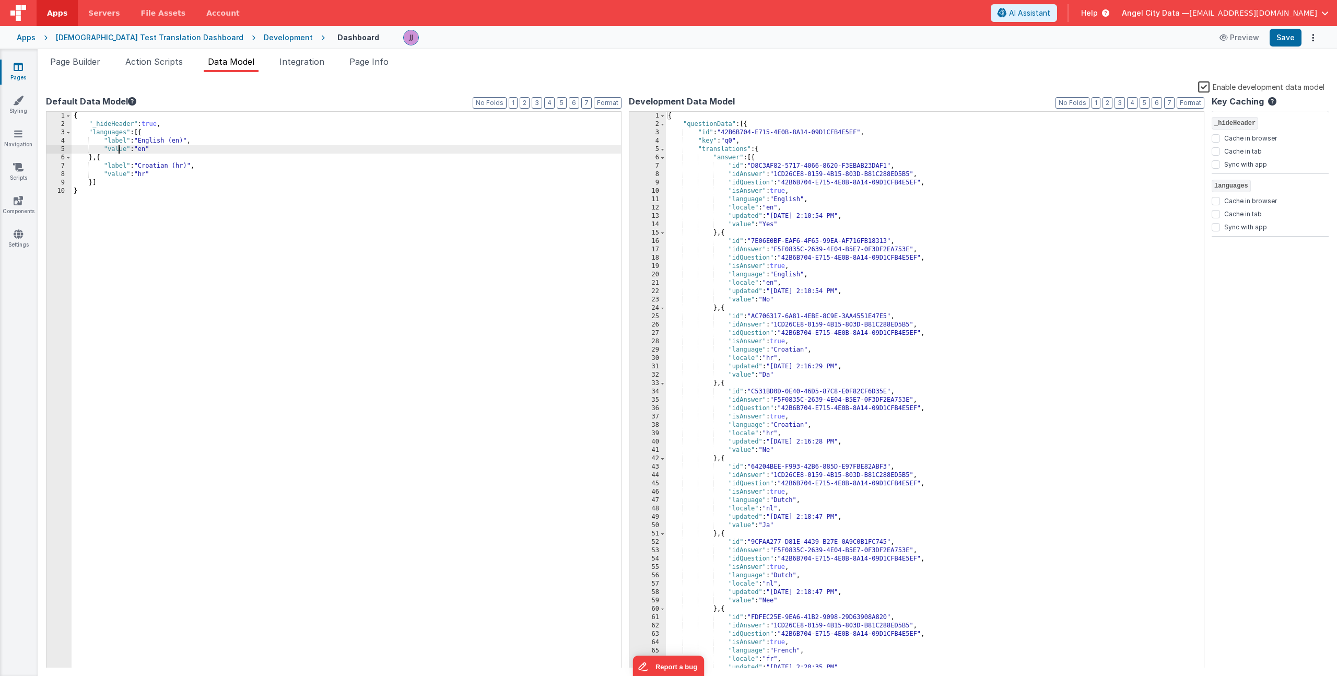
click at [119, 150] on div "{ "_hideHeader" : true , "languages" : [{ "label" : "English (en)" , "value" : …" at bounding box center [347, 398] width 550 height 573
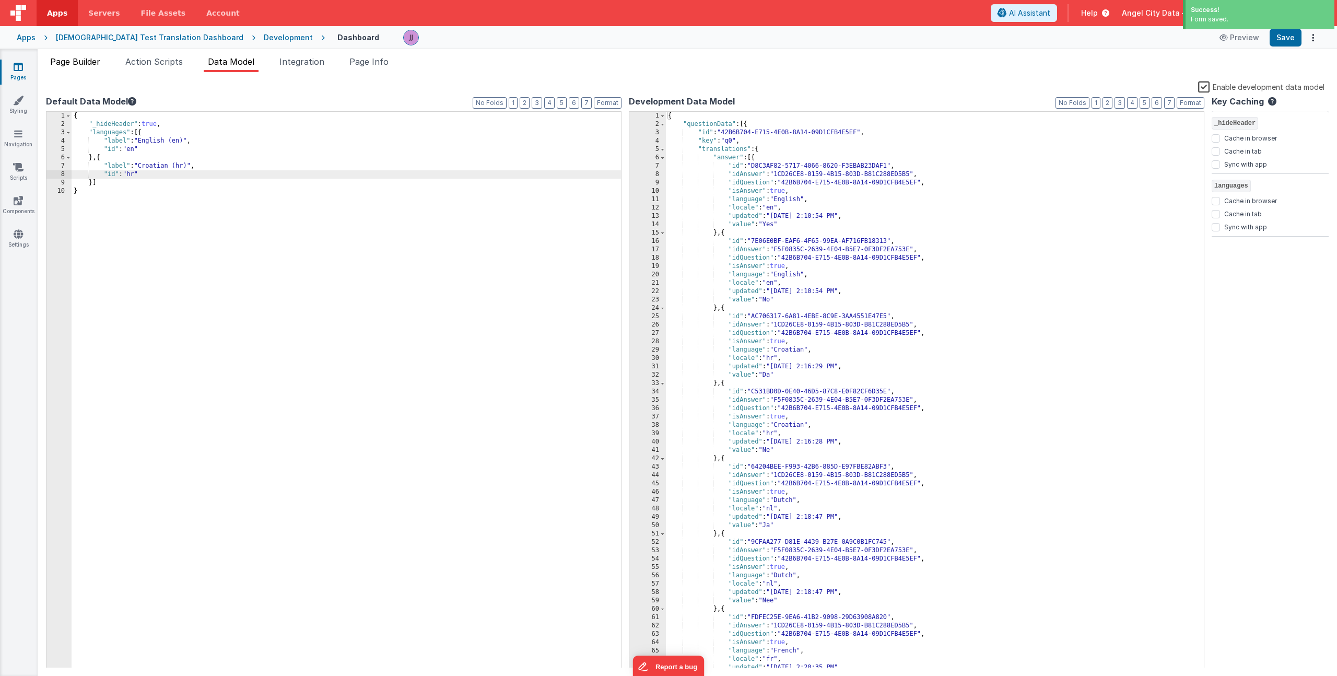
click at [91, 66] on span "Page Builder" at bounding box center [75, 61] width 50 height 10
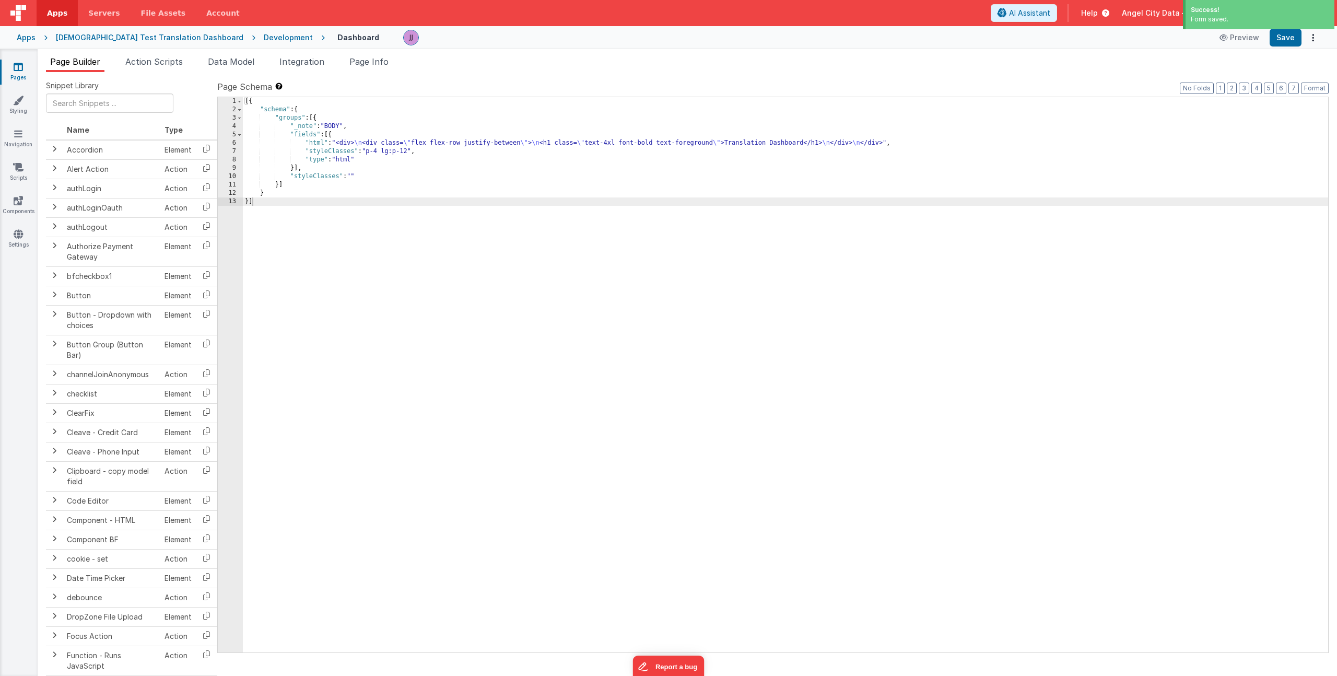
click at [360, 143] on div "[{ "schema" : { "groups" : [{ "_note" : "BODY" , "fields" : [{ "html" : "<div> …" at bounding box center [786, 383] width 1086 height 572
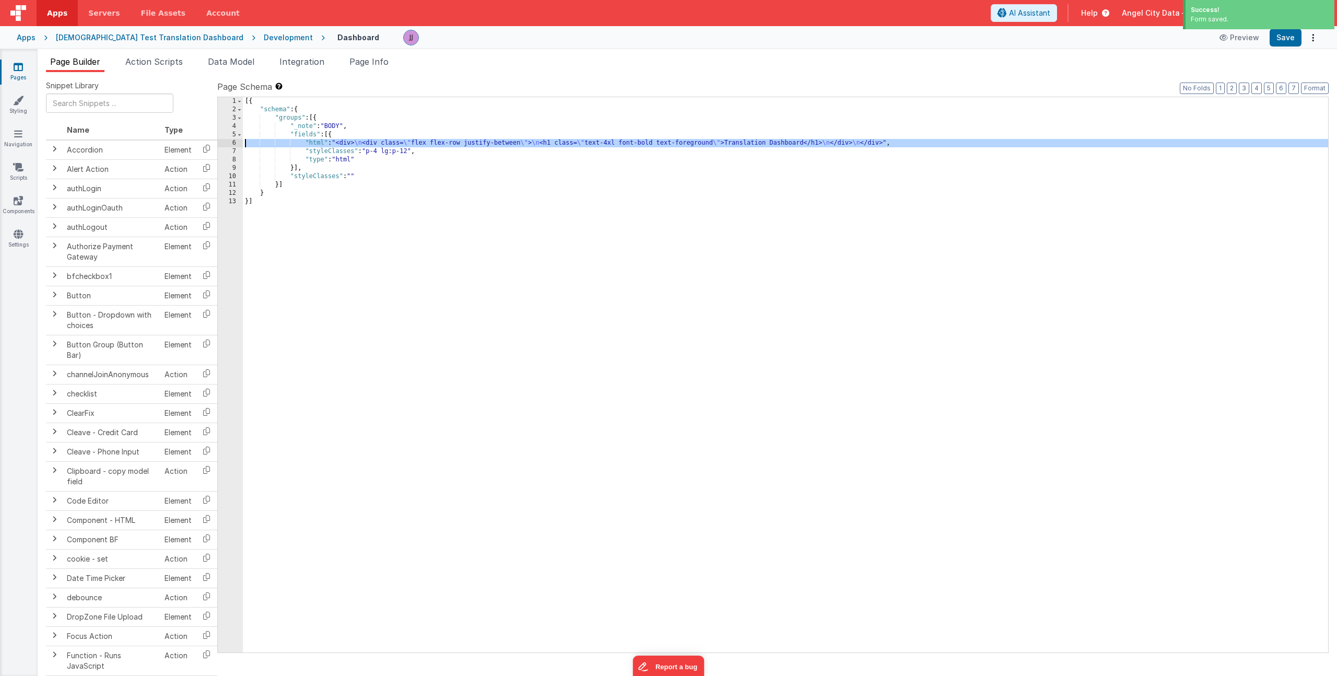
click at [232, 142] on div "6" at bounding box center [230, 143] width 25 height 8
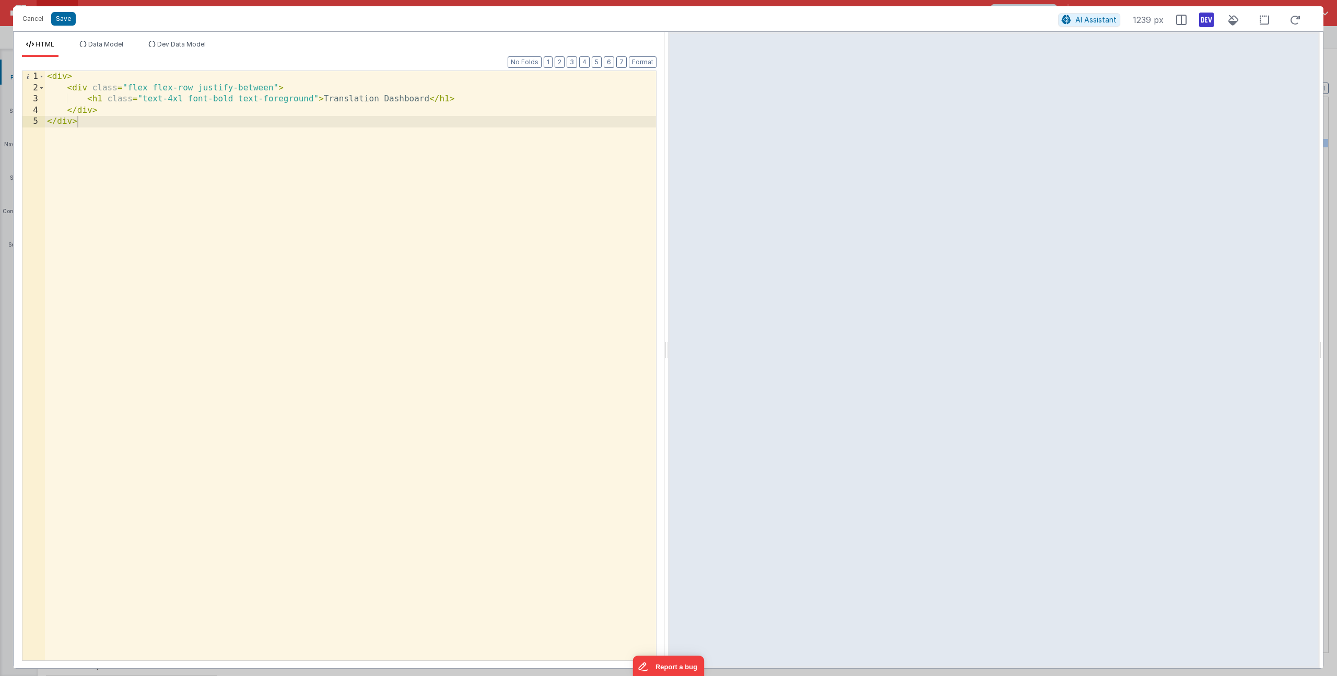
click at [274, 88] on div "< div > < div class = "flex flex-row justify-between" > < h1 class = "text-4xl …" at bounding box center [350, 377] width 611 height 612
click at [506, 102] on div "< div > < div class = "flex flex-row justify-between items-center" > < h1 class…" at bounding box center [350, 377] width 611 height 612
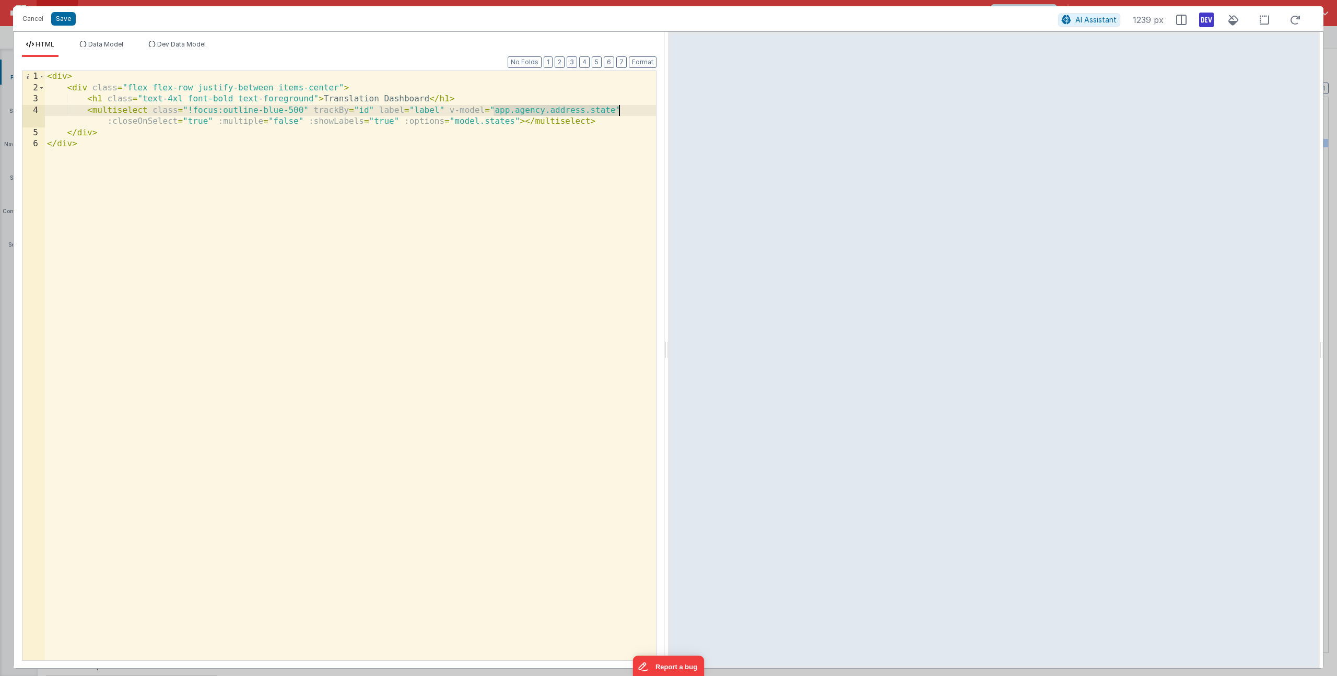
drag, startPoint x: 494, startPoint y: 111, endPoint x: 615, endPoint y: 109, distance: 121.2
click at [615, 109] on div "< div > < div class = "flex flex-row justify-between items-center" > < h1 class…" at bounding box center [350, 377] width 611 height 612
click at [115, 40] on li "Data Model" at bounding box center [101, 48] width 52 height 17
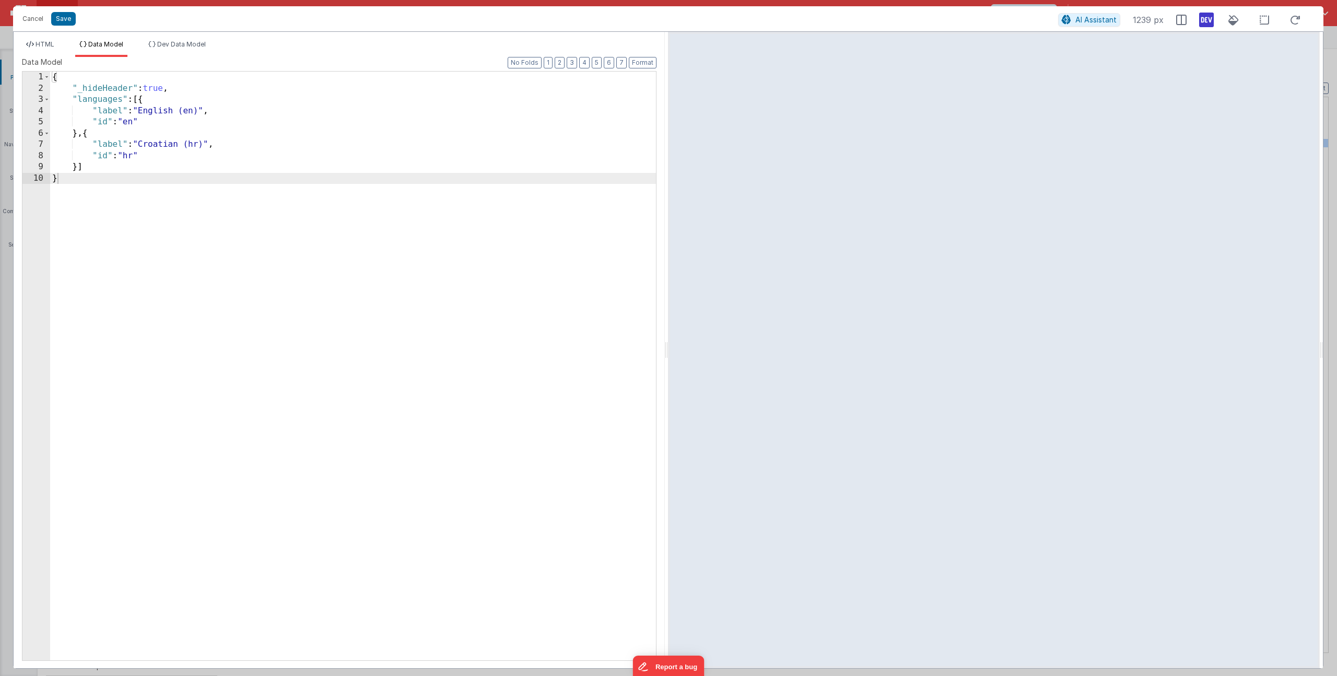
click at [112, 165] on div "{ "_hideHeader" : true , "languages" : [{ "label" : "English (en)" , "id" : "en…" at bounding box center [353, 377] width 606 height 611
drag, startPoint x: 174, startPoint y: 176, endPoint x: 193, endPoint y: 178, distance: 18.9
click at [193, 178] on div "{ "_hideHeader" : true , "languages" : [{ "label" : "English (en)" , "id" : "en…" at bounding box center [353, 377] width 606 height 611
click at [195, 177] on div "{ "_hideHeader" : true , "languages" : [{ "label" : "English (en)" , "id" : "en…" at bounding box center [353, 377] width 606 height 611
click at [45, 52] on li "HTML" at bounding box center [40, 48] width 37 height 17
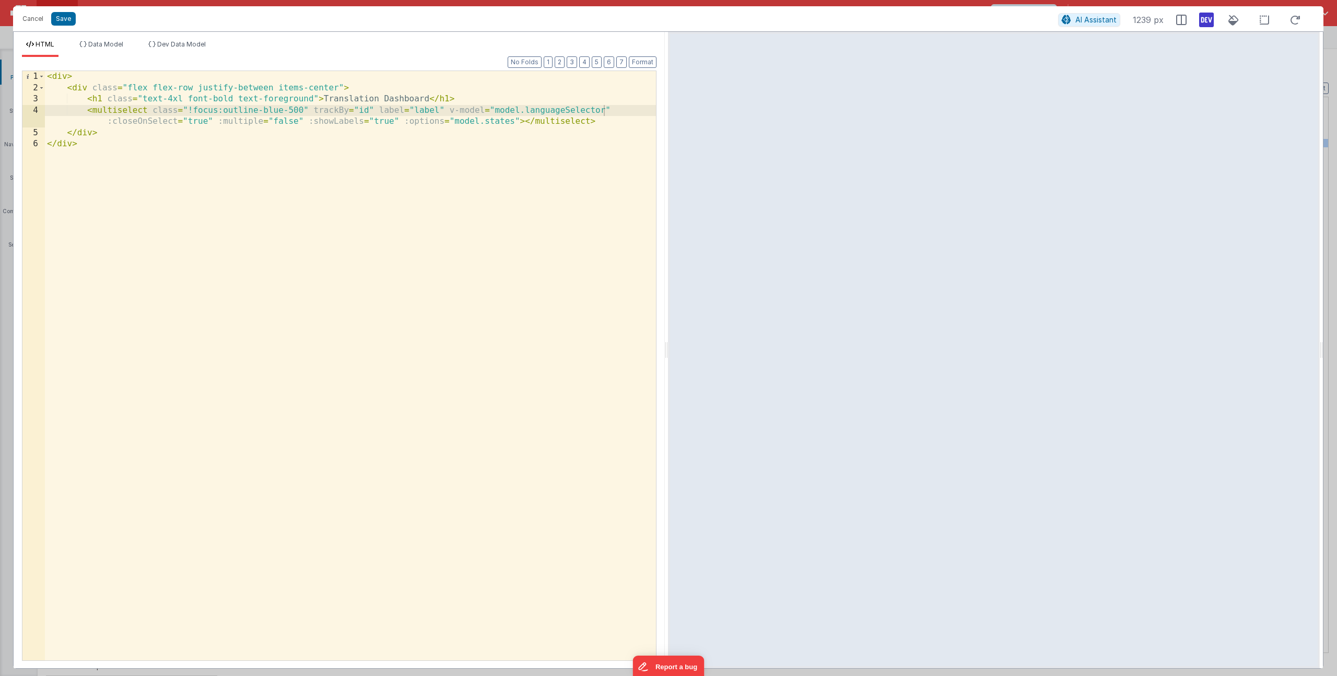
click at [480, 123] on div "< div > < div class = "flex flex-row justify-between items-center" > < h1 class…" at bounding box center [350, 377] width 611 height 612
click at [490, 123] on div "< div > < div class = "flex flex-row justify-between items-center" > < h1 class…" at bounding box center [350, 377] width 611 height 612
click at [74, 22] on button "Save" at bounding box center [63, 19] width 25 height 14
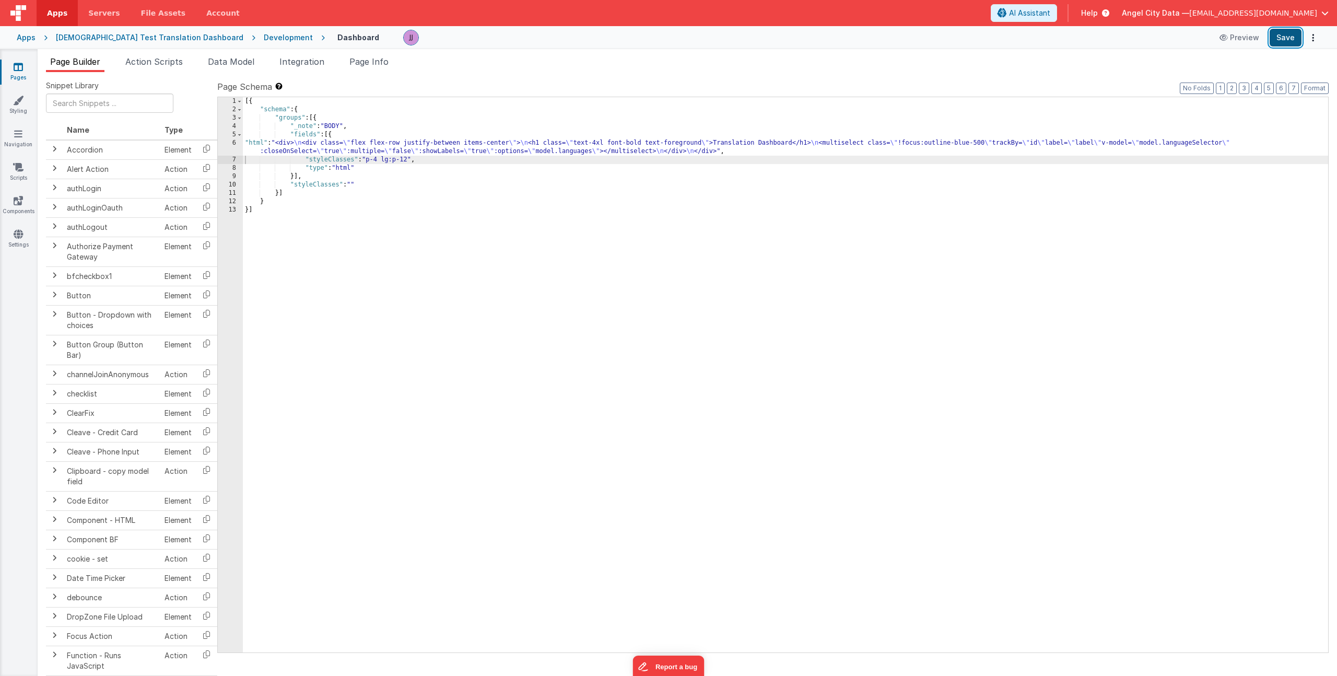
click at [1289, 36] on button "Save" at bounding box center [1286, 38] width 32 height 18
click at [229, 57] on span "Data Model" at bounding box center [231, 61] width 46 height 10
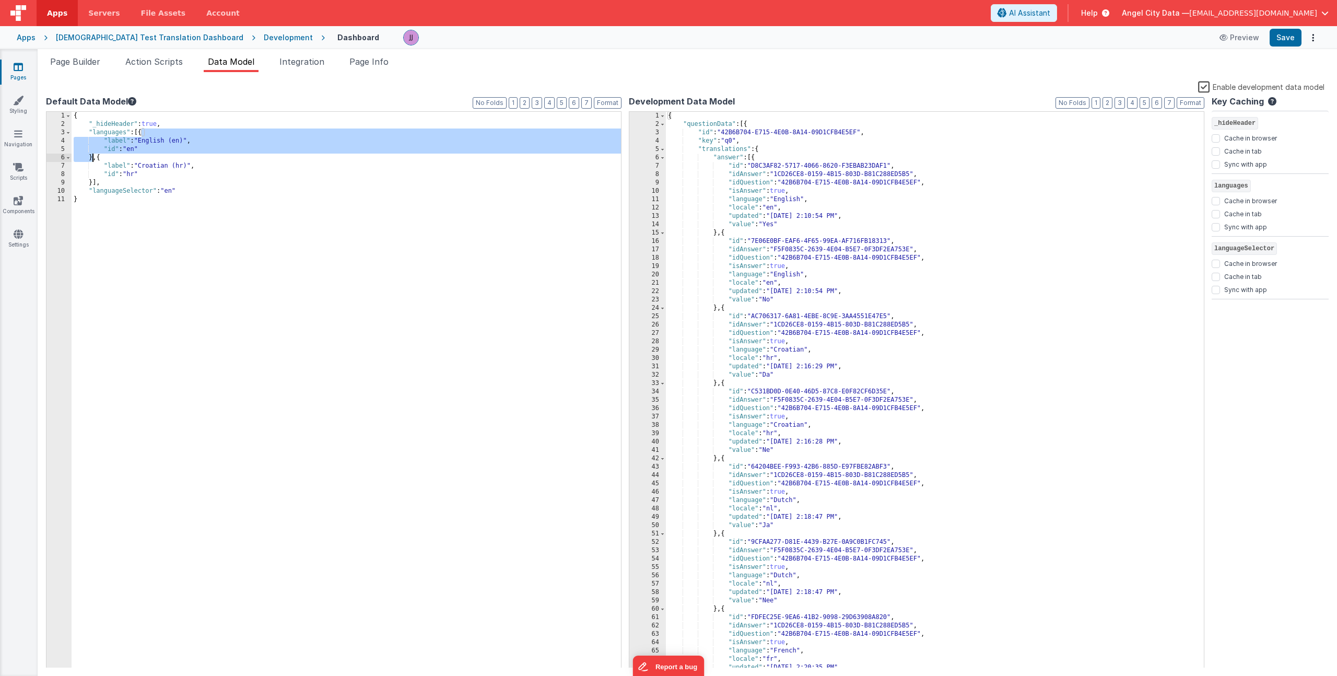
drag, startPoint x: 142, startPoint y: 135, endPoint x: 93, endPoint y: 155, distance: 53.0
click at [93, 155] on div "{ "_hideHeader" : true , "languages" : [{ "label" : "English (en)" , "id" : "en…" at bounding box center [347, 398] width 550 height 573
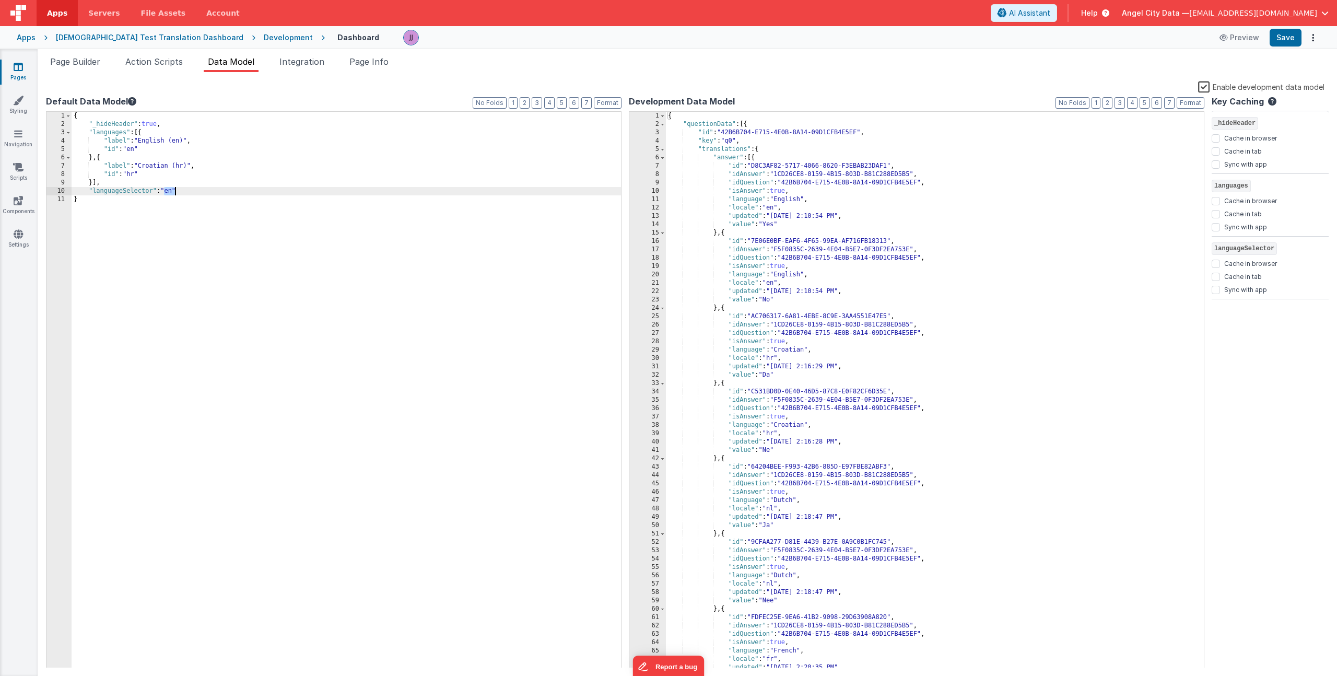
drag, startPoint x: 169, startPoint y: 190, endPoint x: 179, endPoint y: 191, distance: 9.9
click at [179, 191] on div "{ "_hideHeader" : true , "languages" : [{ "label" : "English (en)" , "id" : "en…" at bounding box center [347, 398] width 550 height 573
click at [1269, 35] on div "Preview Save" at bounding box center [1267, 38] width 107 height 18
click at [1279, 36] on button "Save" at bounding box center [1286, 38] width 32 height 18
click at [56, 59] on span "Page Builder" at bounding box center [75, 61] width 50 height 10
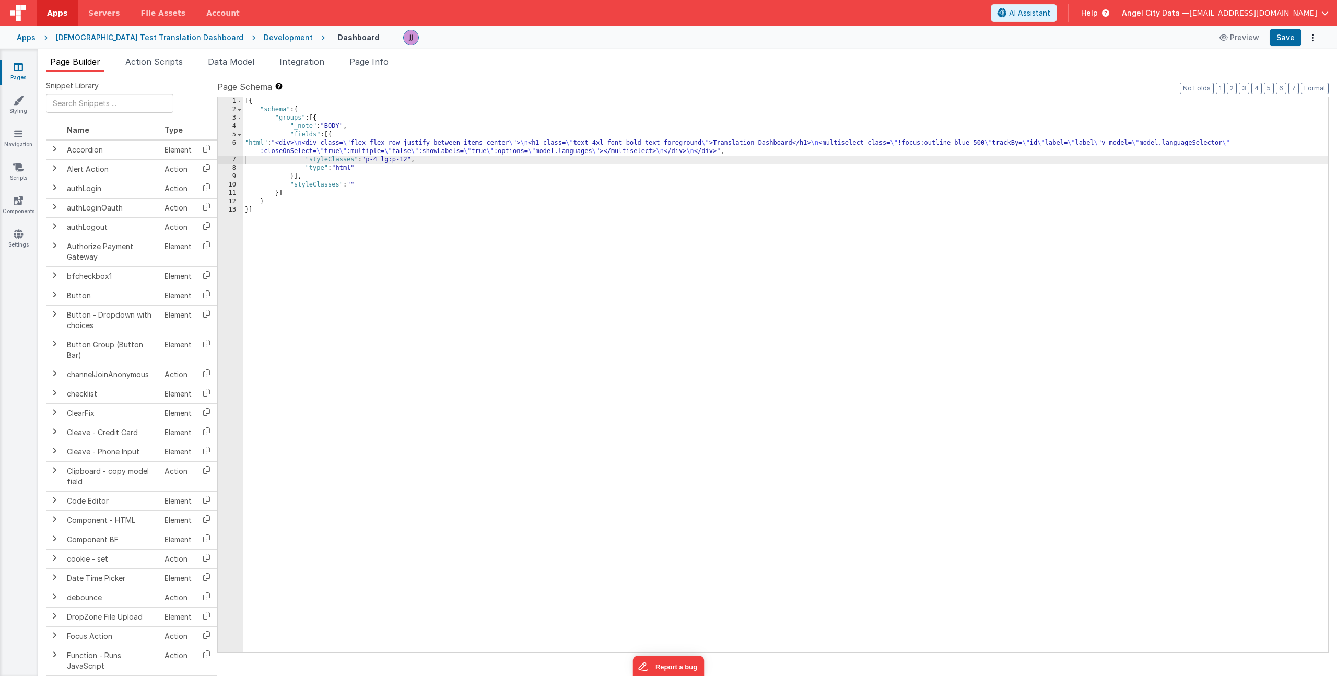
click at [340, 151] on div "[{ "schema" : { "groups" : [{ "_note" : "BODY" , "fields" : [{ "html" : "<div> …" at bounding box center [786, 383] width 1086 height 572
click at [343, 149] on div "[{ "schema" : { "groups" : [{ "_note" : "BODY" , "fields" : [{ "html" : "<div> …" at bounding box center [786, 383] width 1086 height 572
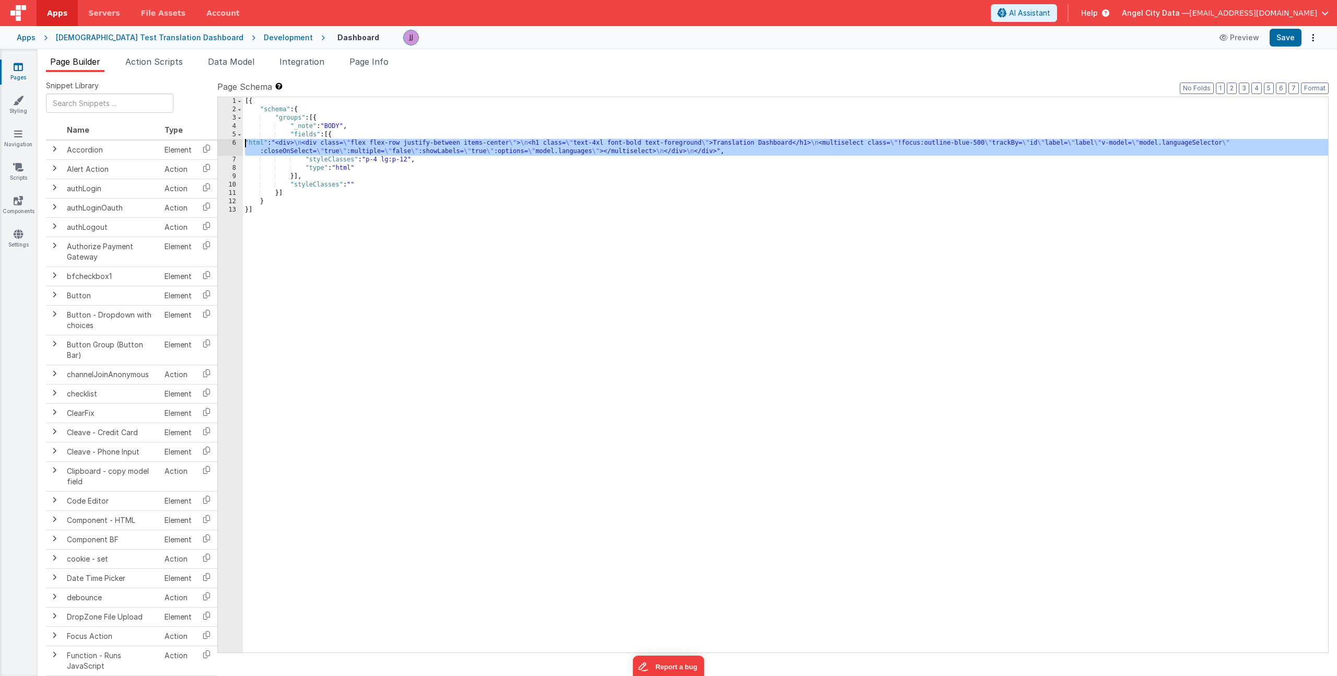
click at [226, 144] on div "6" at bounding box center [230, 147] width 25 height 17
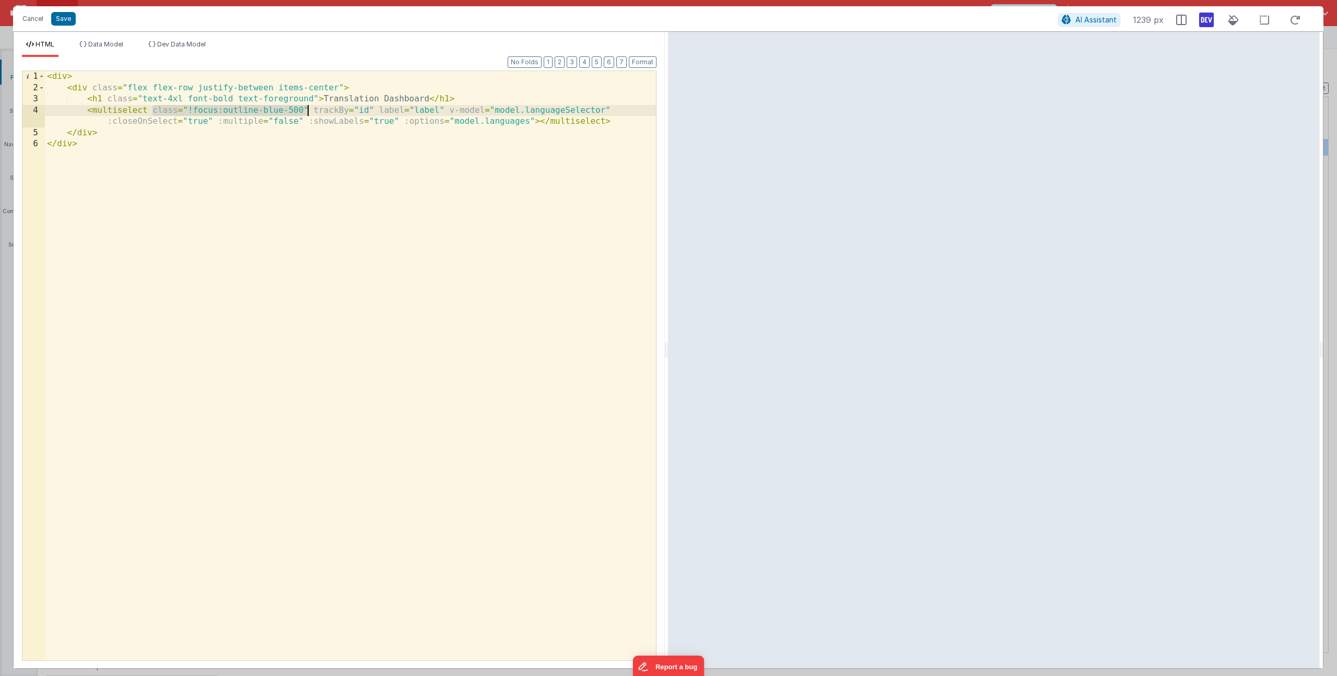
drag, startPoint x: 154, startPoint y: 109, endPoint x: 308, endPoint y: 106, distance: 154.7
click at [308, 106] on div "< div > < div class = "flex flex-row justify-between items-center" > < h1 class…" at bounding box center [350, 377] width 611 height 612
click at [59, 13] on button "Save" at bounding box center [63, 19] width 25 height 14
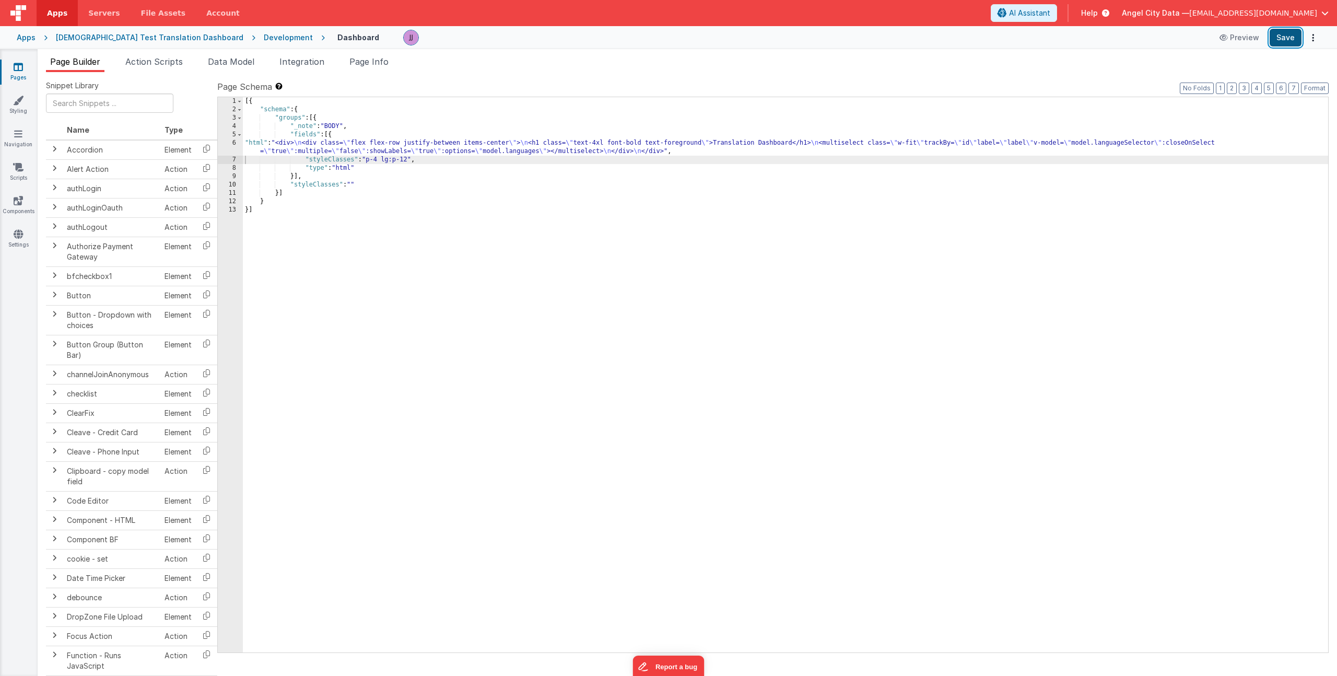
click at [1299, 37] on button "Save" at bounding box center [1286, 38] width 32 height 18
click at [412, 157] on div "[{ "schema" : { "groups" : [{ "_note" : "BODY" , "fields" : [{ "html" : "<div> …" at bounding box center [786, 383] width 1086 height 572
drag, startPoint x: 370, startPoint y: 158, endPoint x: 410, endPoint y: 159, distance: 40.2
click at [410, 159] on div "[{ "schema" : { "groups" : [{ "_note" : "BODY" , "fields" : [{ "html" : "<div> …" at bounding box center [786, 383] width 1086 height 572
click at [405, 187] on div "[{ "schema" : { "groups" : [{ "_note" : "BODY" , "fields" : [{ "html" : "<div> …" at bounding box center [786, 383] width 1086 height 572
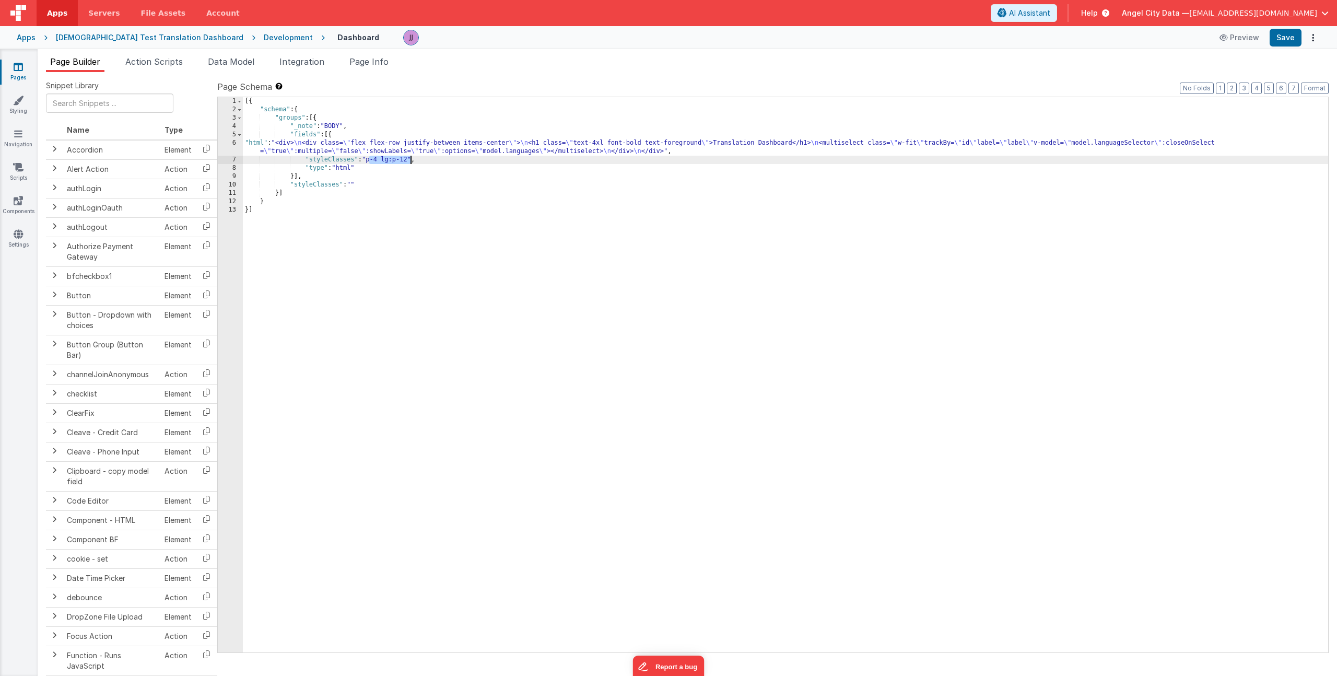
click at [383, 159] on div "[{ "schema" : { "groups" : [{ "_note" : "BODY" , "fields" : [{ "html" : "<div> …" at bounding box center [786, 383] width 1086 height 572
click at [371, 161] on div "[{ "schema" : { "groups" : [{ "_note" : "BODY" , "fields" : [{ "html" : "<div> …" at bounding box center [786, 383] width 1086 height 572
click at [403, 161] on div "[{ "schema" : { "groups" : [{ "_note" : "BODY" , "fields" : [{ "html" : "<div> …" at bounding box center [786, 383] width 1086 height 572
click at [418, 161] on div "[{ "schema" : { "groups" : [{ "_note" : "BODY" , "fields" : [{ "html" : "<div> …" at bounding box center [786, 383] width 1086 height 572
click at [472, 160] on div "[{ "schema" : { "groups" : [{ "_note" : "BODY" , "fields" : [{ "html" : "<div> …" at bounding box center [786, 383] width 1086 height 572
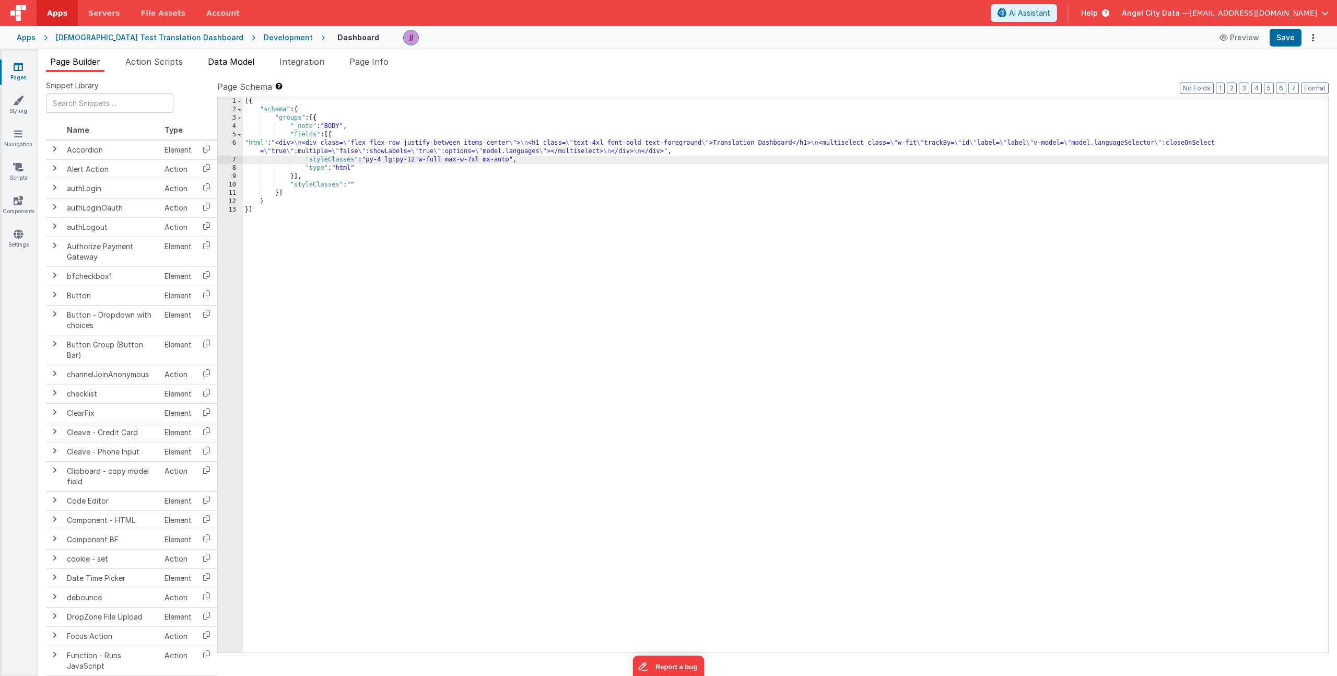
click at [231, 60] on span "Data Model" at bounding box center [231, 61] width 46 height 10
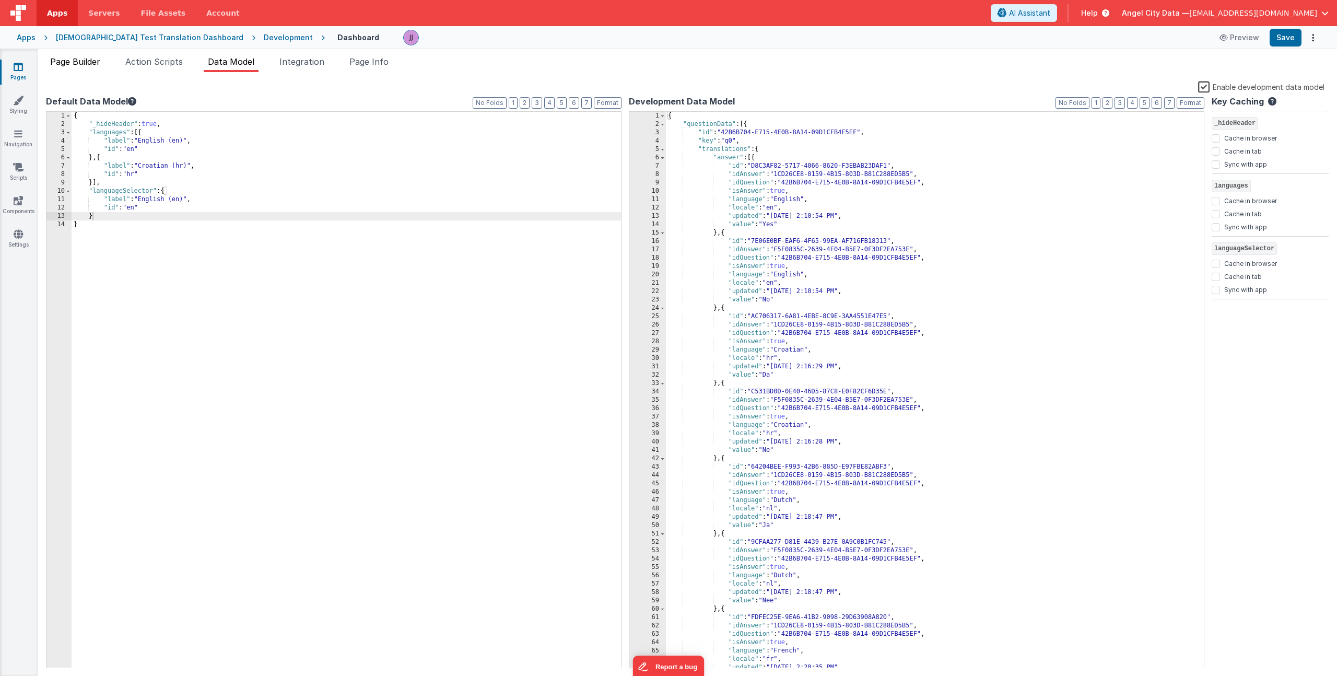
click at [80, 60] on span "Page Builder" at bounding box center [75, 61] width 50 height 10
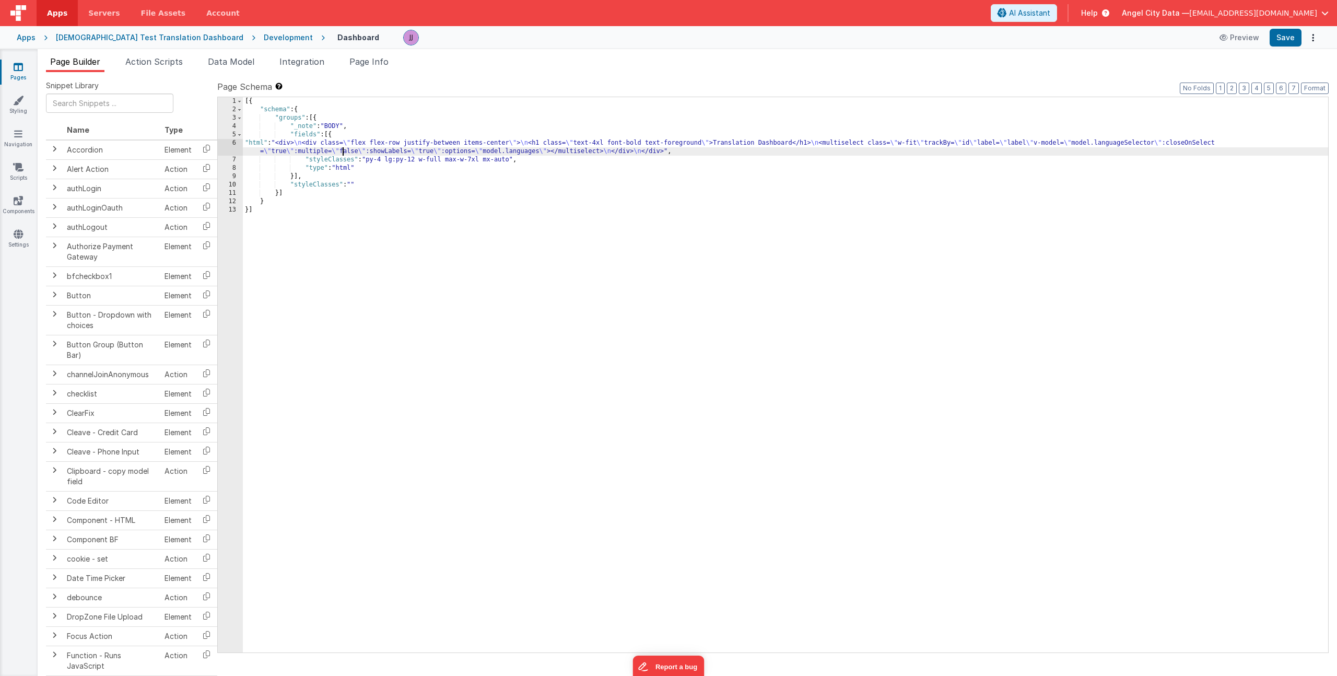
click at [342, 153] on div "[{ "schema" : { "groups" : [{ "_note" : "BODY" , "fields" : [{ "html" : "<div> …" at bounding box center [786, 383] width 1086 height 572
click at [228, 146] on div "6" at bounding box center [230, 147] width 25 height 17
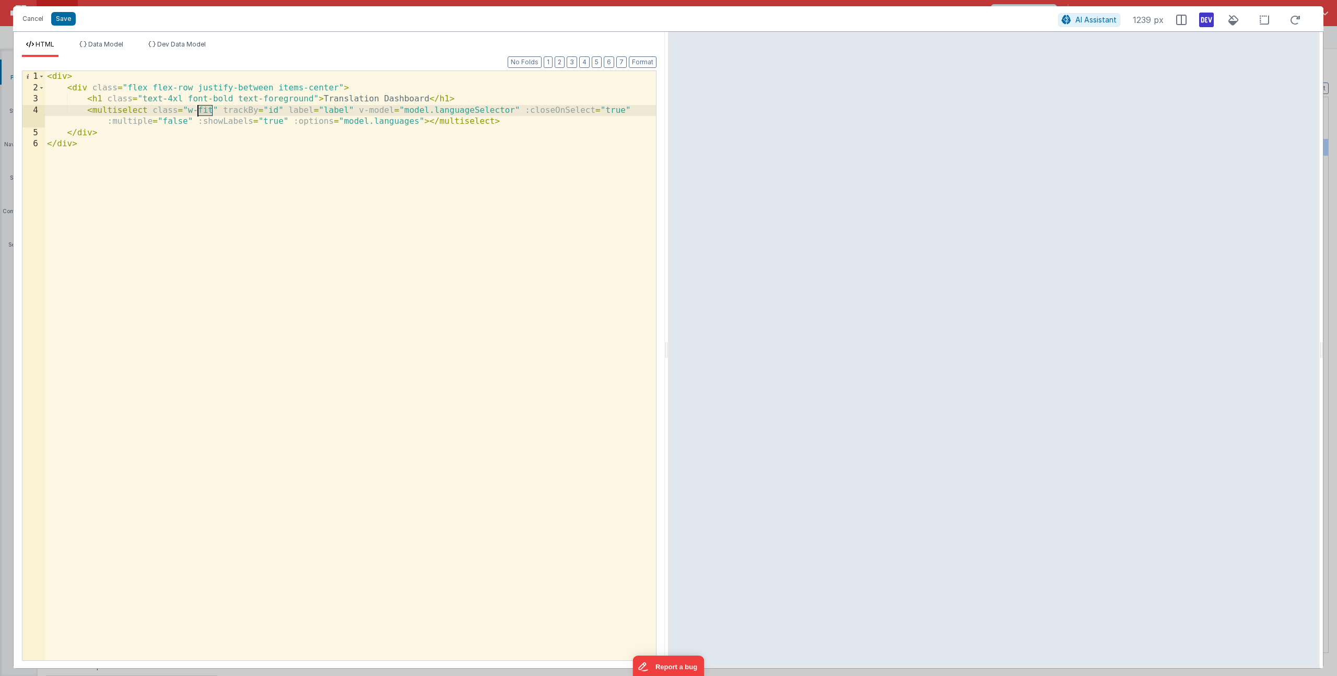
drag, startPoint x: 213, startPoint y: 111, endPoint x: 196, endPoint y: 112, distance: 16.7
click at [196, 112] on div "< div > < div class = "flex flex-row justify-between items-center" > < h1 class…" at bounding box center [350, 377] width 611 height 612
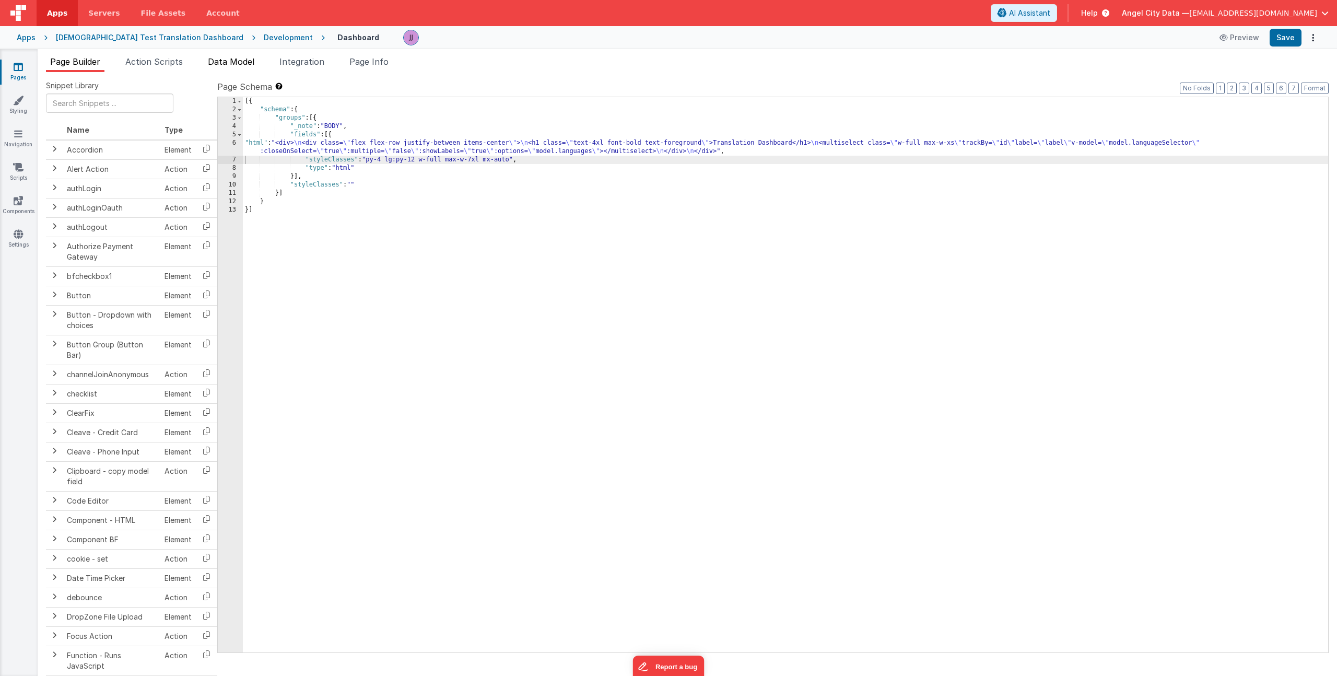
click at [224, 61] on span "Data Model" at bounding box center [231, 61] width 46 height 10
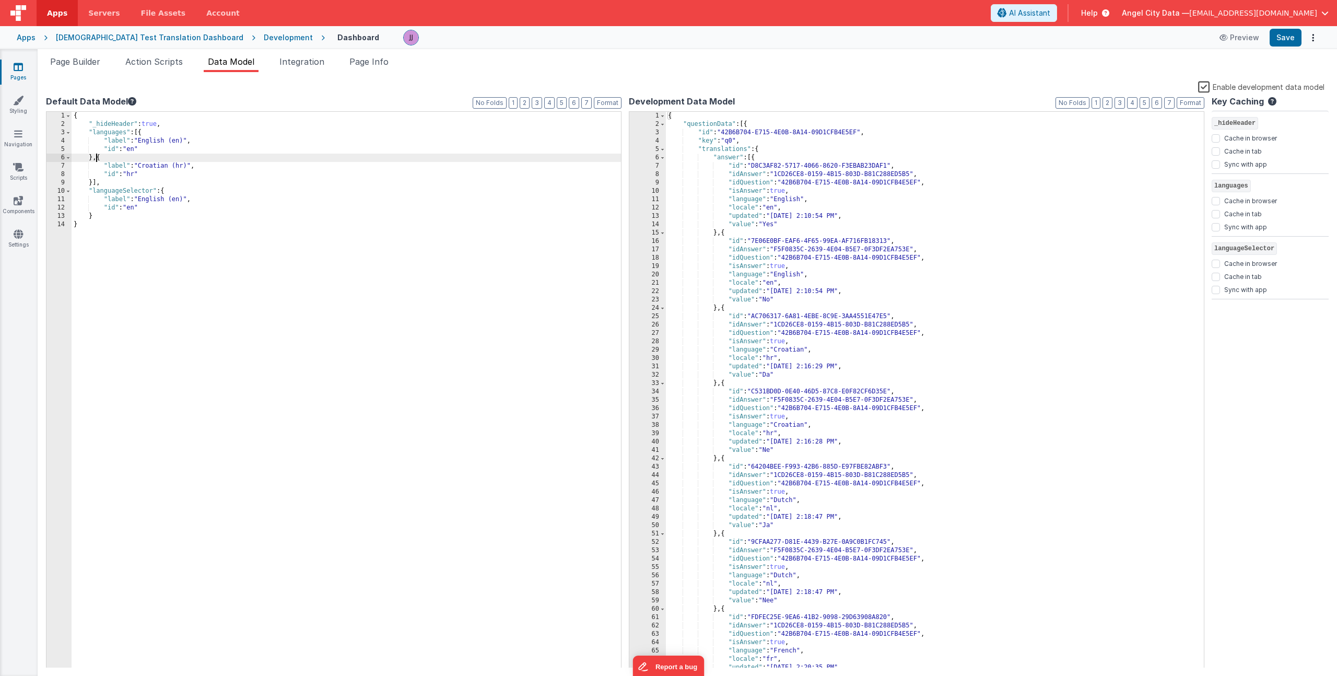
click at [97, 161] on div "{ "_hideHeader" : true , "languages" : [{ "label" : "English (en)" , "id" : "en…" at bounding box center [347, 398] width 550 height 573
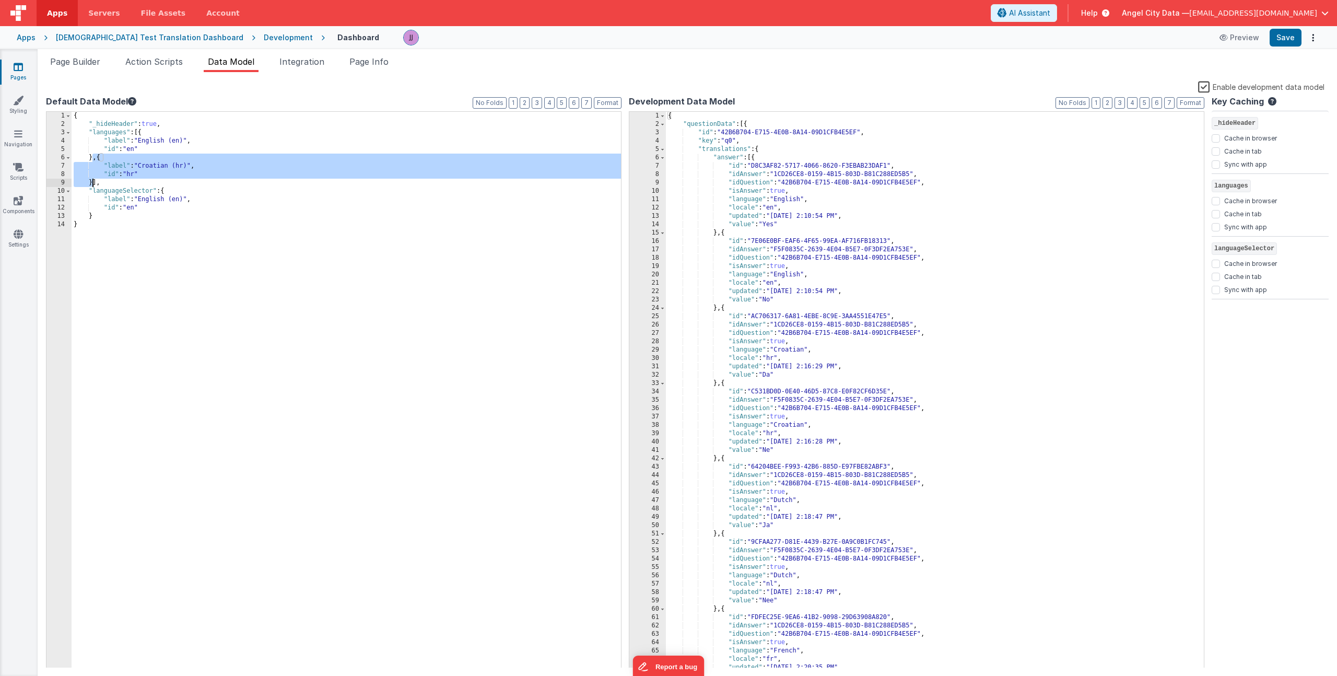
drag, startPoint x: 92, startPoint y: 158, endPoint x: 94, endPoint y: 180, distance: 22.5
click at [94, 180] on div "{ "_hideHeader" : true , "languages" : [{ "label" : "English (en)" , "id" : "en…" at bounding box center [347, 398] width 550 height 573
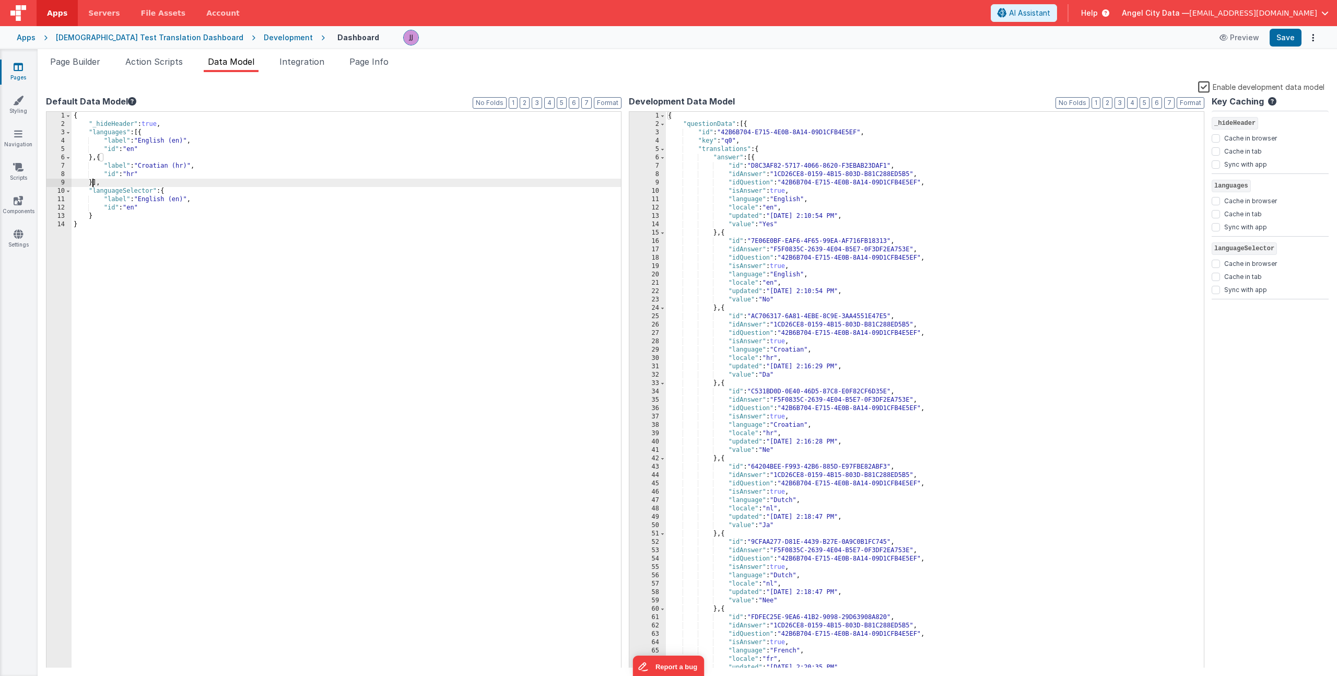
paste textarea
click at [155, 193] on div "{ "_hideHeader" : true , "languages" : [{ "label" : "English (en)" , "id" : "en…" at bounding box center [347, 398] width 550 height 573
click at [155, 215] on div "{ "_hideHeader" : true , "languages" : [{ "label" : "English (en)" , "id" : "en…" at bounding box center [347, 398] width 550 height 573
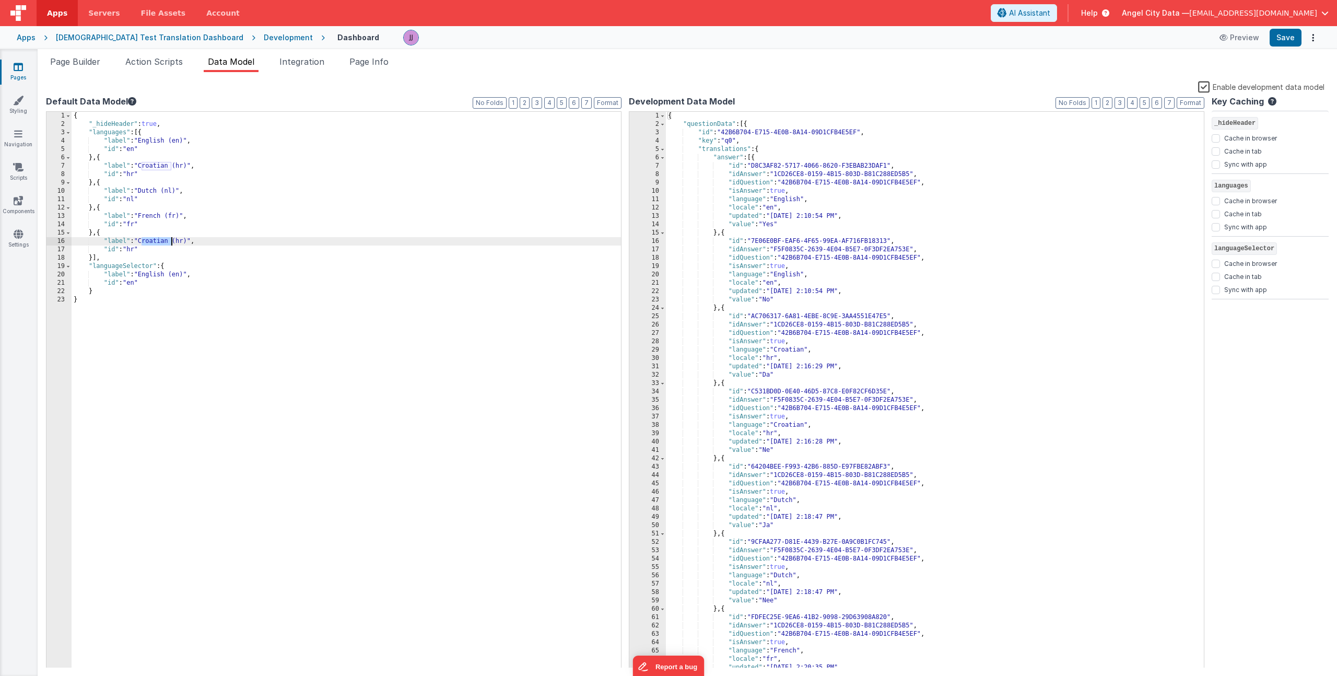
click at [171, 241] on div "{ "_hideHeader" : true , "languages" : [{ "label" : "English (en)" , "id" : "en…" at bounding box center [347, 398] width 550 height 573
click at [93, 261] on div "{ "_hideHeader" : true , "languages" : [{ "label" : "English (en)" , "id" : "en…" at bounding box center [347, 398] width 550 height 573
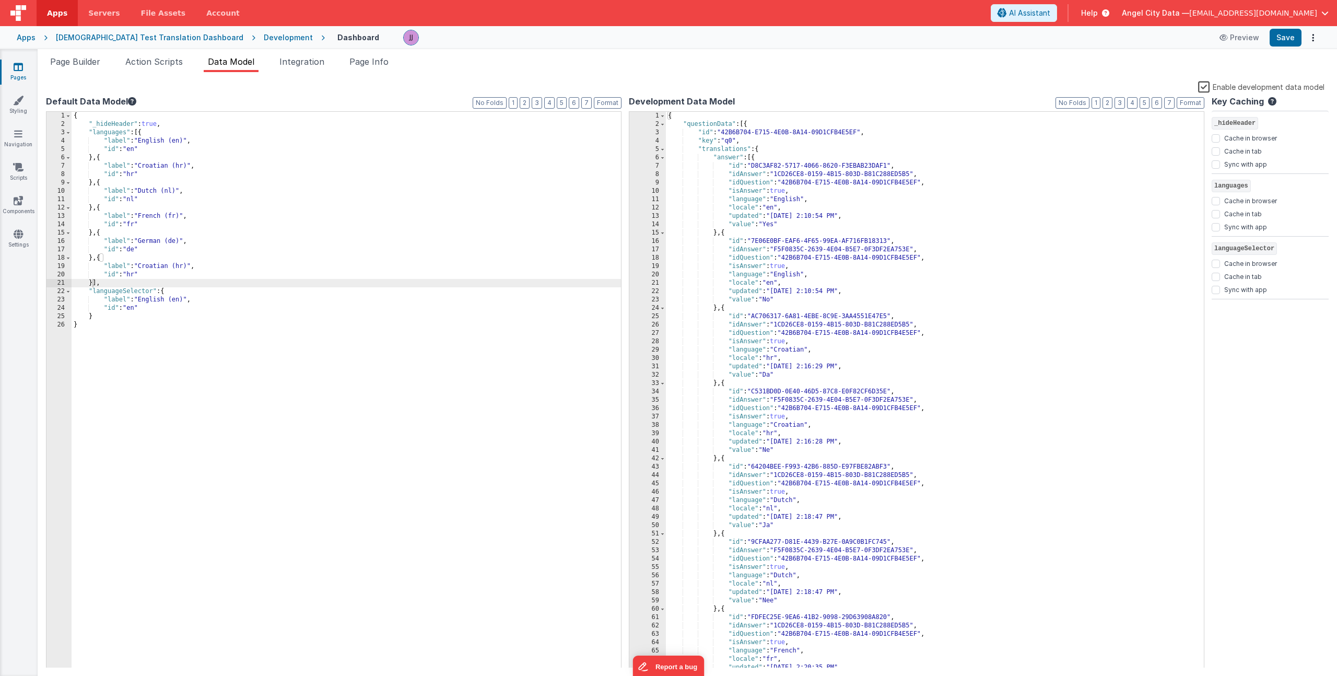
click at [154, 265] on div "{ "_hideHeader" : true , "languages" : [{ "label" : "English (en)" , "id" : "en…" at bounding box center [347, 398] width 550 height 573
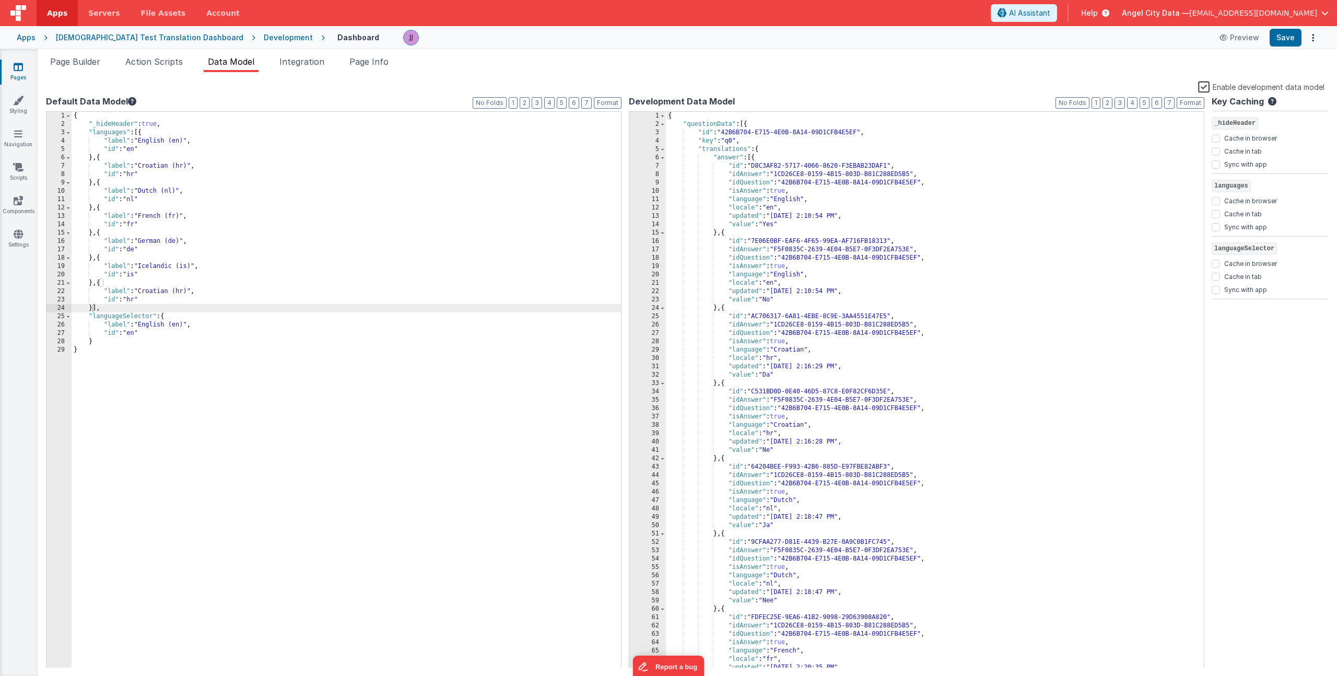
click at [147, 290] on div "{ "_hideHeader" : true , "languages" : [{ "label" : "English (en)" , "id" : "en…" at bounding box center [347, 398] width 550 height 573
click at [164, 318] on div "{ "_hideHeader" : true , "languages" : [{ "label" : "English (en)" , "id" : "en…" at bounding box center [347, 398] width 550 height 573
click at [159, 340] on div "{ "_hideHeader" : true , "languages" : [{ "label" : "English (en)" , "id" : "en…" at bounding box center [347, 398] width 550 height 573
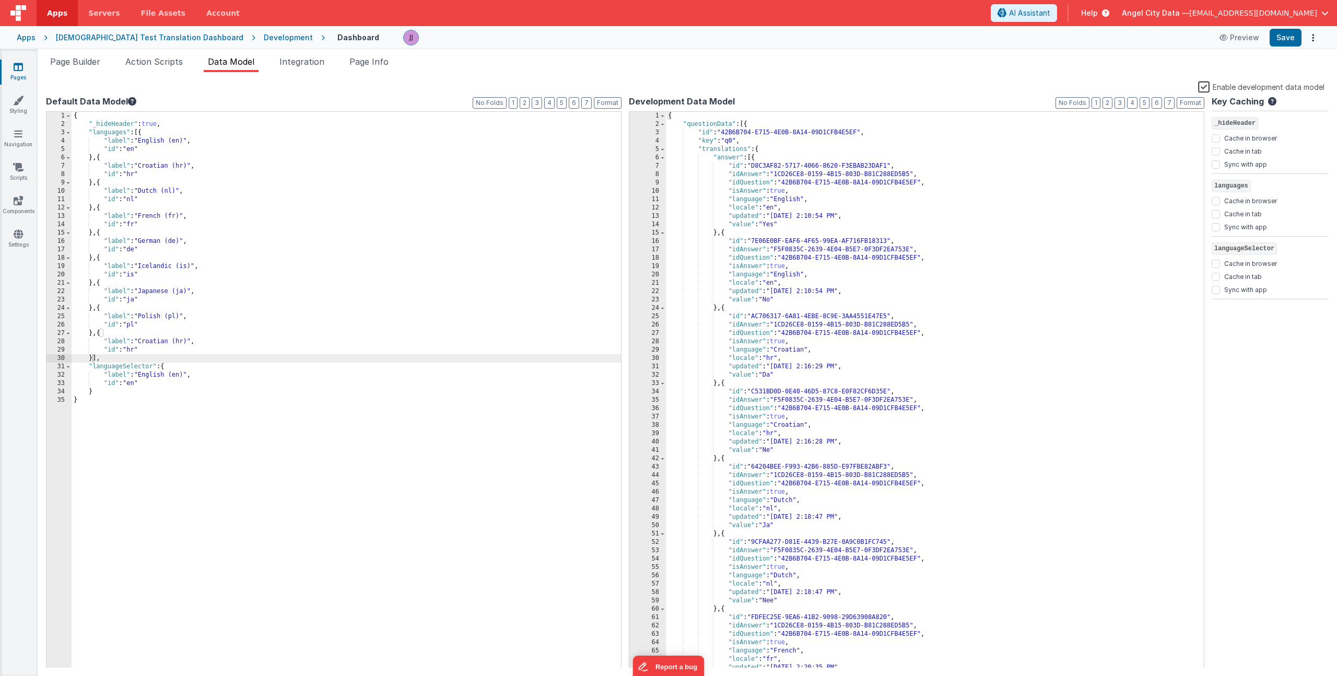
click at [159, 340] on div "{ "_hideHeader" : true , "languages" : [{ "label" : "English (en)" , "id" : "en…" at bounding box center [347, 398] width 550 height 573
click at [150, 367] on div "{ "_hideHeader" : true , "languages" : [{ "label" : "English (en)" , "id" : "en…" at bounding box center [347, 398] width 550 height 573
click at [93, 383] on div "{ "_hideHeader" : true , "languages" : [{ "label" : "English (en)" , "id" : "en…" at bounding box center [347, 398] width 550 height 573
paste textarea
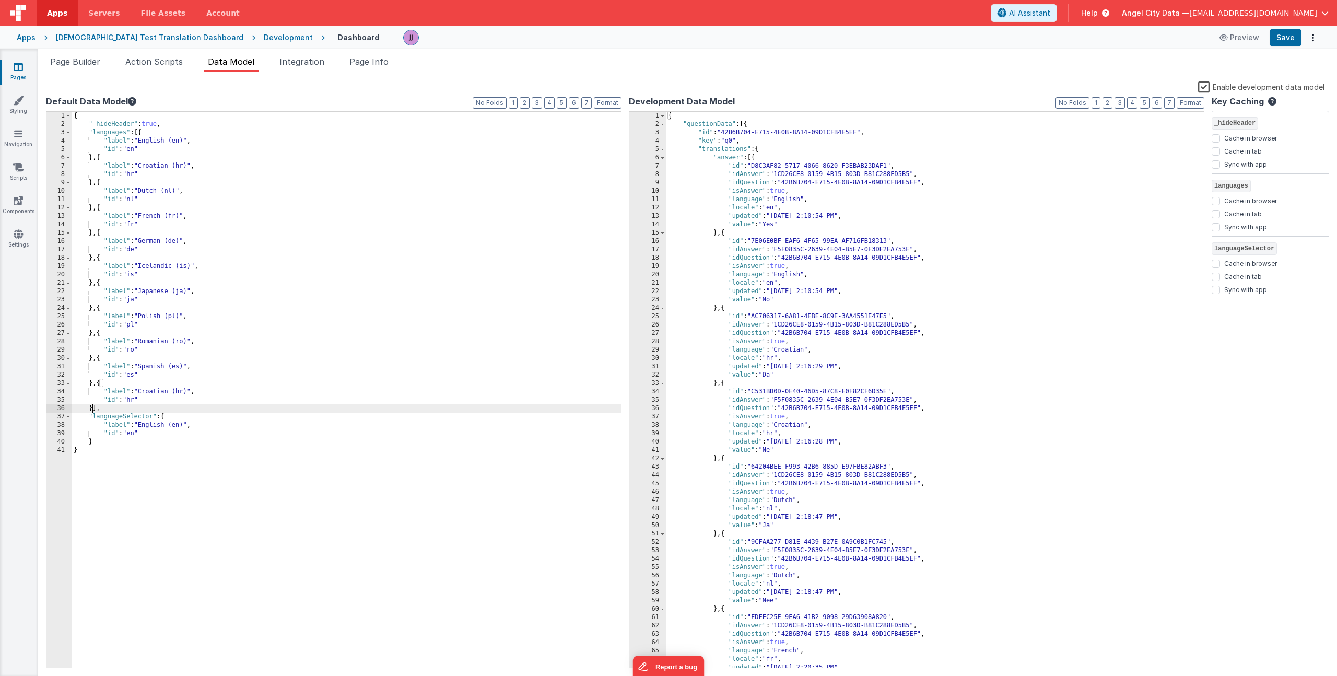
click at [156, 390] on div "{ "_hideHeader" : true , "languages" : [{ "label" : "English (en)" , "id" : "en…" at bounding box center [347, 398] width 550 height 573
click at [98, 63] on span "Page Builder" at bounding box center [75, 61] width 50 height 10
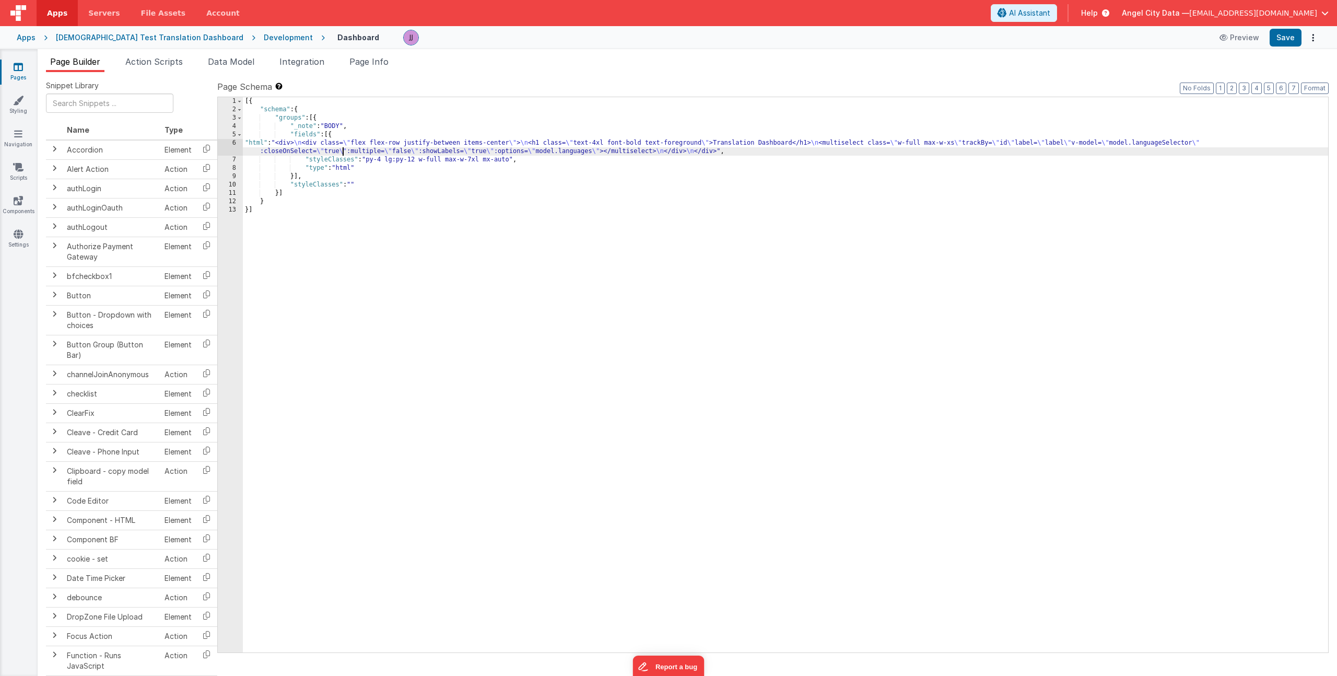
click at [342, 150] on div "[{ "schema" : { "groups" : [{ "_note" : "BODY" , "fields" : [{ "html" : "<div> …" at bounding box center [786, 383] width 1086 height 572
click at [224, 147] on div "6" at bounding box center [230, 147] width 25 height 17
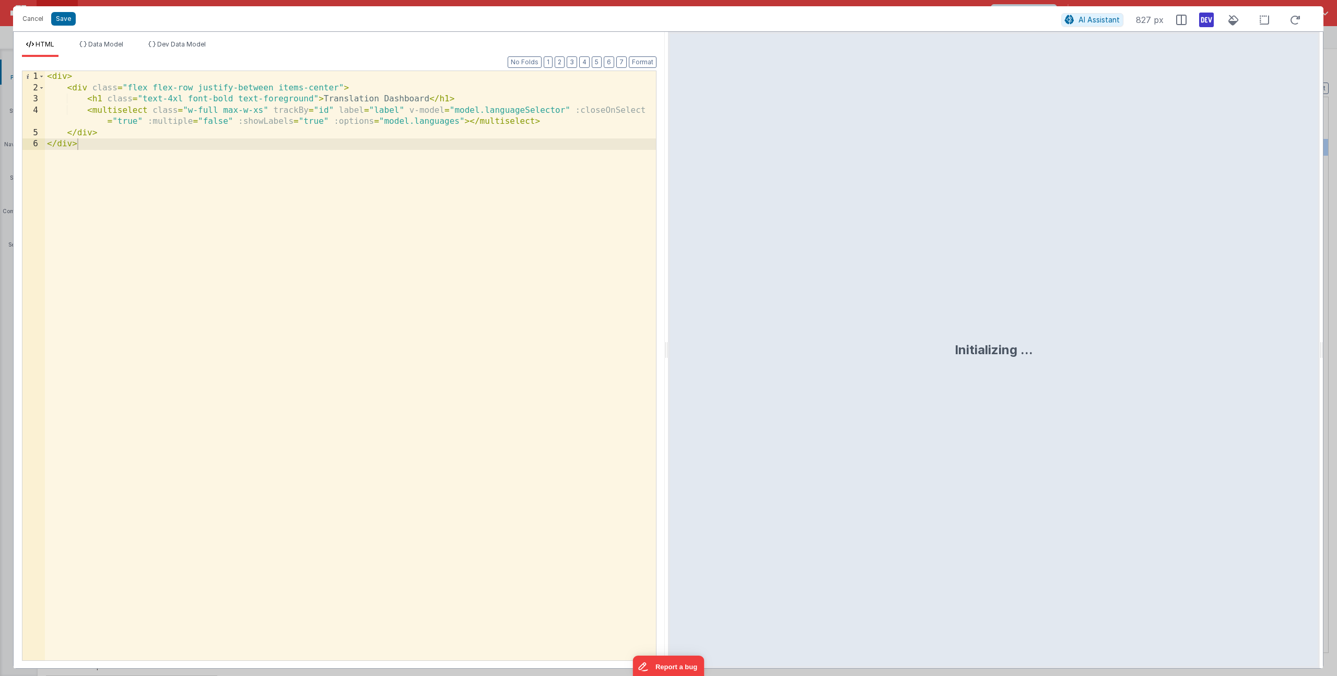
click at [122, 132] on div "< div > < div class = "flex flex-row justify-between items-center" > < h1 class…" at bounding box center [350, 377] width 611 height 612
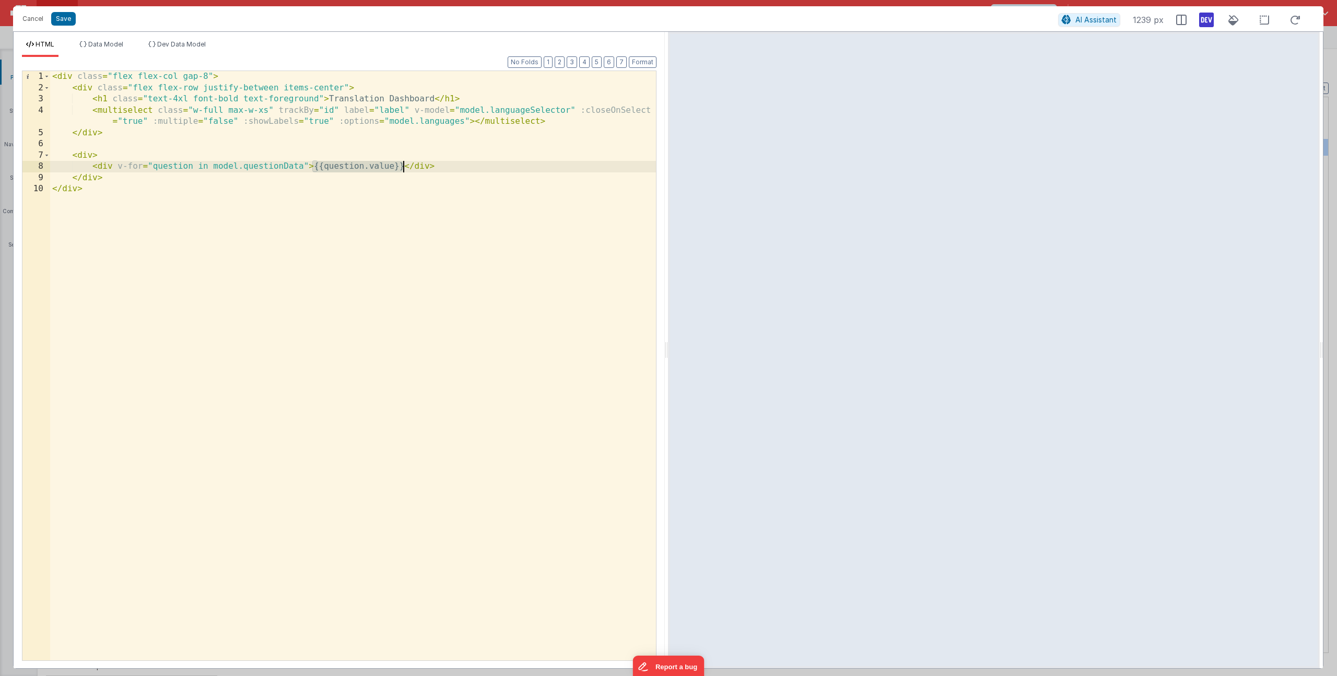
drag, startPoint x: 314, startPoint y: 167, endPoint x: 404, endPoint y: 167, distance: 90.4
click at [404, 167] on div "< div class = "flex flex-col gap-8" > < div class = "flex flex-row justify-betw…" at bounding box center [353, 377] width 606 height 612
click at [269, 164] on div "< div class = "flex flex-col gap-8" > < div class = "flex flex-row justify-betw…" at bounding box center [353, 377] width 606 height 612
click at [93, 155] on div "< div class = "flex flex-col gap-8" > < div class = "flex flex-row justify-betw…" at bounding box center [353, 377] width 606 height 612
click at [111, 167] on div "< div class = "flex flex-col gap-8" > < div class = "flex flex-row justify-betw…" at bounding box center [353, 377] width 606 height 612
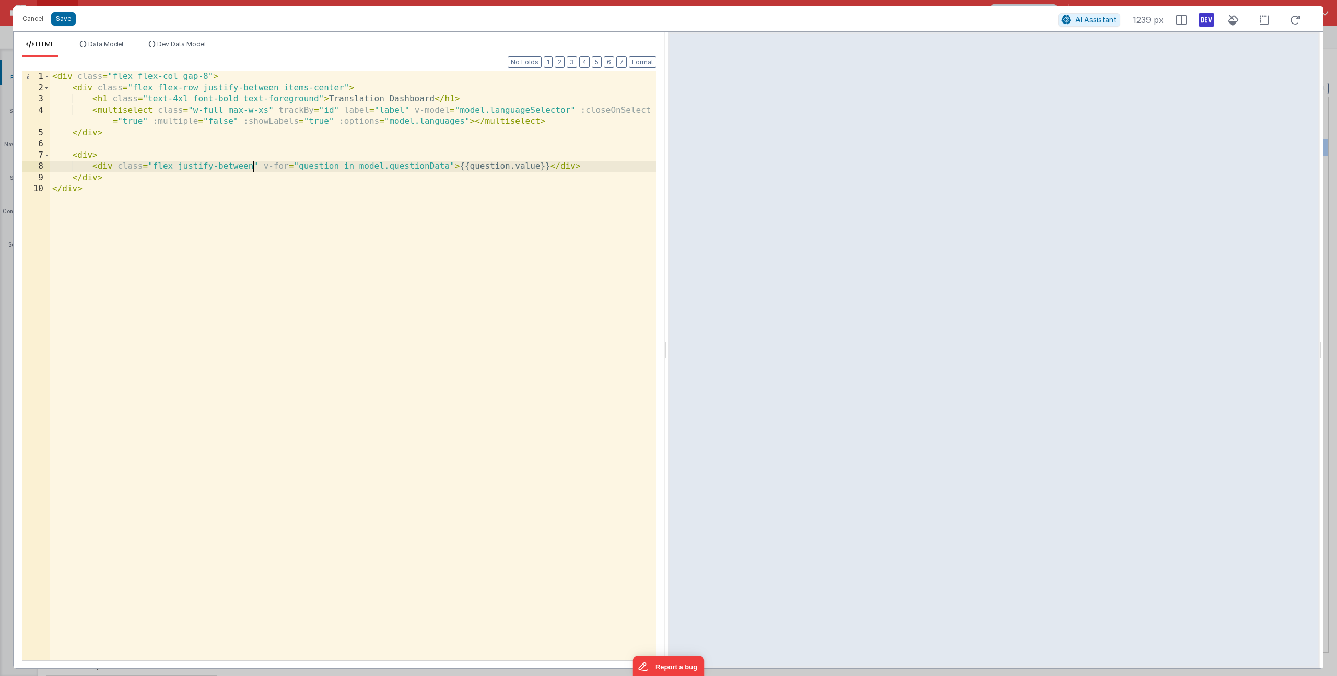
click at [154, 166] on div "< div class = "flex flex-col gap-8" > < div class = "flex flex-row justify-betw…" at bounding box center [353, 377] width 606 height 612
drag, startPoint x: 188, startPoint y: 167, endPoint x: 243, endPoint y: 168, distance: 55.4
click at [243, 168] on div "< div class = "flex flex-col gap-8" > < div class = "flex flex-row justify-betw…" at bounding box center [353, 377] width 606 height 612
click at [495, 169] on div "< div class = "flex flex-col gap-8" > < div class = "flex flex-row justify-betw…" at bounding box center [353, 377] width 606 height 612
click at [284, 166] on div "< div class = "flex flex-col gap-8" > < div class = "flex flex-row justify-betw…" at bounding box center [353, 377] width 606 height 612
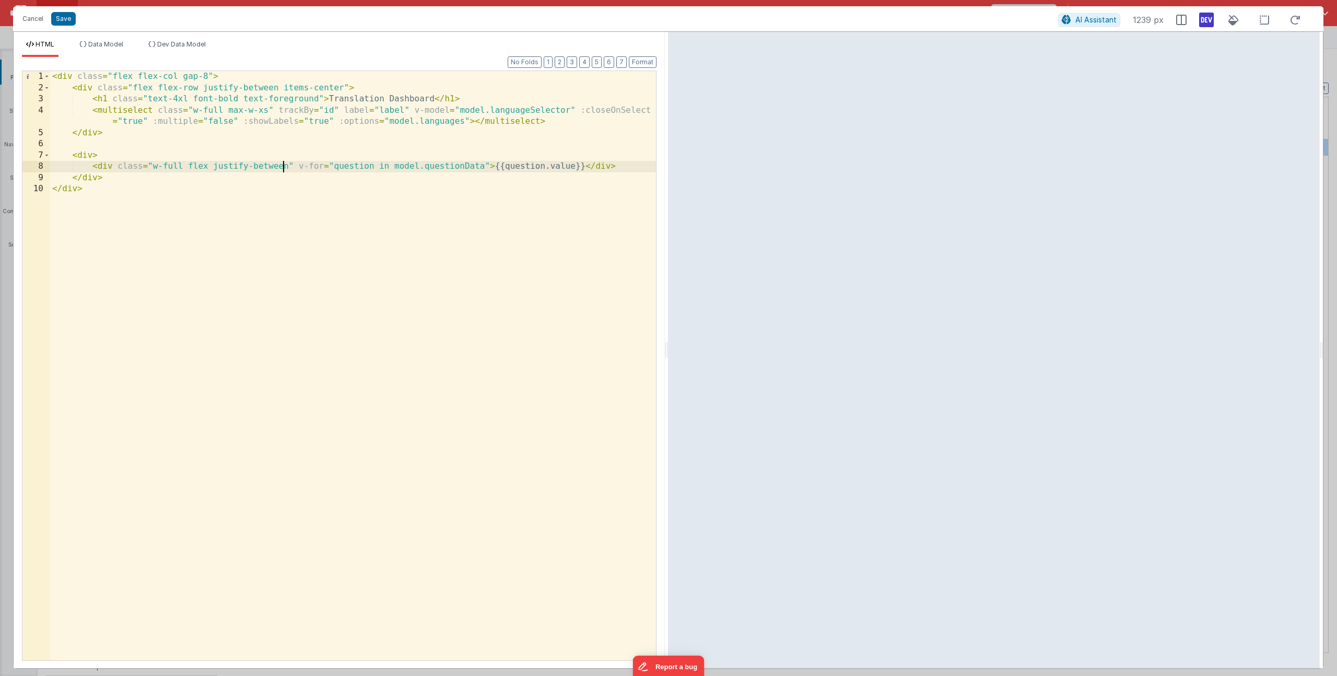
click at [289, 166] on div "< div class = "flex flex-col gap-8" > < div class = "flex flex-row justify-betw…" at bounding box center [353, 377] width 606 height 612
drag, startPoint x: 558, startPoint y: 167, endPoint x: 582, endPoint y: 169, distance: 24.1
click at [558, 167] on div "< div class = "flex flex-col gap-8" > < div class = "flex flex-row justify-betw…" at bounding box center [353, 377] width 606 height 612
drag, startPoint x: 558, startPoint y: 168, endPoint x: 638, endPoint y: 167, distance: 79.4
click at [638, 167] on div "< div class = "flex flex-col gap-8" > < div class = "flex flex-row justify-betw…" at bounding box center [353, 377] width 606 height 612
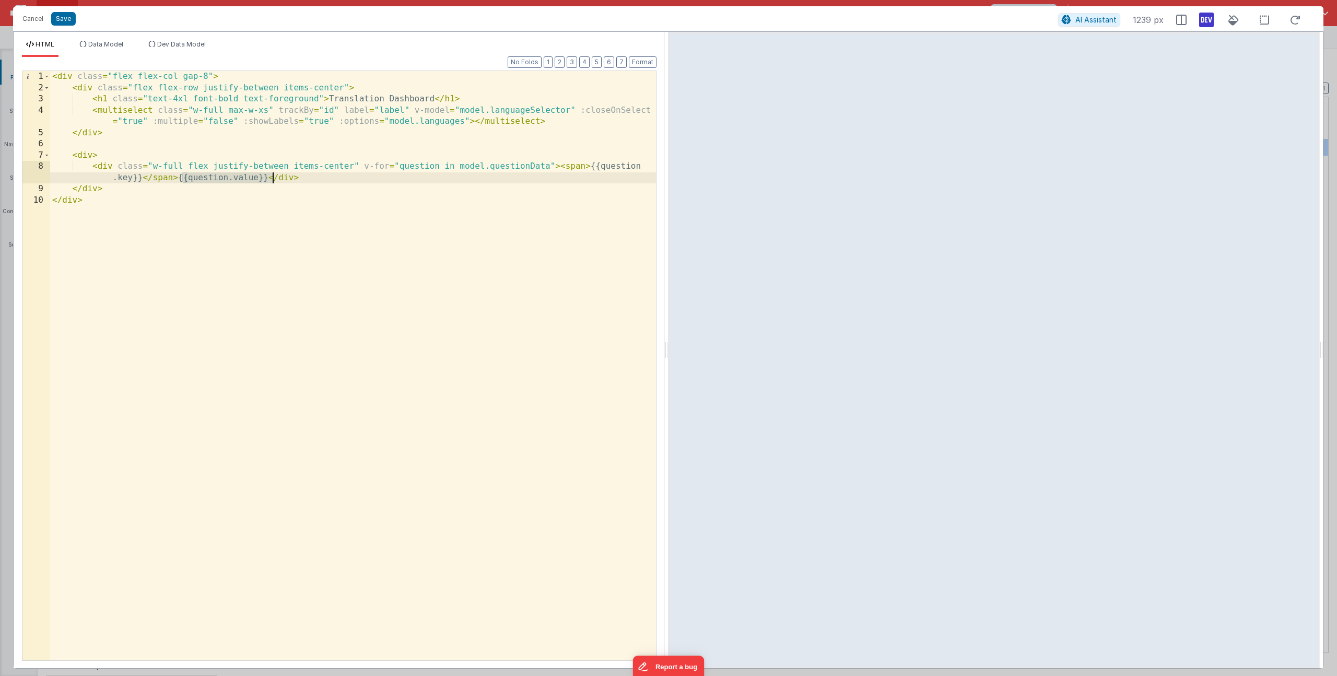
drag, startPoint x: 183, startPoint y: 177, endPoint x: 272, endPoint y: 174, distance: 88.3
click at [272, 174] on div "< div class = "flex flex-col gap-8" > < div class = "flex flex-row justify-betw…" at bounding box center [353, 377] width 606 height 612
click at [431, 161] on div "< div class = "flex flex-col gap-8" > < div class = "flex flex-row justify-betw…" at bounding box center [353, 377] width 606 height 612
click at [585, 167] on div "< div class = "flex flex-col gap-8" > < div class = "flex flex-row justify-betw…" at bounding box center [353, 377] width 606 height 612
click at [434, 177] on div "< div class = "flex flex-col gap-8" > < div class = "flex flex-row justify-betw…" at bounding box center [353, 377] width 606 height 612
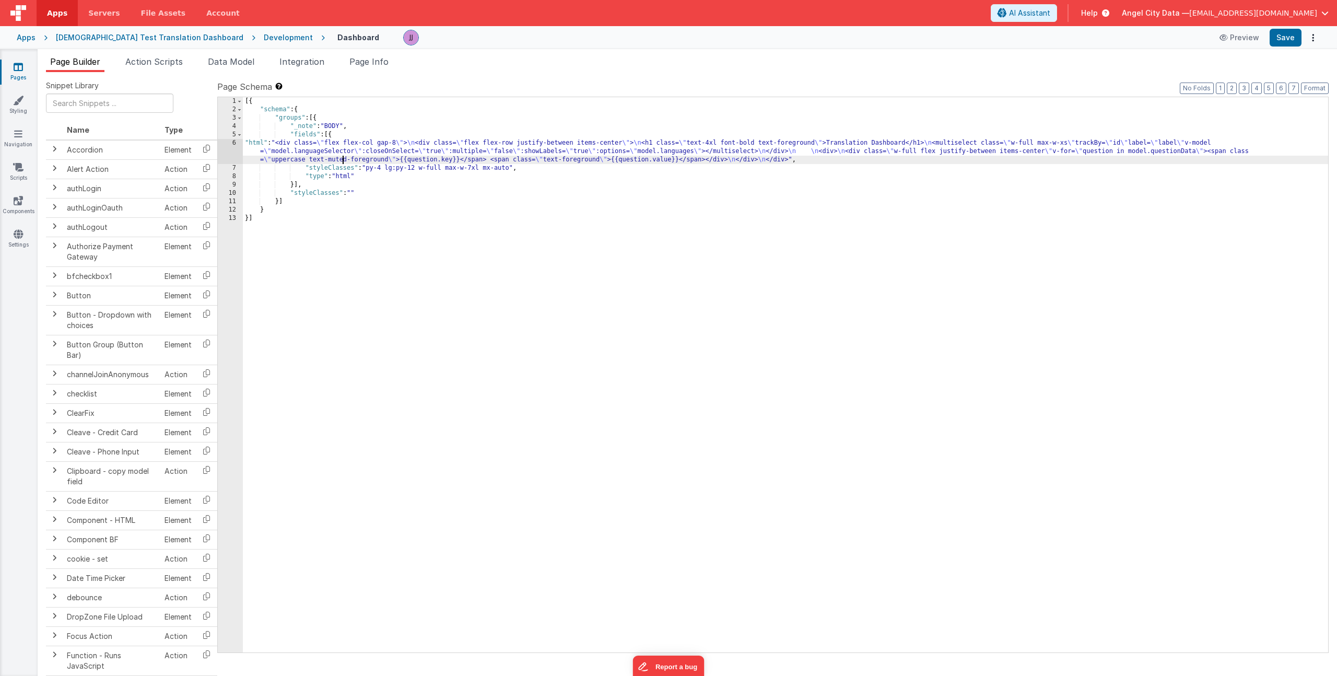
click at [343, 157] on div "[{ "schema" : { "groups" : [{ "_note" : "BODY" , "fields" : [{ "html" : "<div c…" at bounding box center [786, 383] width 1086 height 572
click at [234, 152] on div "6" at bounding box center [230, 151] width 25 height 25
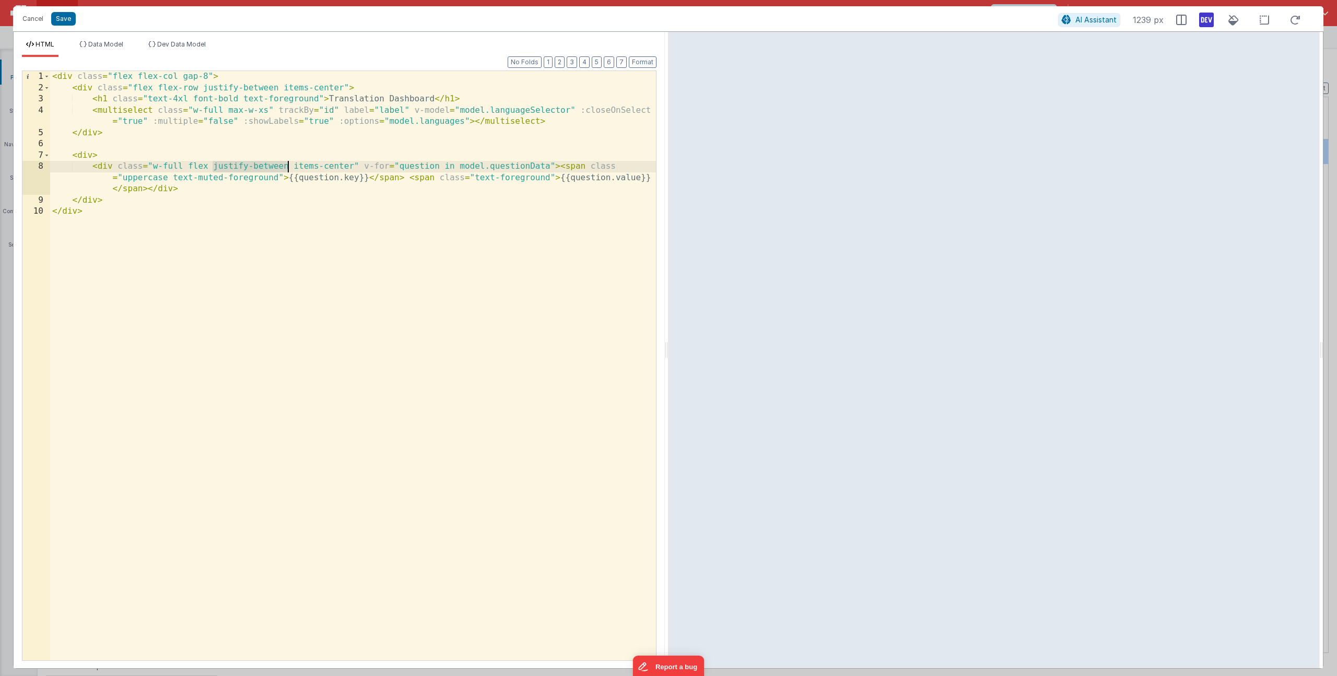
drag, startPoint x: 212, startPoint y: 166, endPoint x: 287, endPoint y: 166, distance: 75.2
click at [287, 166] on div "< div class = "flex flex-col gap-8" > < div class = "flex flex-row justify-betw…" at bounding box center [353, 377] width 606 height 612
drag, startPoint x: 187, startPoint y: 166, endPoint x: 238, endPoint y: 164, distance: 51.2
click at [238, 164] on div "< div class = "flex flex-col gap-8" > < div class = "flex flex-row justify-betw…" at bounding box center [353, 377] width 606 height 612
click at [122, 176] on div "< div class = "flex flex-col gap-8" > < div class = "flex flex-row justify-betw…" at bounding box center [353, 377] width 606 height 612
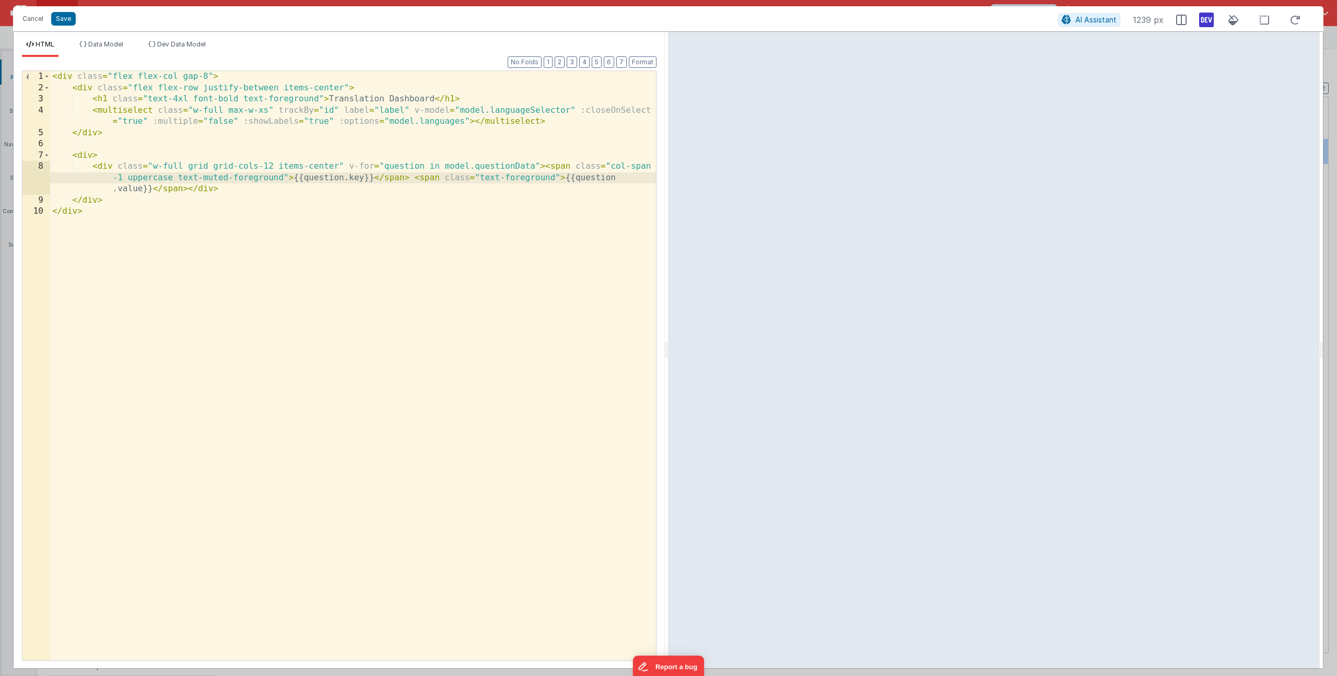
click at [479, 175] on div "< div class = "flex flex-col gap-8" > < div class = "flex flex-row justify-betw…" at bounding box center [353, 377] width 606 height 612
click at [60, 22] on button "Save" at bounding box center [63, 19] width 25 height 14
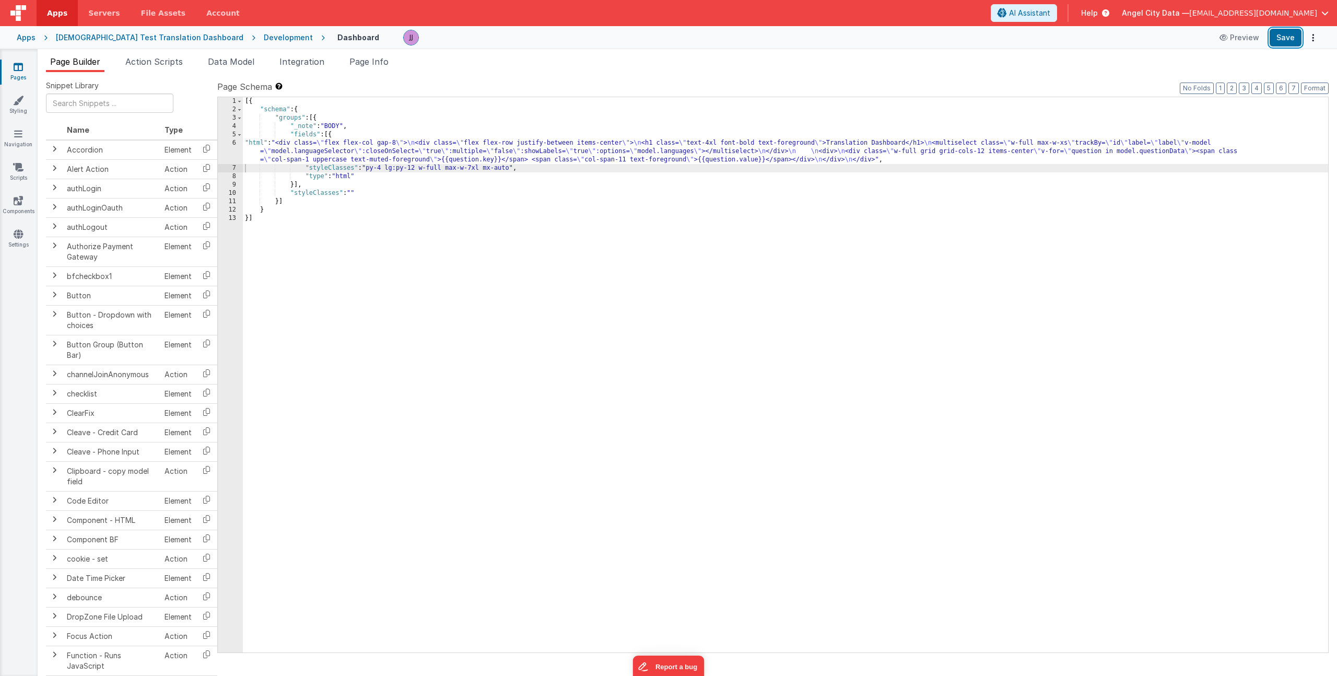
click at [1285, 43] on button "Save" at bounding box center [1286, 38] width 32 height 18
click at [289, 143] on div "[{ "schema" : { "groups" : [{ "_note" : "BODY" , "fields" : [{ "html" : "<div c…" at bounding box center [786, 383] width 1086 height 572
click at [230, 156] on div "6" at bounding box center [230, 151] width 25 height 25
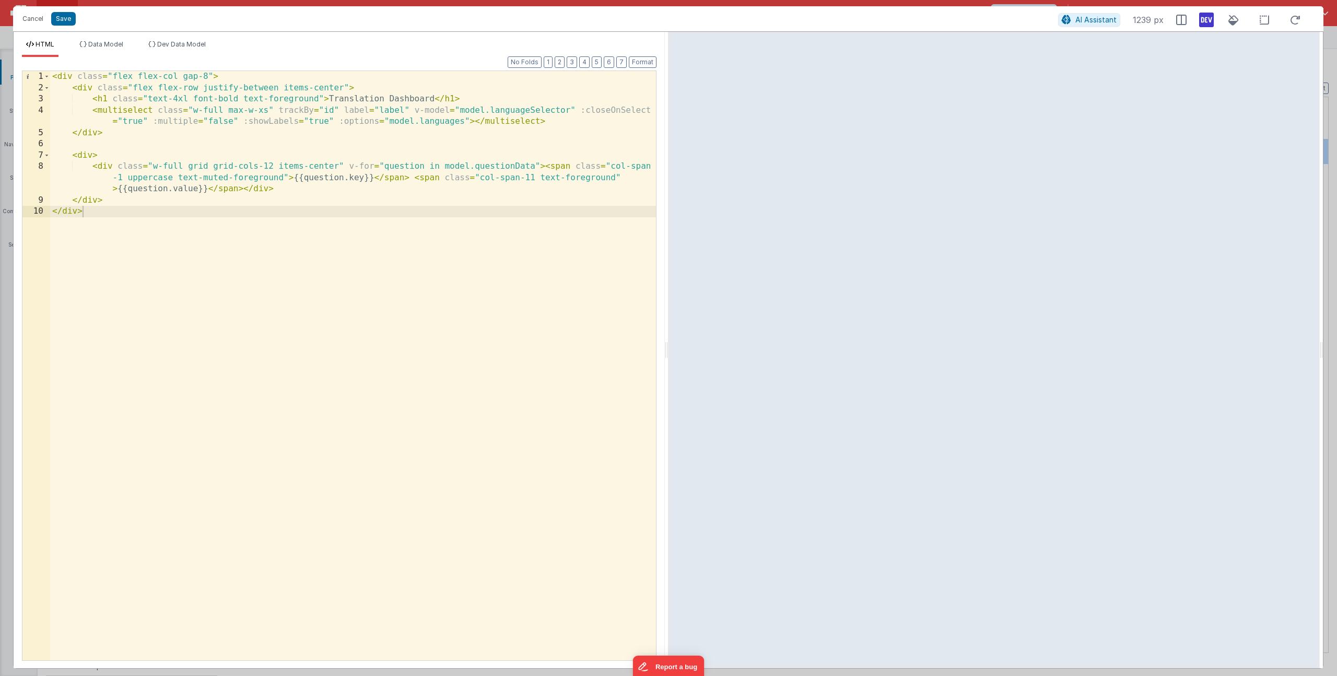
click at [136, 164] on div "< div class = "flex flex-col gap-8" > < div class = "flex flex-row justify-betw…" at bounding box center [353, 377] width 606 height 612
click at [340, 167] on div "< div class = "flex flex-col gap-8" > < div class = "flex flex-row justify-betw…" at bounding box center [353, 377] width 606 height 612
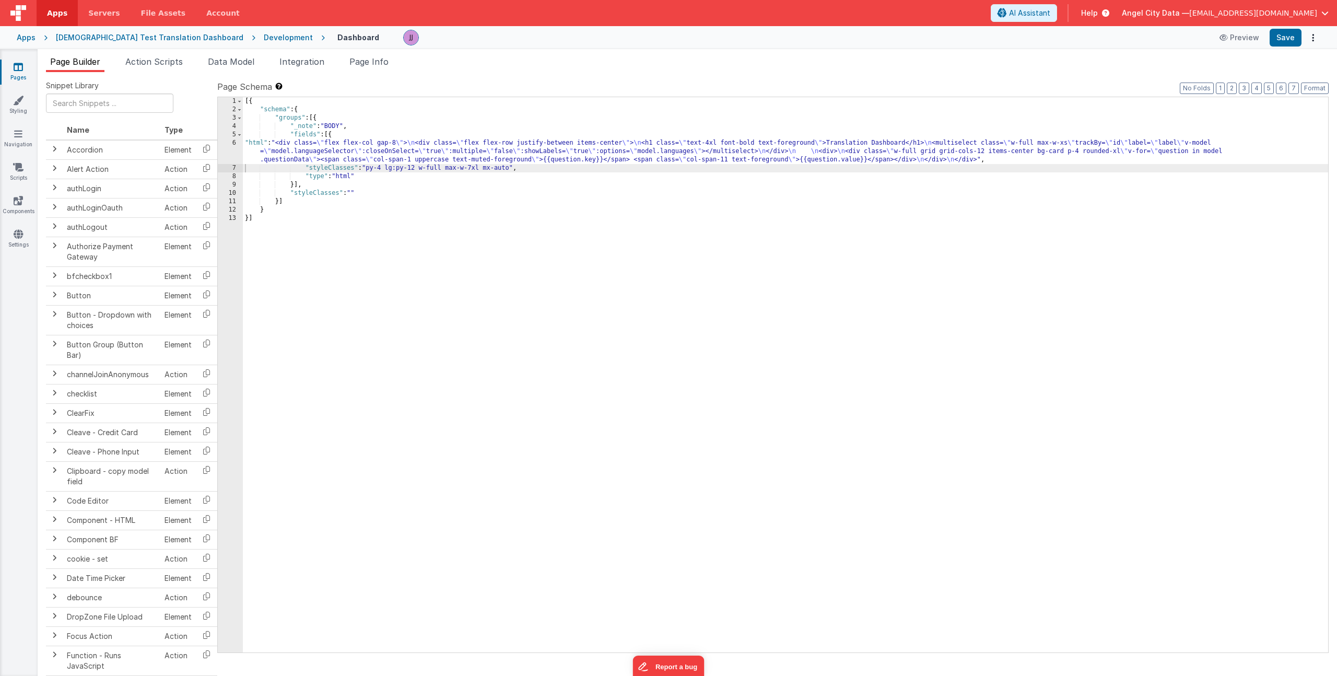
click at [350, 154] on div "[{ "schema" : { "groups" : [{ "_note" : "BODY" , "fields" : [{ "html" : "<div c…" at bounding box center [786, 383] width 1086 height 572
click at [226, 148] on div "6" at bounding box center [230, 151] width 25 height 25
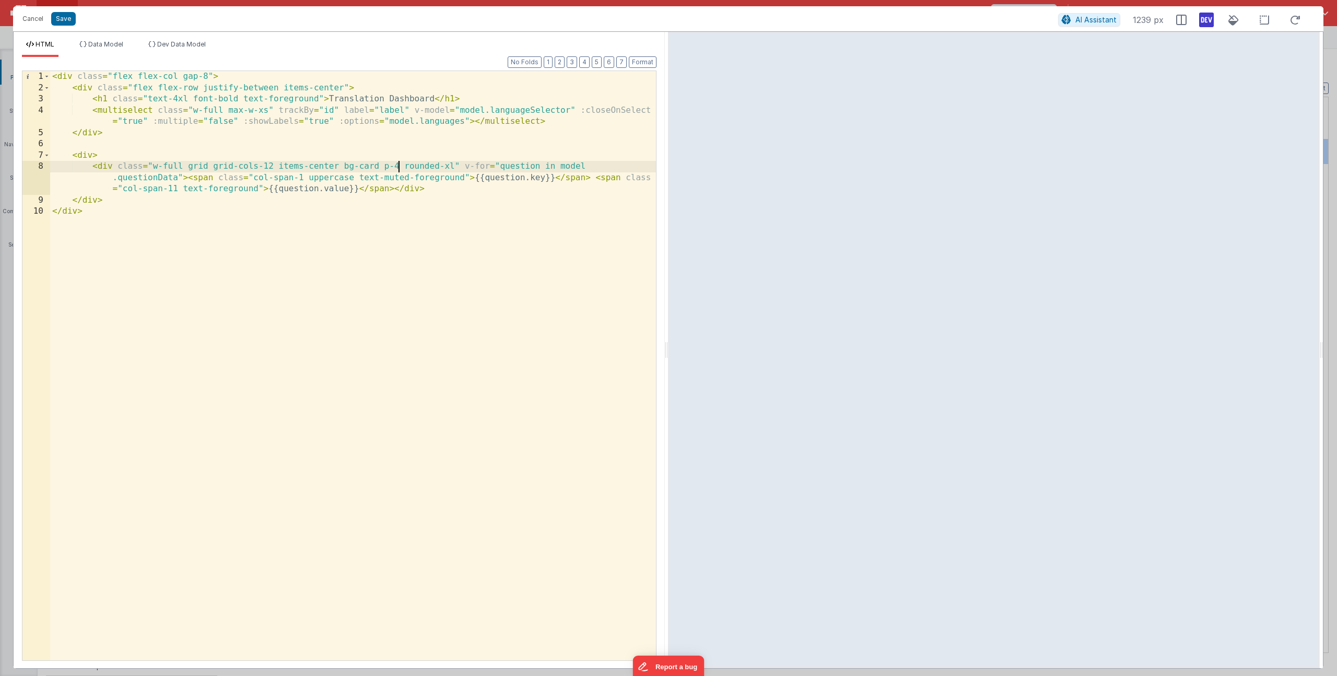
click at [397, 166] on div "< div class = "flex flex-col gap-8" > < div class = "flex flex-row justify-betw…" at bounding box center [353, 377] width 606 height 612
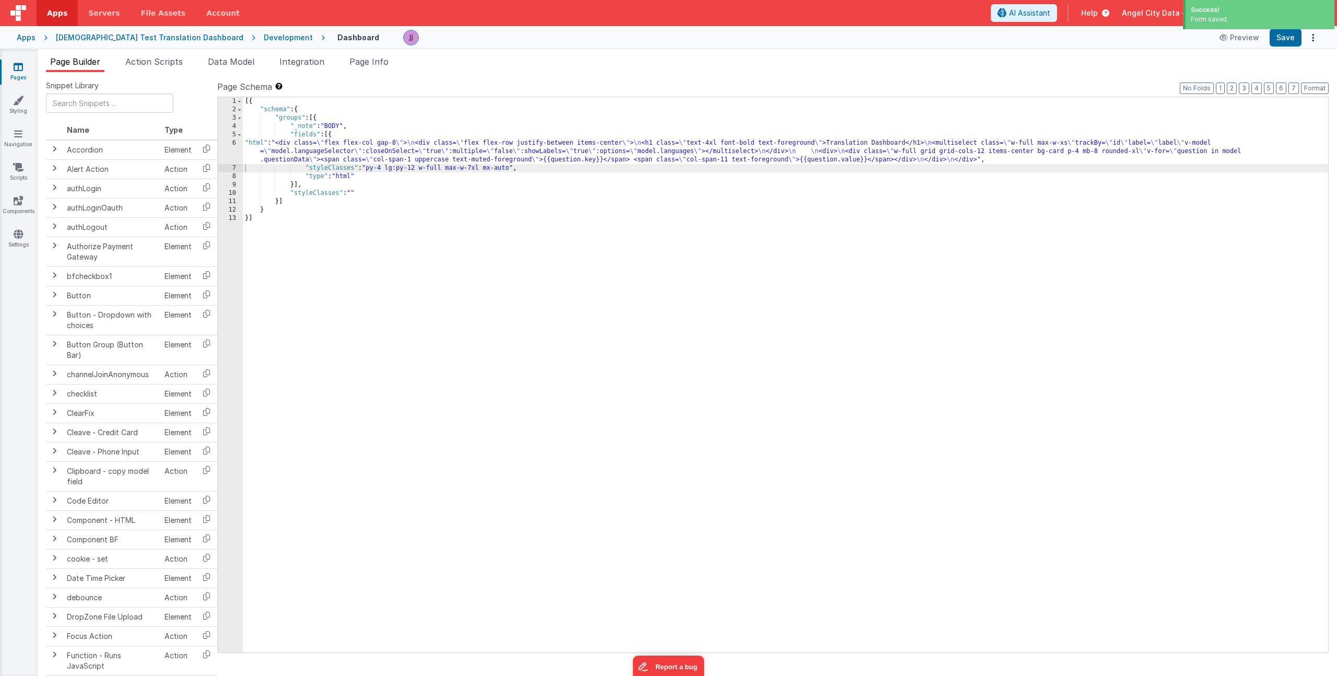
click at [431, 142] on div "[{ "schema" : { "groups" : [{ "_note" : "BODY" , "fields" : [{ "html" : "<div c…" at bounding box center [786, 383] width 1086 height 572
click at [223, 153] on div "6" at bounding box center [230, 151] width 25 height 25
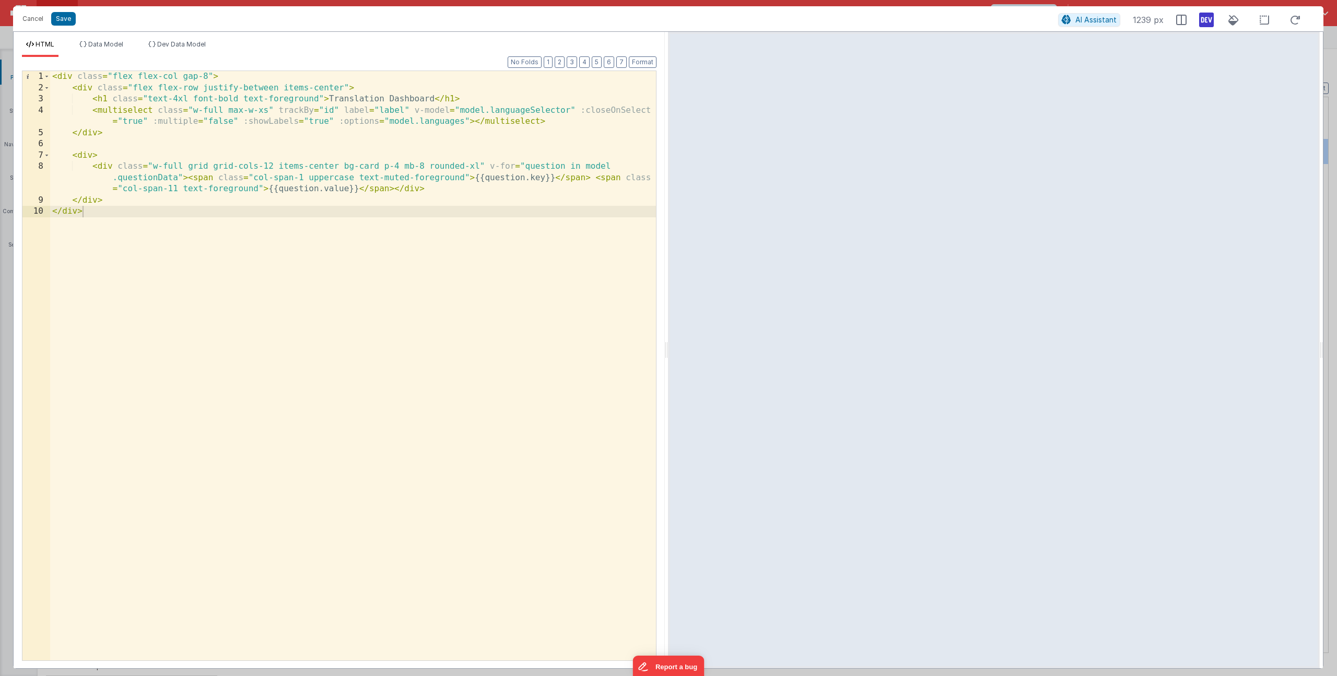
click at [173, 188] on div "< div class = "flex flex-col gap-8" > < div class = "flex flex-row justify-betw…" at bounding box center [353, 377] width 606 height 612
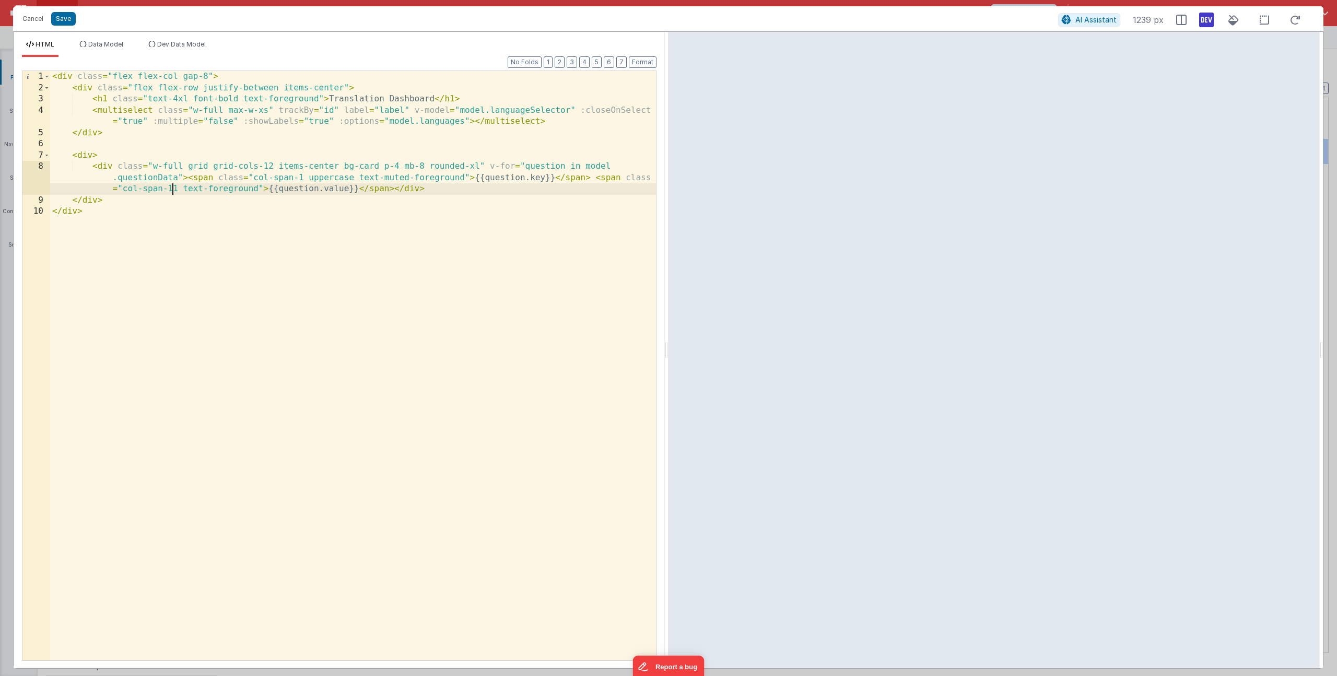
click at [173, 188] on div "< div class = "flex flex-col gap-8" > < div class = "flex flex-row justify-betw…" at bounding box center [353, 377] width 606 height 612
click at [388, 188] on div "< div class = "flex flex-col gap-8" > < div class = "flex flex-row justify-betw…" at bounding box center [353, 377] width 606 height 612
click at [129, 44] on ul "HTML Data Model Dev Data Model" at bounding box center [339, 48] width 651 height 17
click at [120, 45] on span "Data Model" at bounding box center [105, 44] width 35 height 8
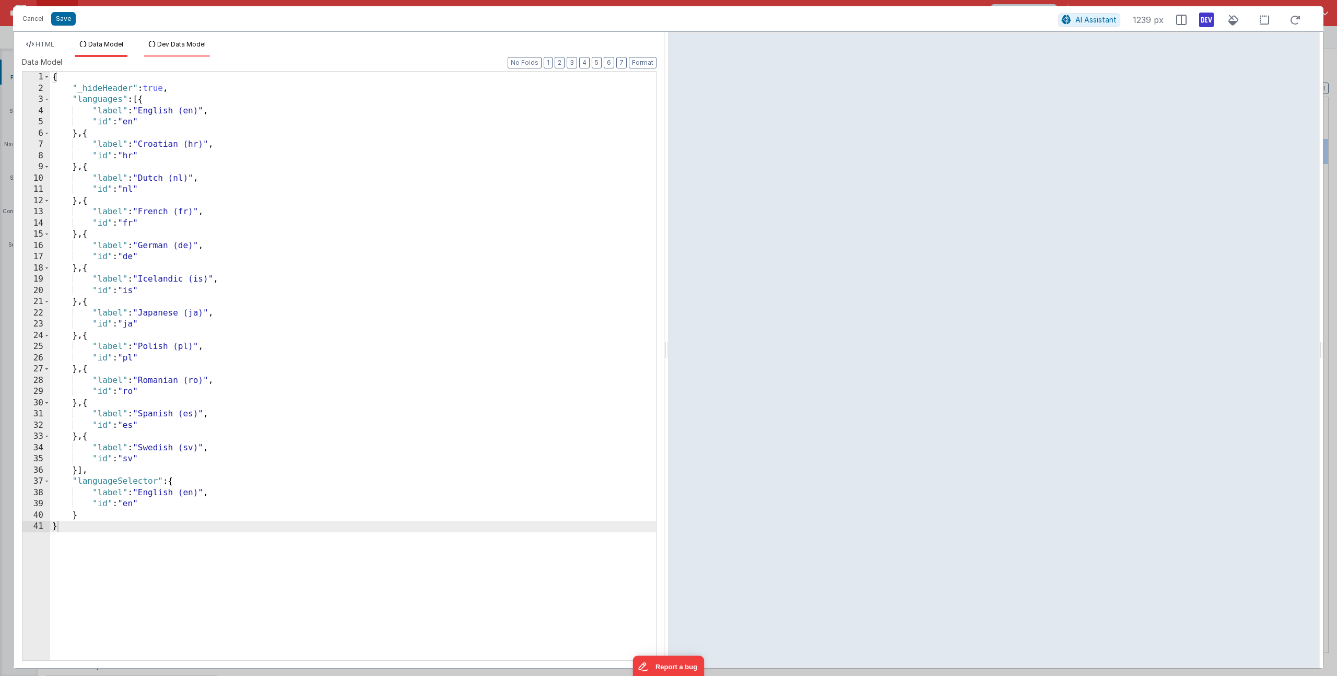
click at [170, 43] on span "Dev Data Model" at bounding box center [181, 44] width 49 height 8
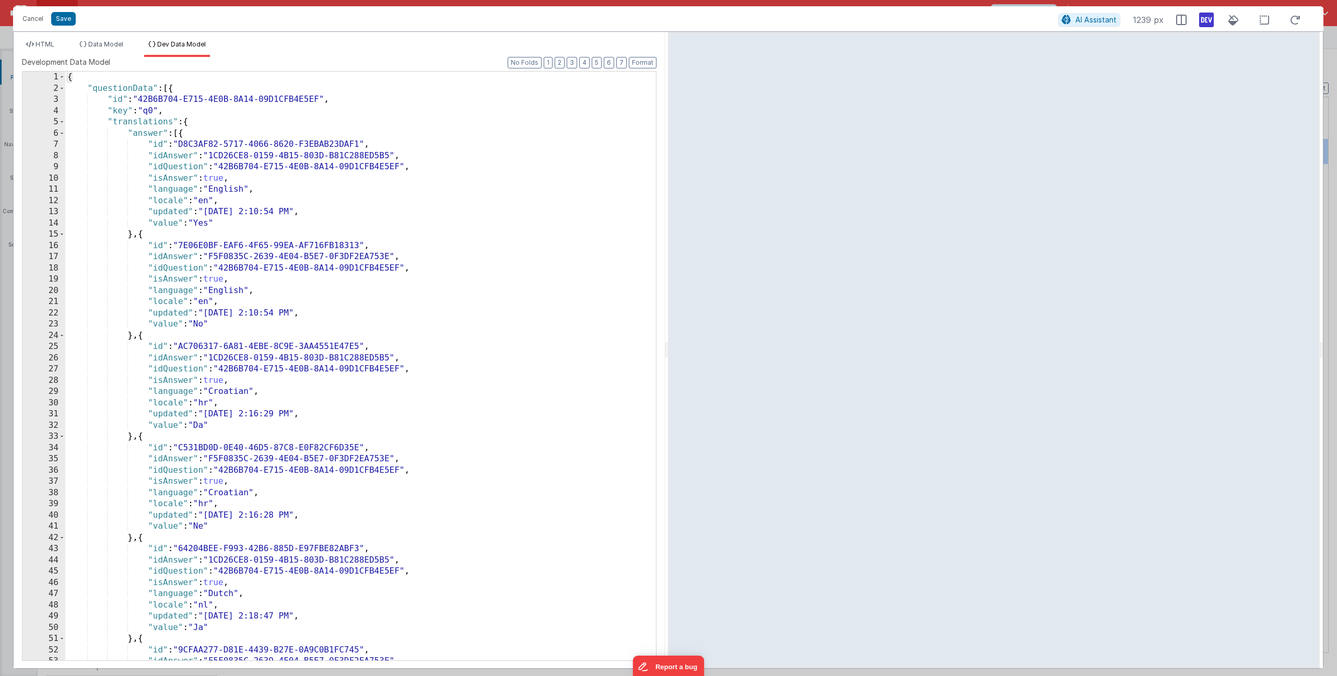
click at [183, 182] on div "{ "questionData" : [{ "id" : "42B6B704-E715-4E0B-8A14-09D1CFB4E5EF" , "key" : "…" at bounding box center [356, 377] width 583 height 611
click at [39, 42] on span "HTML" at bounding box center [45, 44] width 19 height 8
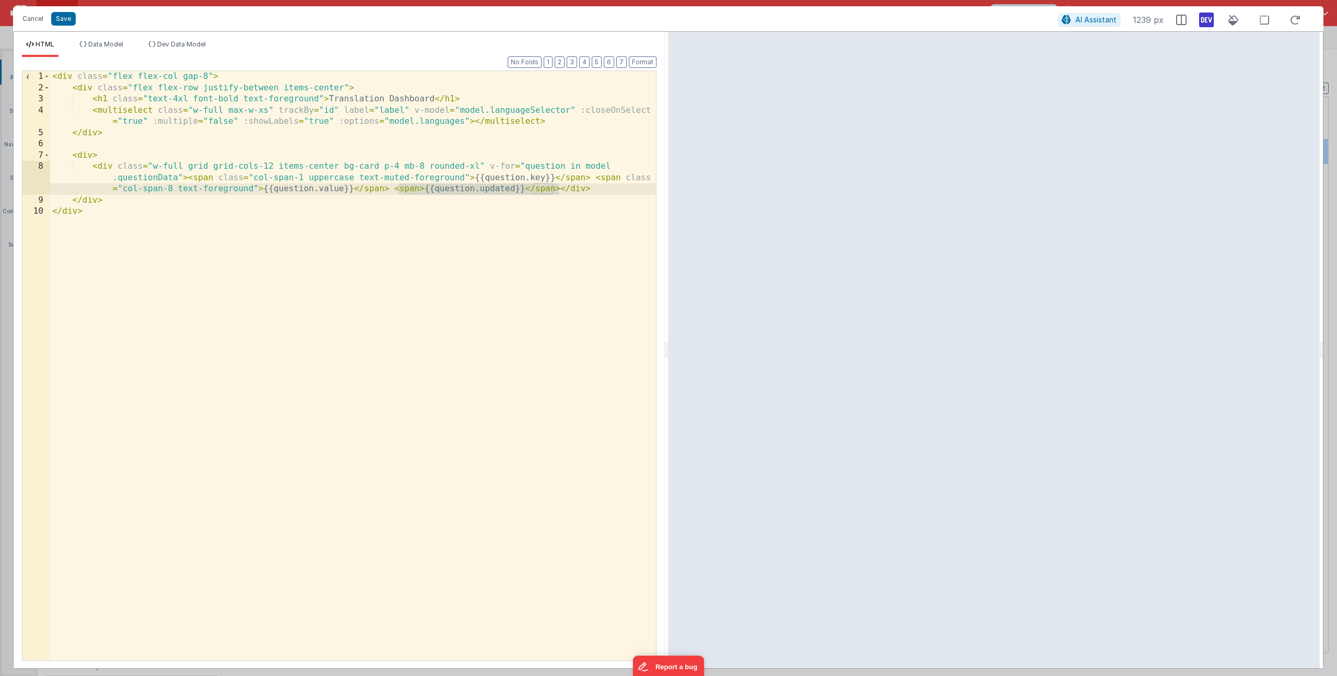
drag, startPoint x: 558, startPoint y: 190, endPoint x: 396, endPoint y: 186, distance: 161.5
click at [396, 186] on div "< div class = "flex flex-col gap-8" > < div class = "flex flex-row justify-betw…" at bounding box center [353, 377] width 606 height 612
click at [169, 190] on div "< div class = "flex flex-col gap-8" > < div class = "flex flex-row justify-betw…" at bounding box center [353, 377] width 606 height 612
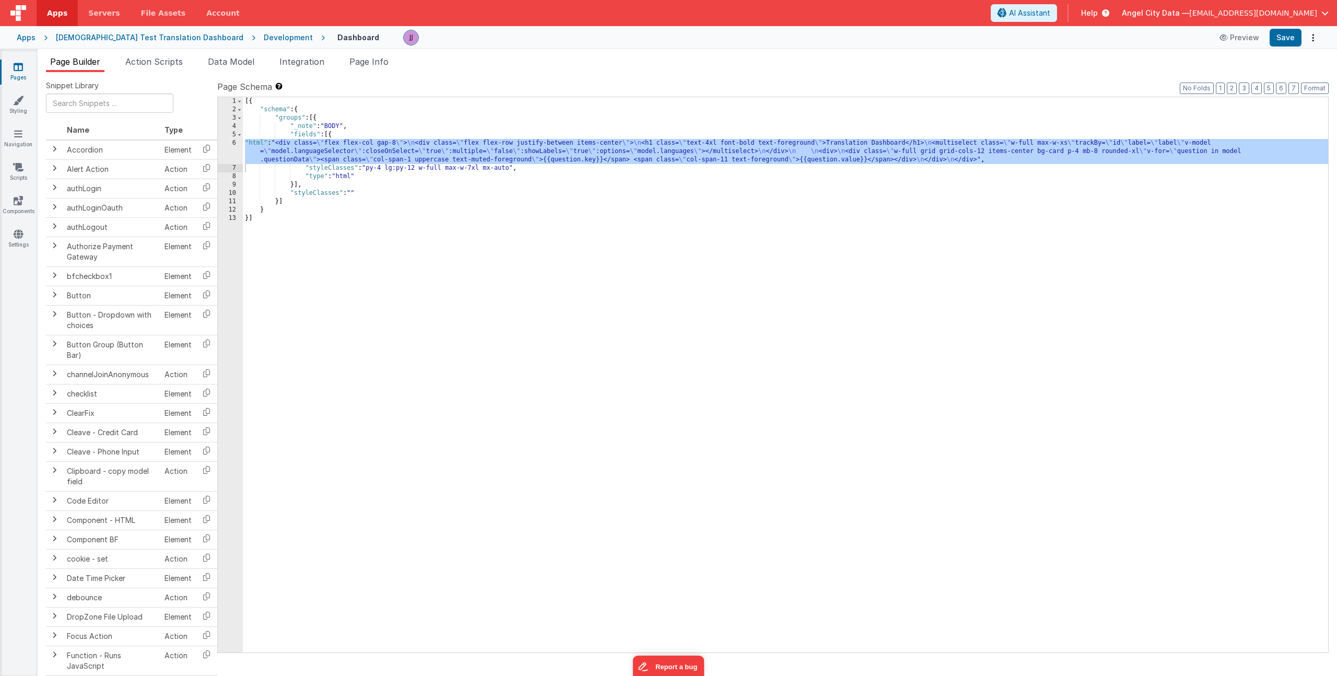
click at [318, 148] on div "[{ "schema" : { "groups" : [{ "_note" : "BODY" , "fields" : [{ "html" : "<div c…" at bounding box center [786, 383] width 1086 height 572
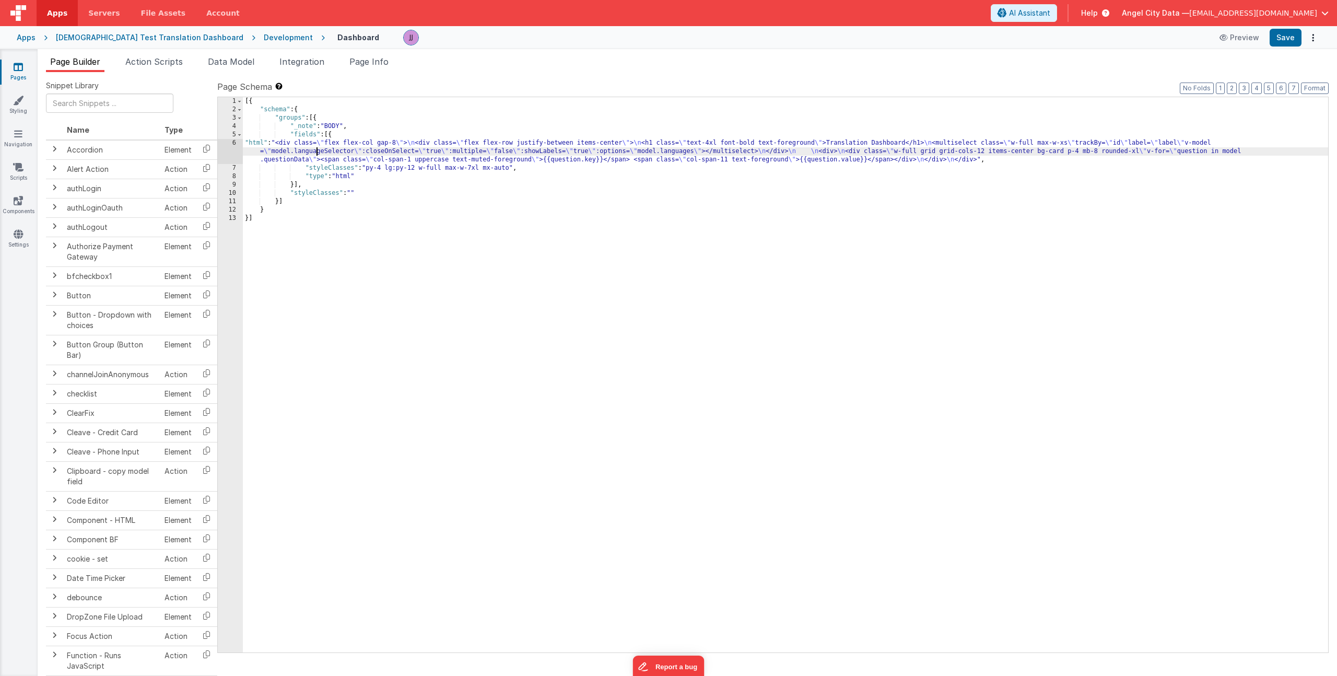
click at [223, 148] on div "6" at bounding box center [230, 151] width 25 height 25
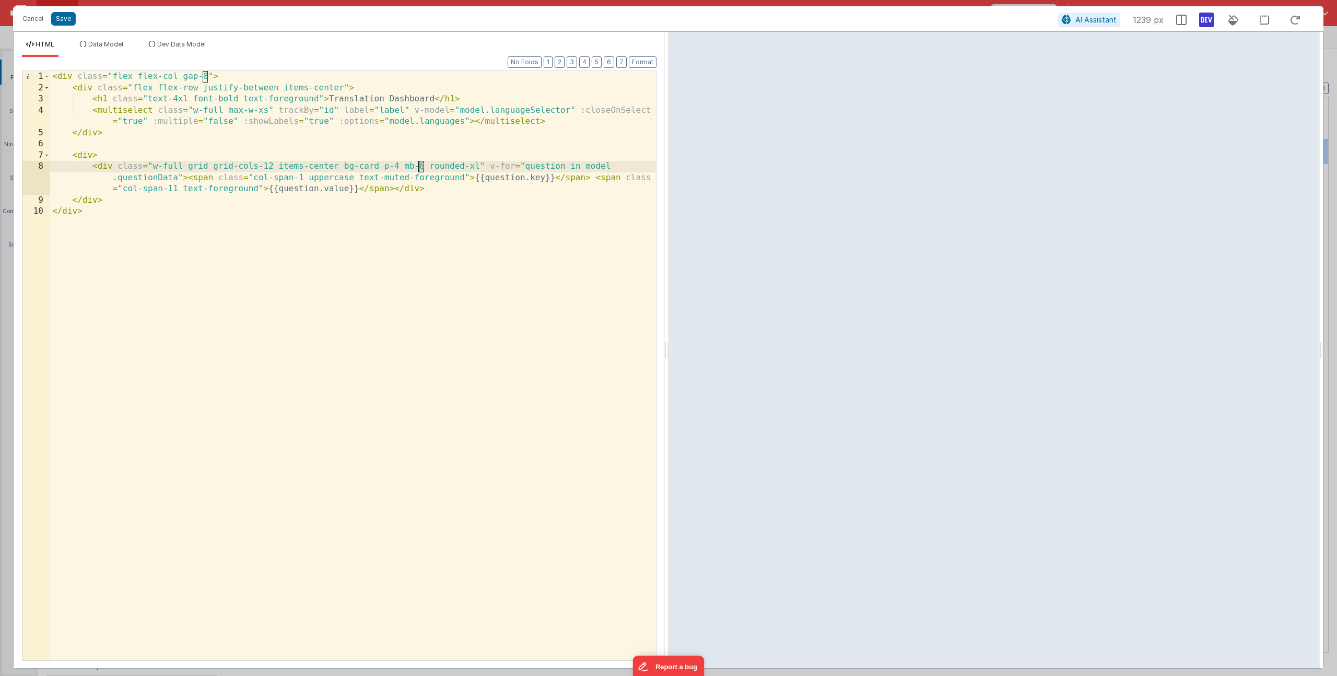
click at [419, 168] on div "< div class = "flex flex-col gap-8" > < div class = "flex flex-row justify-betw…" at bounding box center [353, 377] width 606 height 612
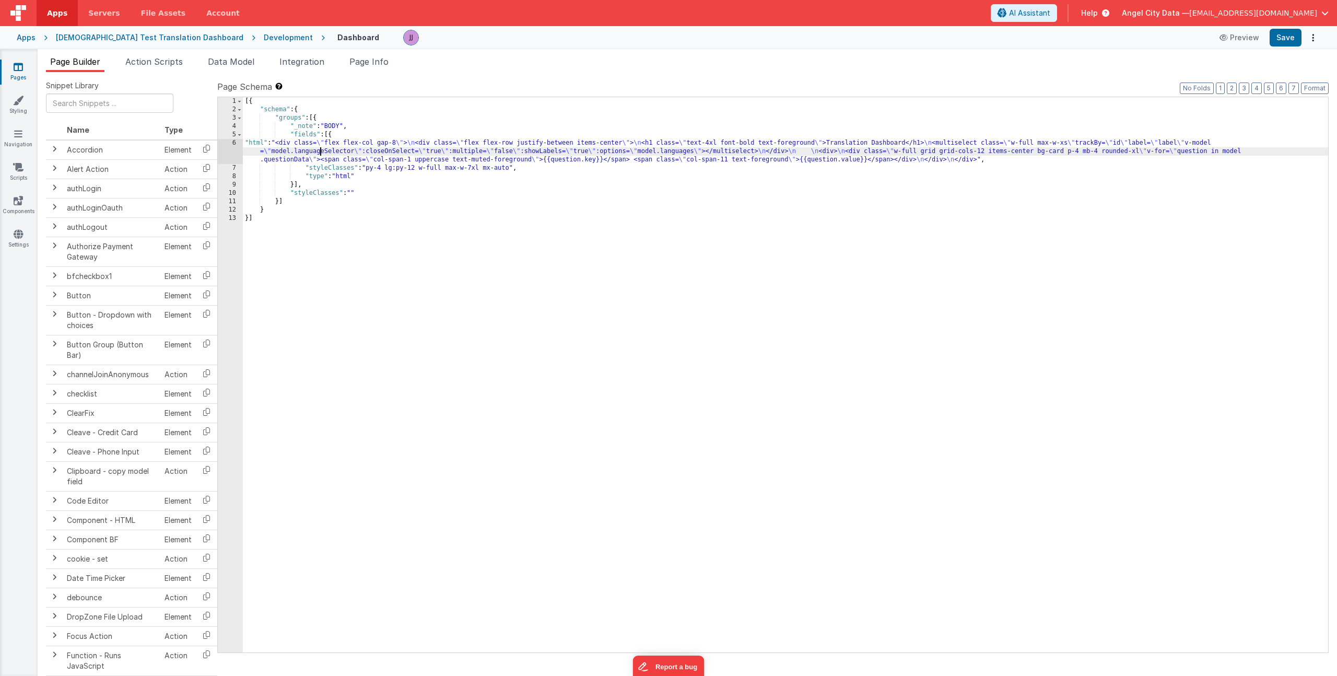
click at [319, 153] on div "[{ "schema" : { "groups" : [{ "_note" : "BODY" , "fields" : [{ "html" : "<div c…" at bounding box center [786, 383] width 1086 height 572
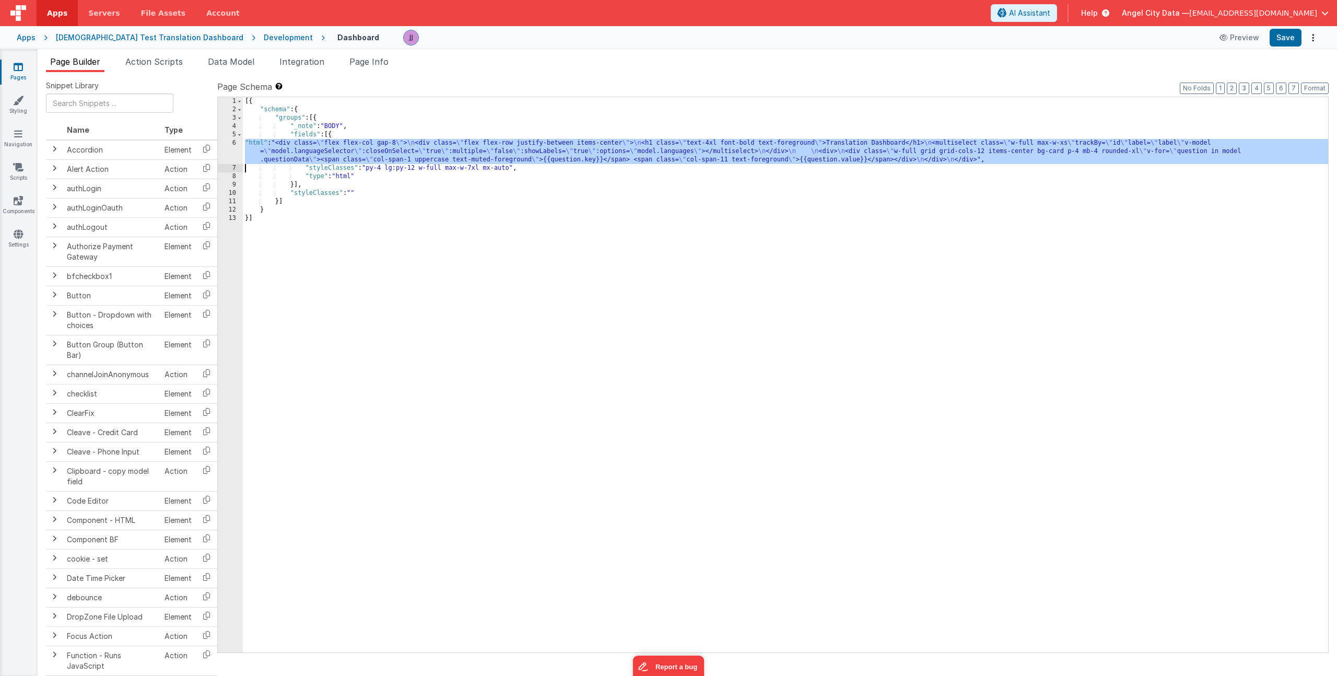
click at [223, 148] on div "6" at bounding box center [230, 151] width 25 height 25
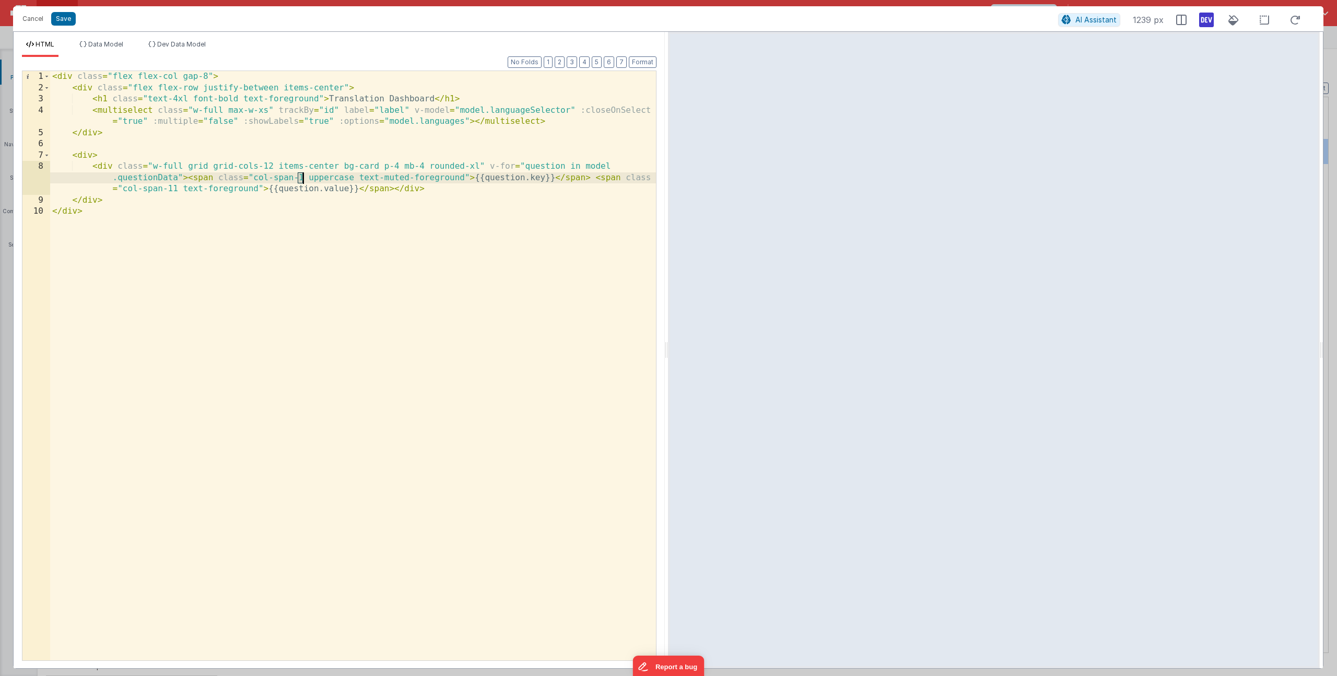
click at [302, 178] on div "< div class = "flex flex-col gap-8" > < div class = "flex flex-row justify-betw…" at bounding box center [353, 377] width 606 height 612
click at [199, 187] on div "< div class = "flex flex-col gap-8" > < div class = "flex flex-row justify-betw…" at bounding box center [353, 377] width 606 height 612
click at [199, 186] on div "< div class = "flex flex-col gap-8" > < div class = "flex flex-row justify-betw…" at bounding box center [353, 377] width 606 height 612
click at [32, 15] on button "Cancel" at bounding box center [32, 18] width 31 height 15
